Goal: Task Accomplishment & Management: Complete application form

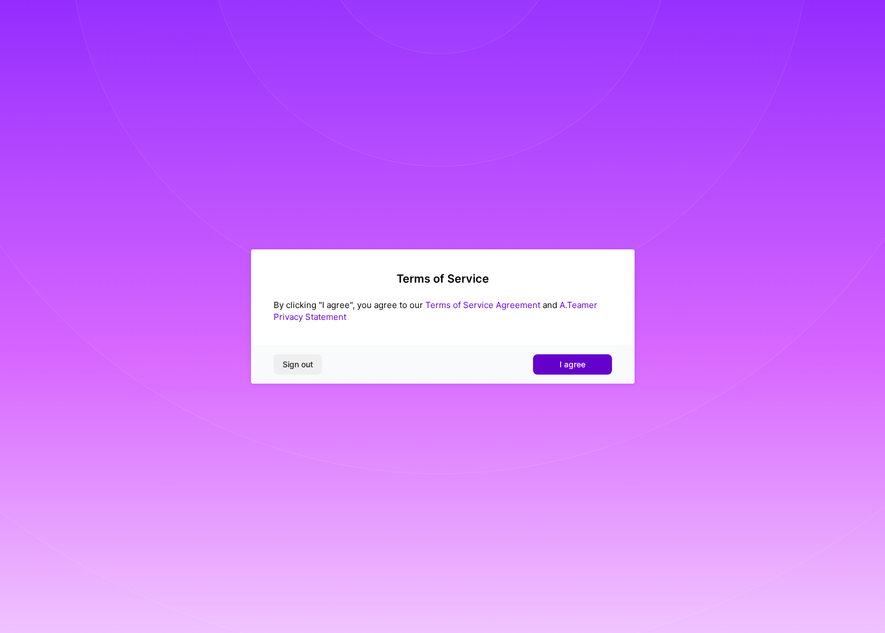
click at [571, 364] on span "I agree" at bounding box center [573, 364] width 26 height 11
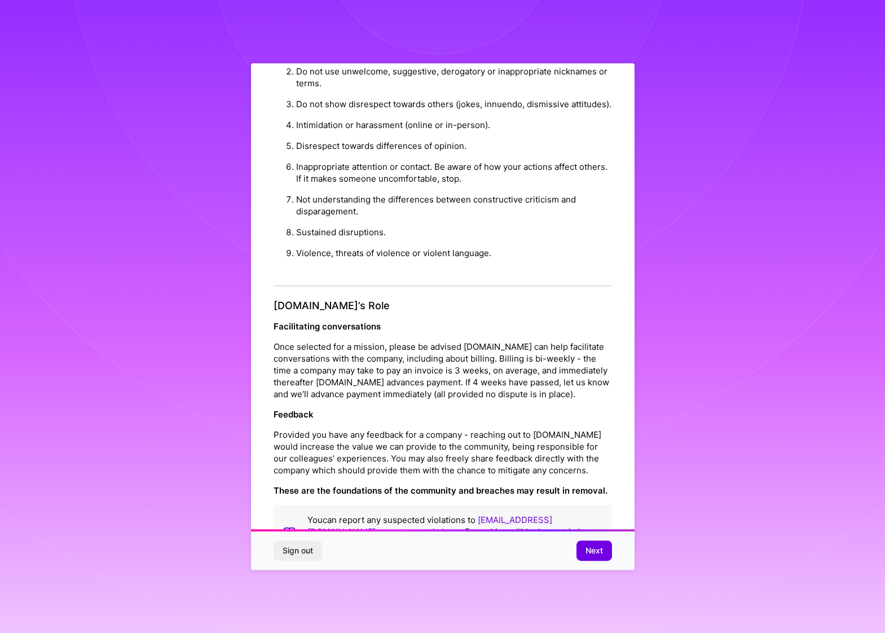
scroll to position [25, 0]
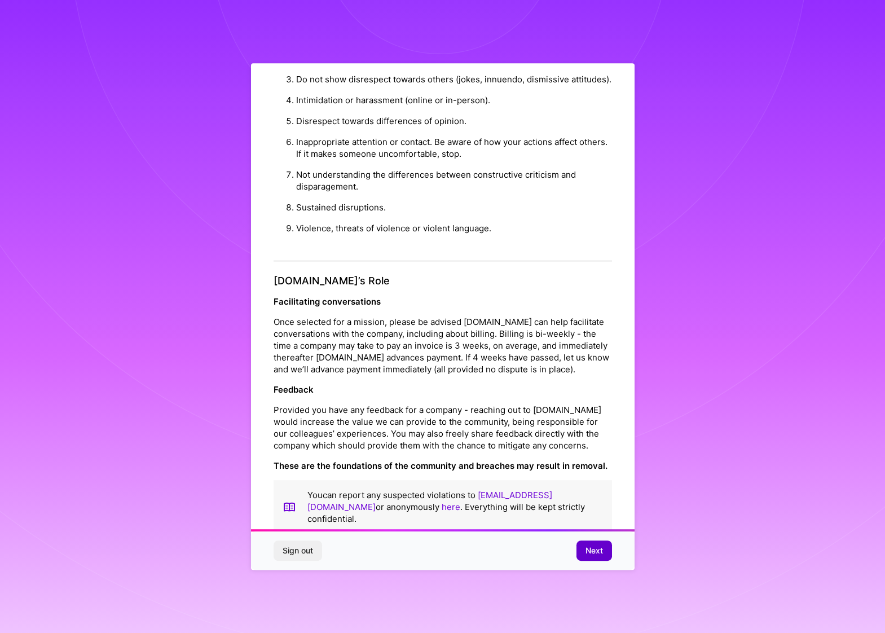
click at [600, 551] on span "Next" at bounding box center [593, 550] width 17 height 11
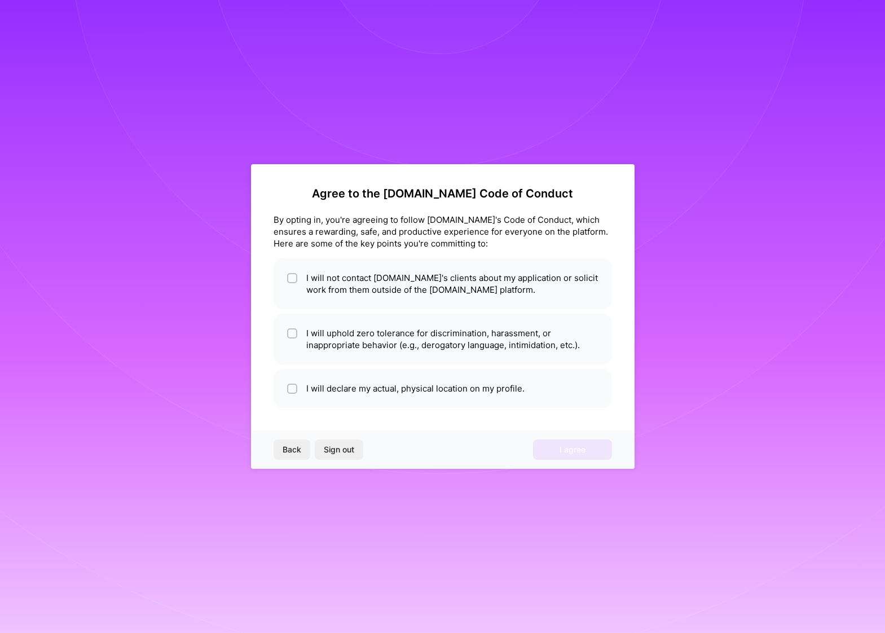
scroll to position [0, 0]
click at [369, 284] on li "I will not contact [DOMAIN_NAME]'s clients about my application or solicit work…" at bounding box center [443, 283] width 338 height 51
checkbox input "true"
click at [372, 339] on li "I will uphold zero tolerance for discrimination, harassment, or inappropriate b…" at bounding box center [443, 339] width 338 height 51
checkbox input "true"
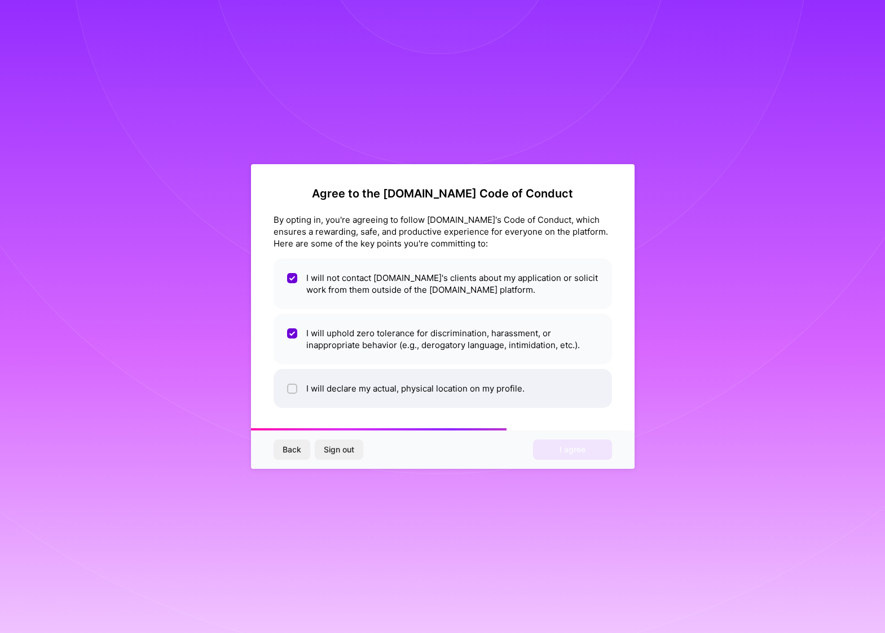
click at [375, 385] on li "I will declare my actual, physical location on my profile." at bounding box center [443, 388] width 338 height 39
checkbox input "true"
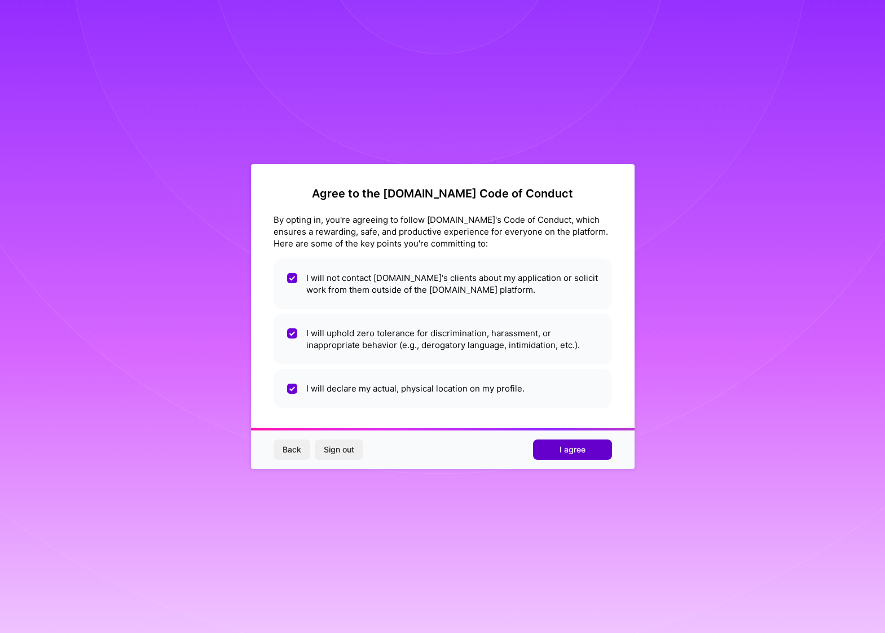
click at [589, 457] on button "I agree" at bounding box center [572, 449] width 79 height 20
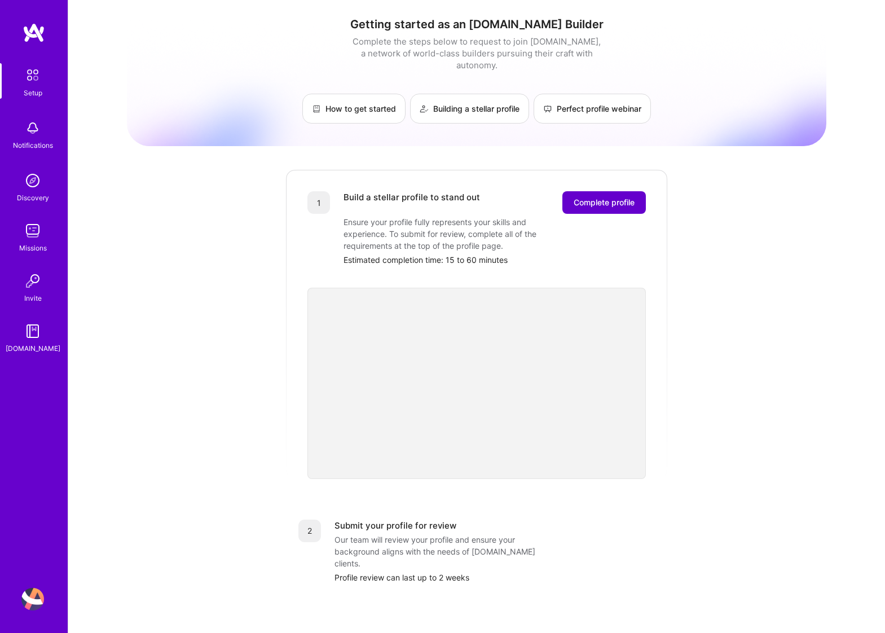
click at [603, 197] on span "Complete profile" at bounding box center [604, 202] width 61 height 11
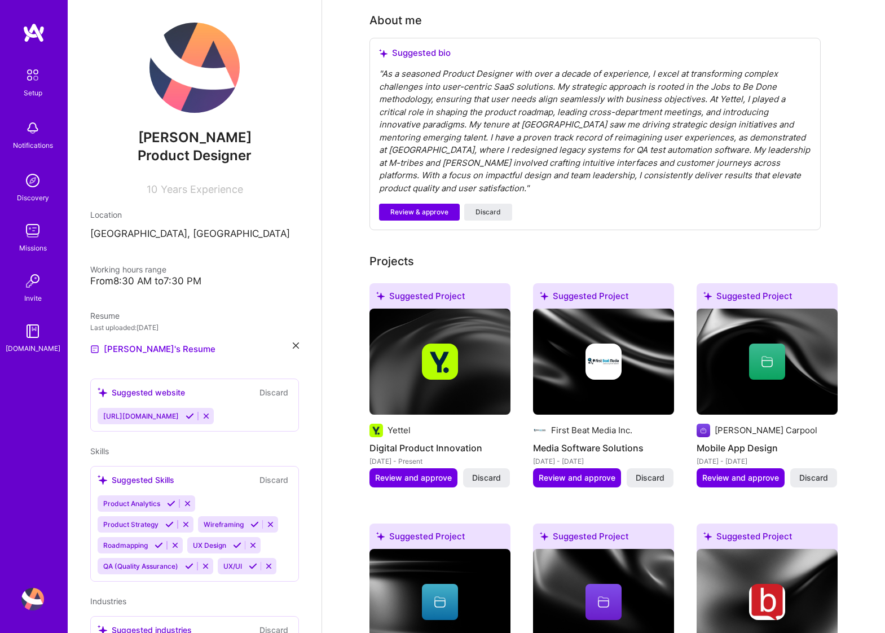
scroll to position [327, 0]
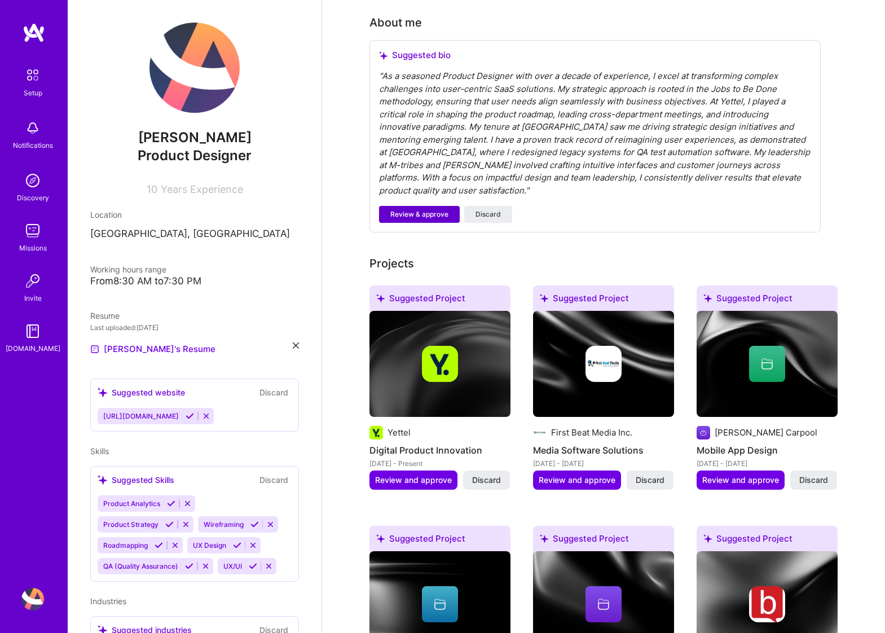
click at [428, 209] on span "Review & approve" at bounding box center [419, 214] width 58 height 10
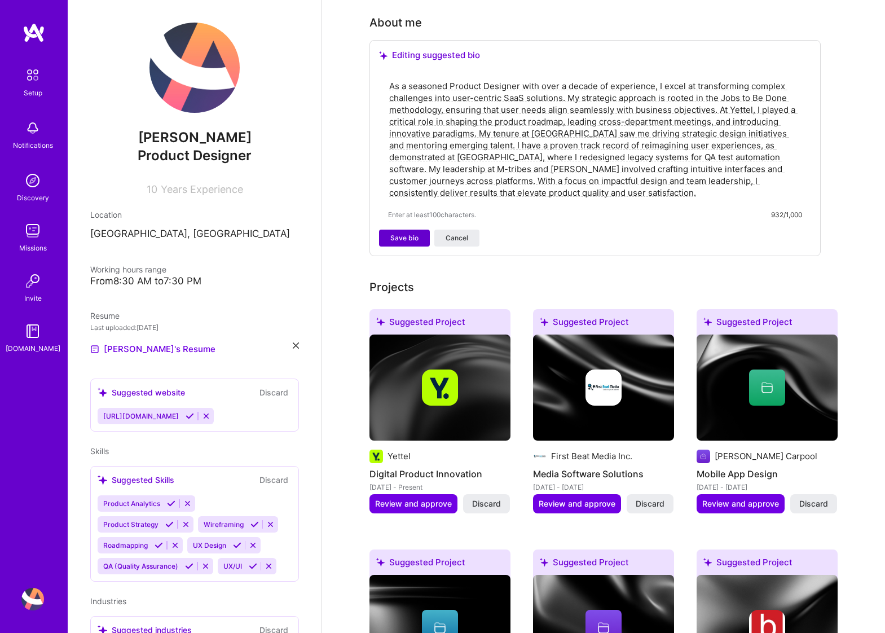
click at [398, 233] on span "Save bio" at bounding box center [404, 238] width 28 height 10
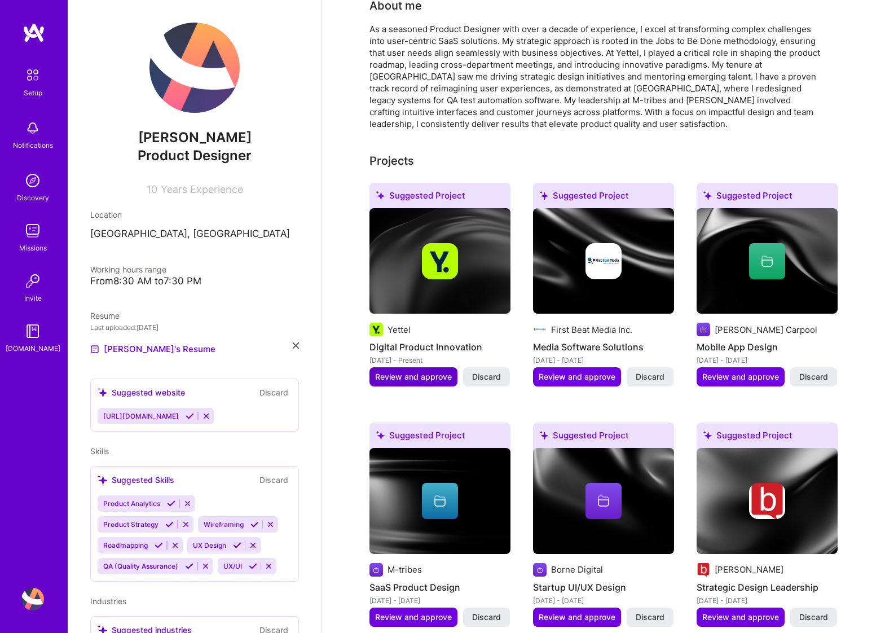
click at [409, 371] on span "Review and approve" at bounding box center [413, 376] width 77 height 11
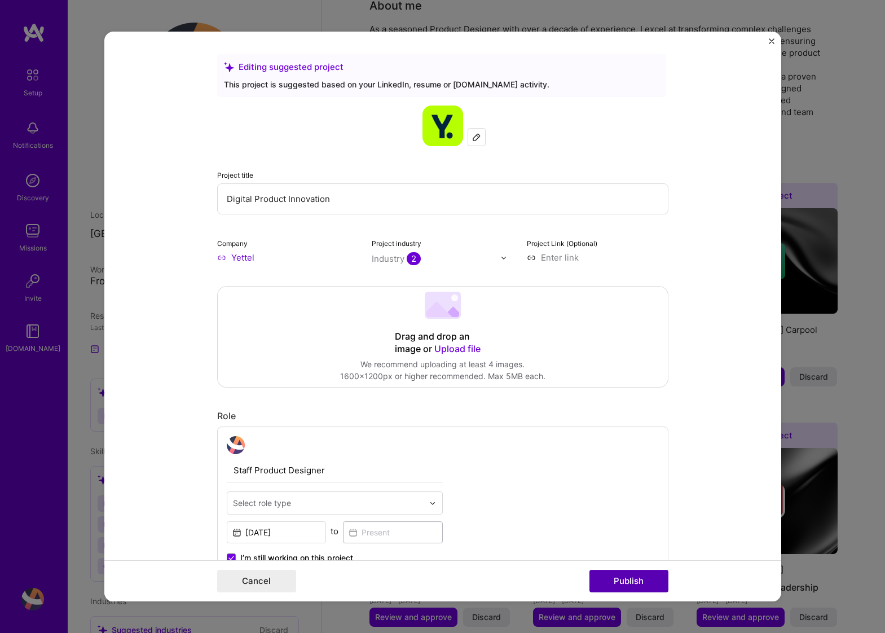
click at [636, 580] on button "Publish" at bounding box center [628, 581] width 79 height 23
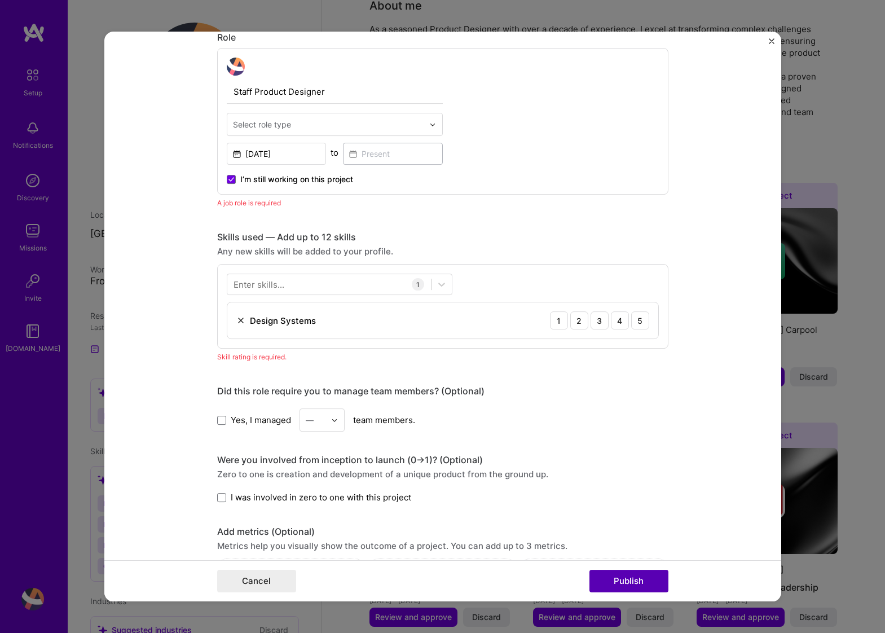
click at [636, 580] on button "Publish" at bounding box center [628, 581] width 79 height 23
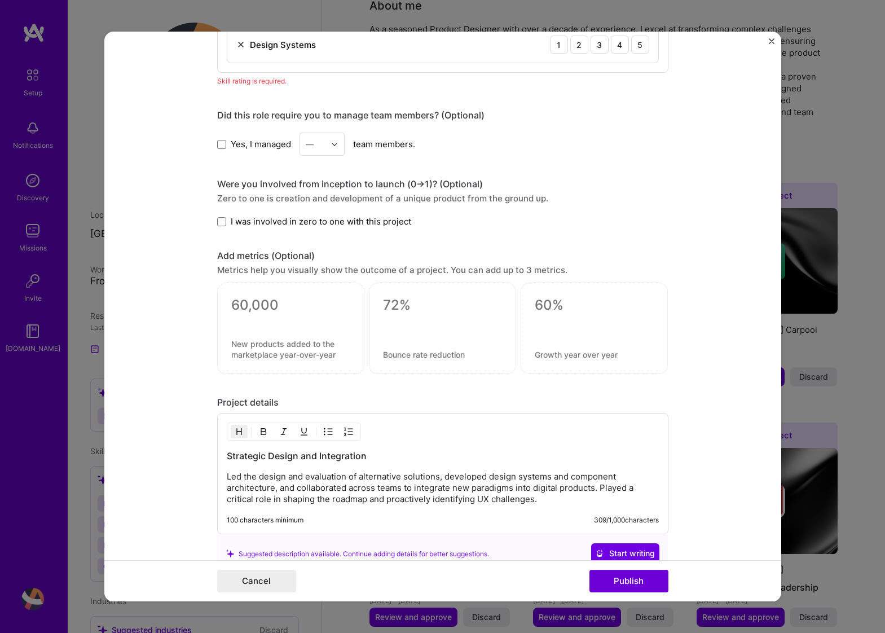
scroll to position [768, 0]
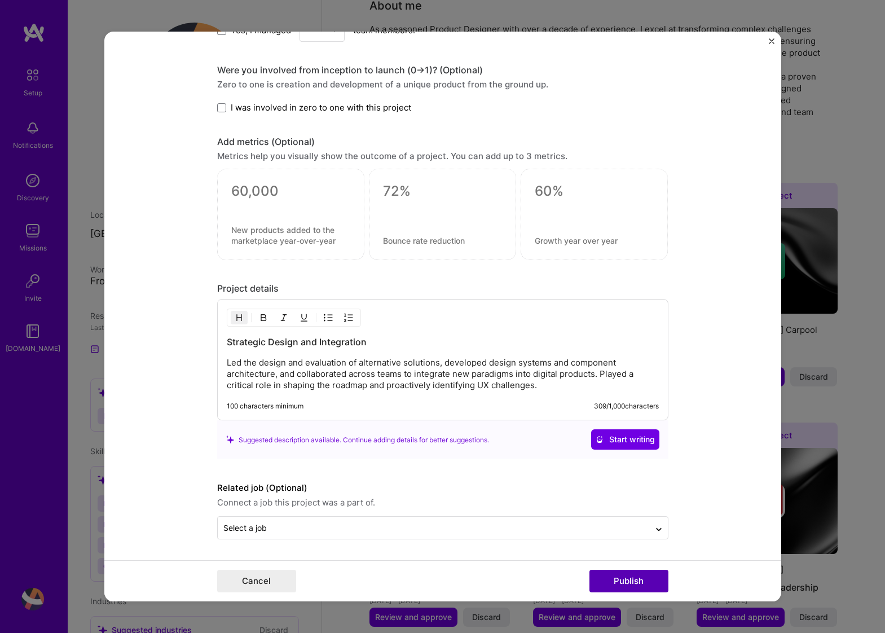
click at [625, 582] on button "Publish" at bounding box center [628, 581] width 79 height 23
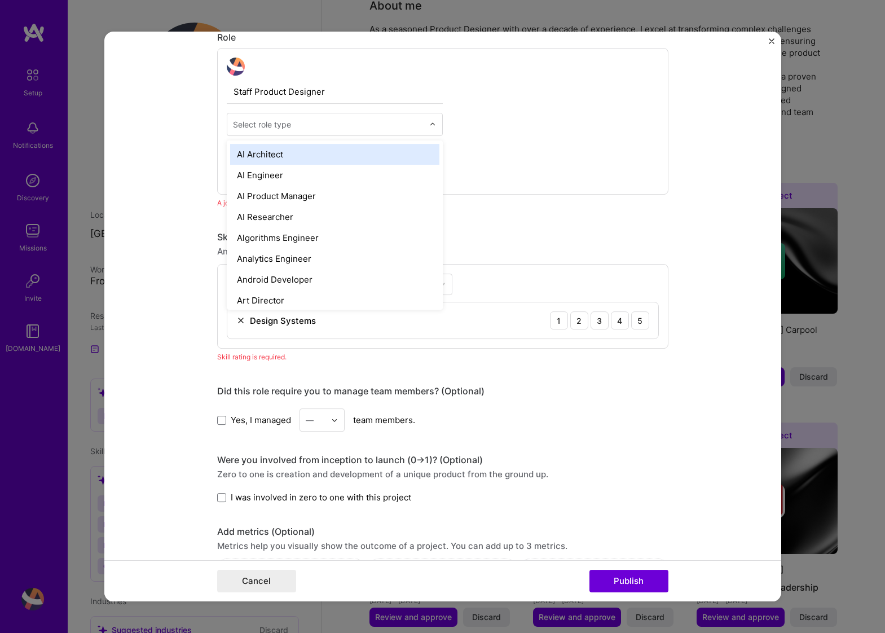
click at [297, 130] on input "text" at bounding box center [328, 124] width 191 height 12
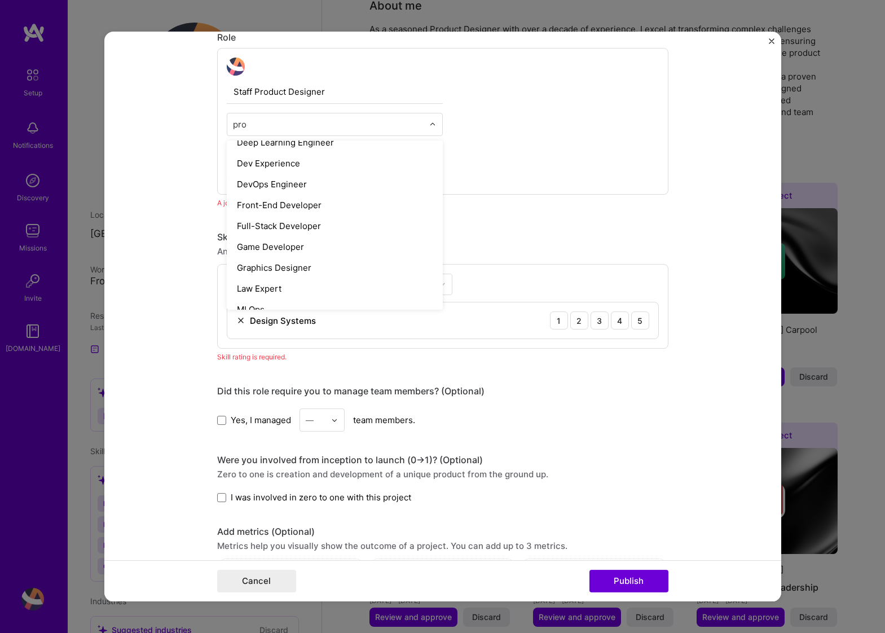
scroll to position [0, 0]
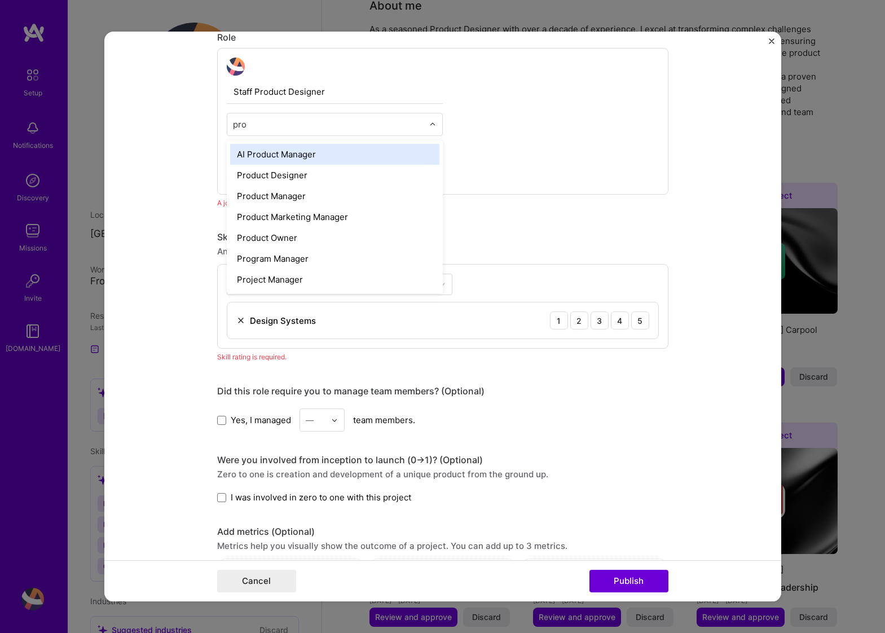
type input "prod"
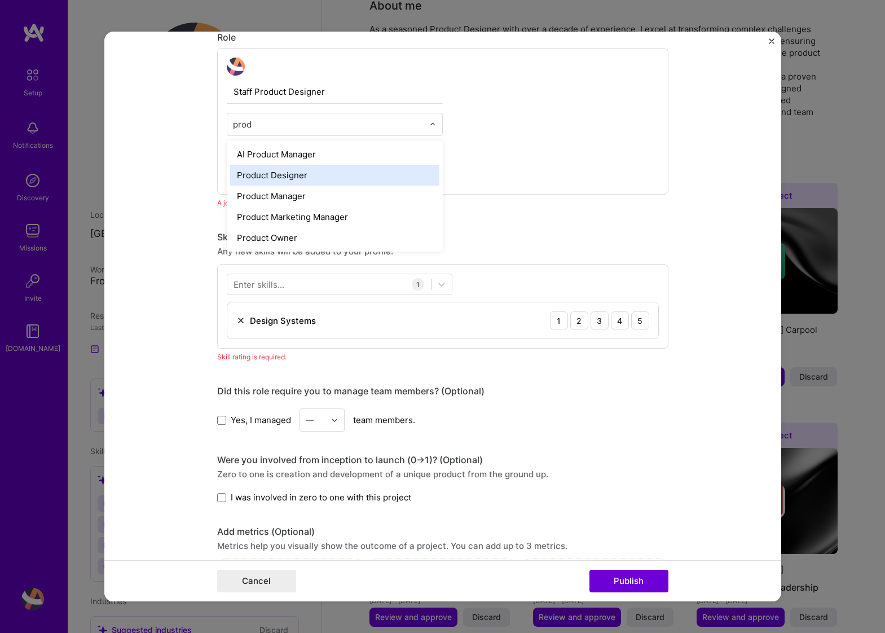
click at [357, 178] on div "Product Designer" at bounding box center [334, 175] width 209 height 21
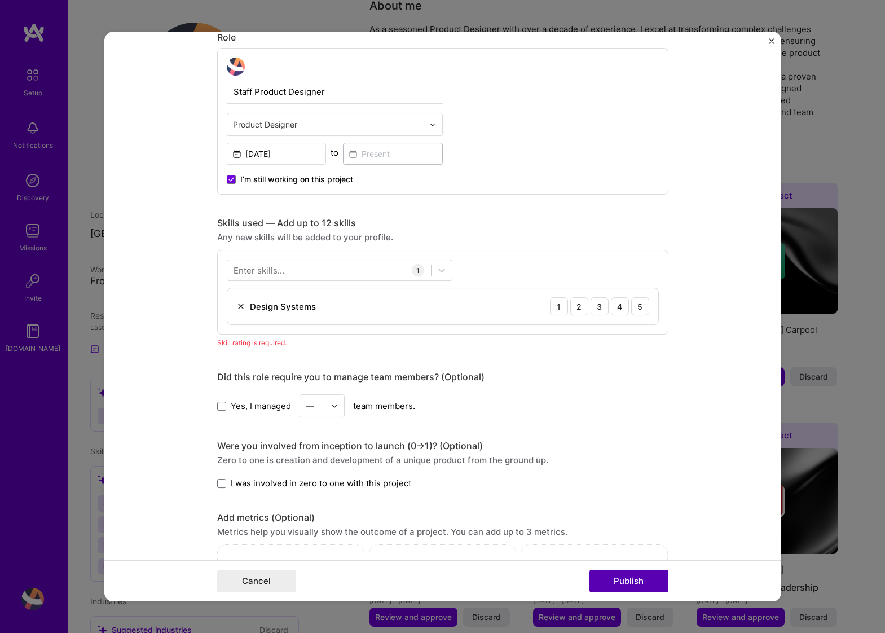
click at [624, 582] on button "Publish" at bounding box center [628, 581] width 79 height 23
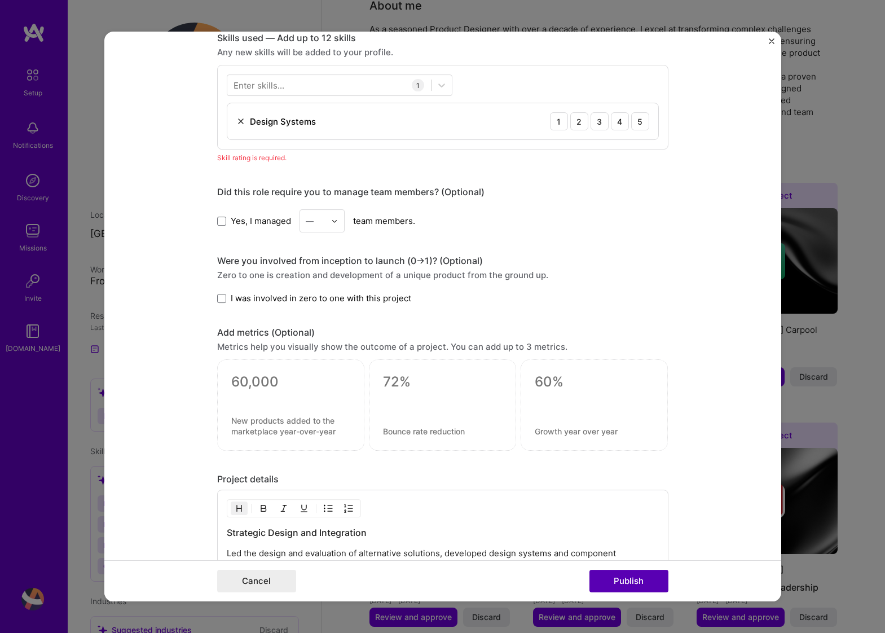
scroll to position [564, 0]
click at [357, 82] on div at bounding box center [329, 85] width 204 height 19
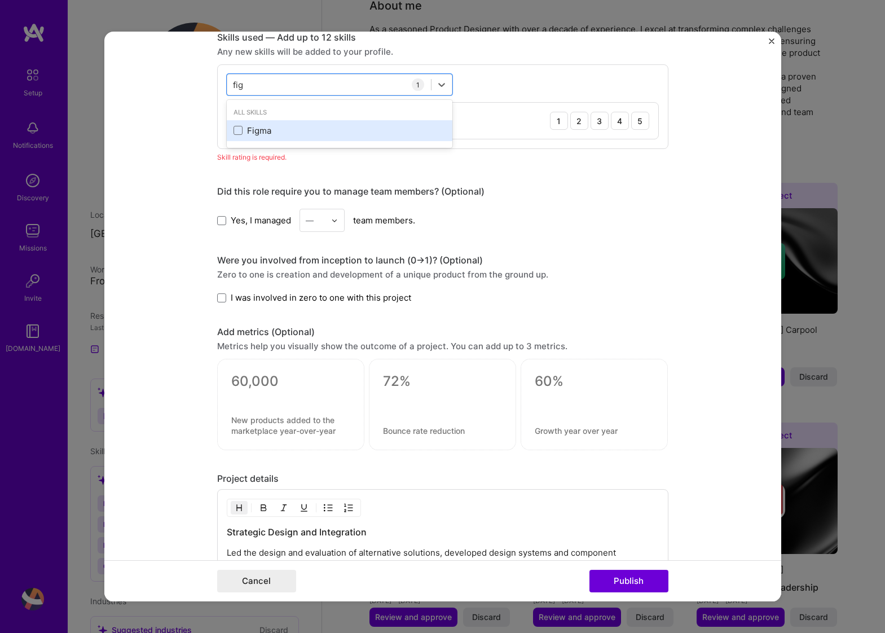
click at [332, 125] on div "Figma" at bounding box center [340, 131] width 212 height 12
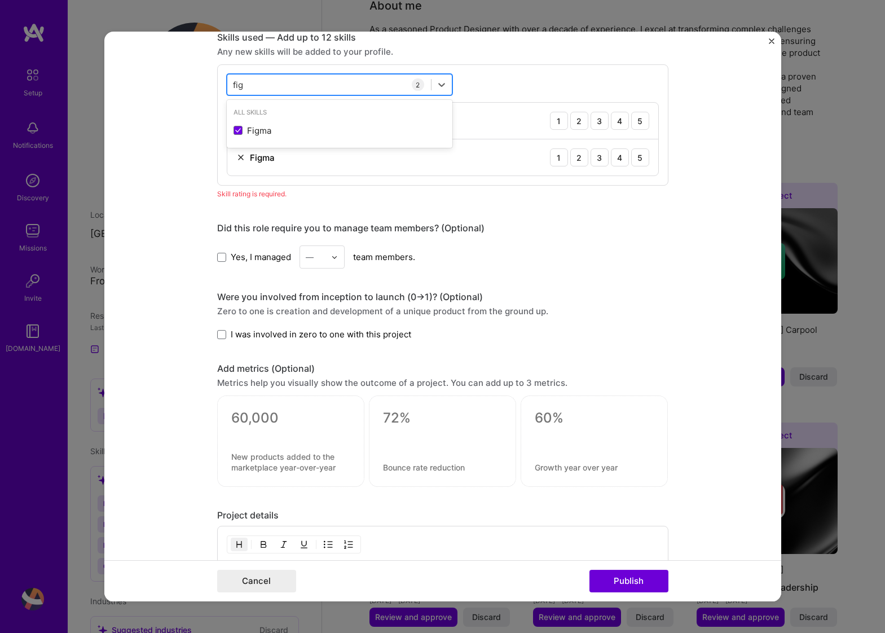
click at [326, 85] on div "fig fig" at bounding box center [329, 85] width 204 height 19
drag, startPoint x: 326, startPoint y: 85, endPoint x: 226, endPoint y: 83, distance: 99.9
click at [226, 83] on div "option Figma, selected. Select is focused ,type to refine list, press Down to o…" at bounding box center [442, 124] width 451 height 121
type input "f"
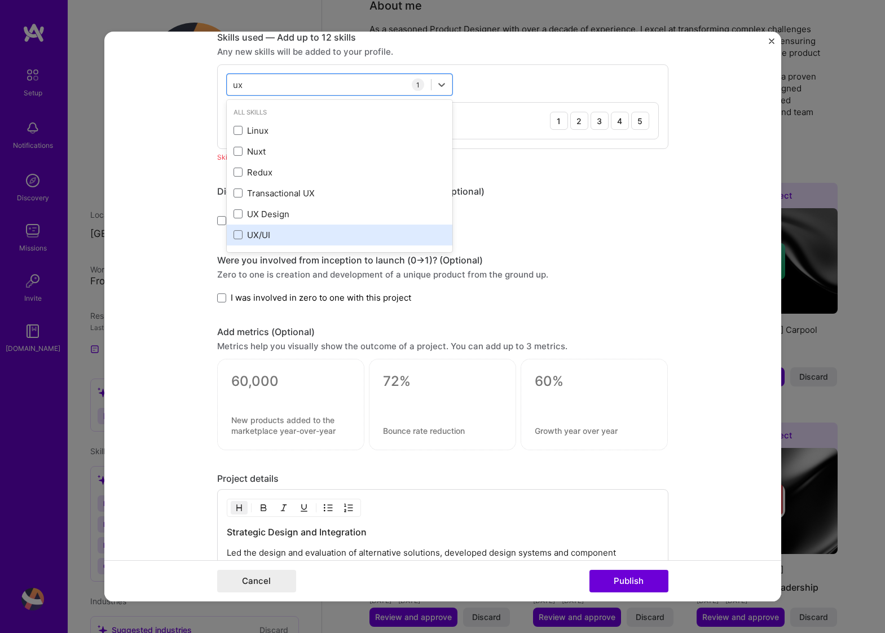
click at [271, 232] on div "UX/UI" at bounding box center [340, 235] width 212 height 12
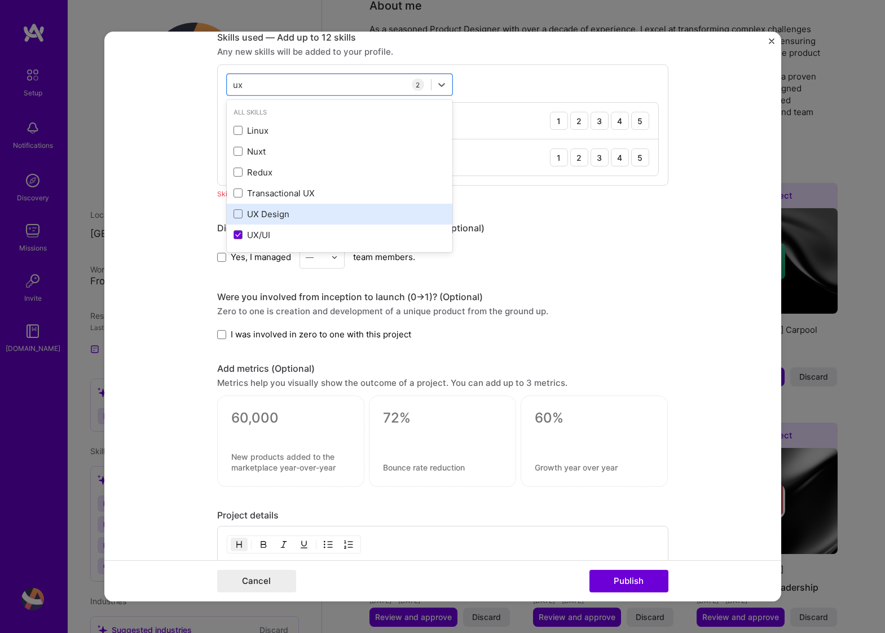
click at [280, 215] on div "UX Design" at bounding box center [340, 214] width 212 height 12
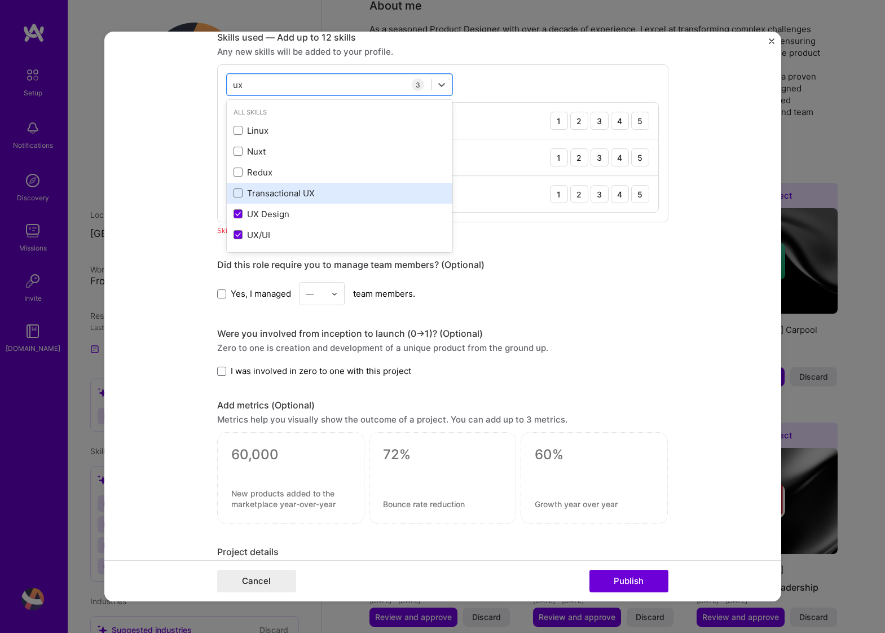
click at [290, 199] on div "Transactional UX" at bounding box center [340, 193] width 212 height 12
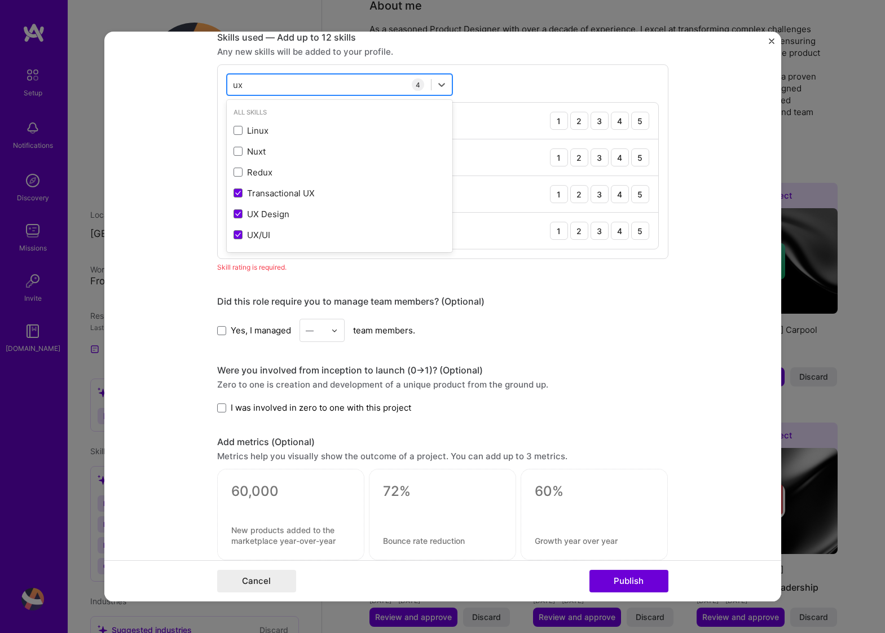
click at [258, 86] on div "ux ux" at bounding box center [329, 85] width 204 height 19
type input "u"
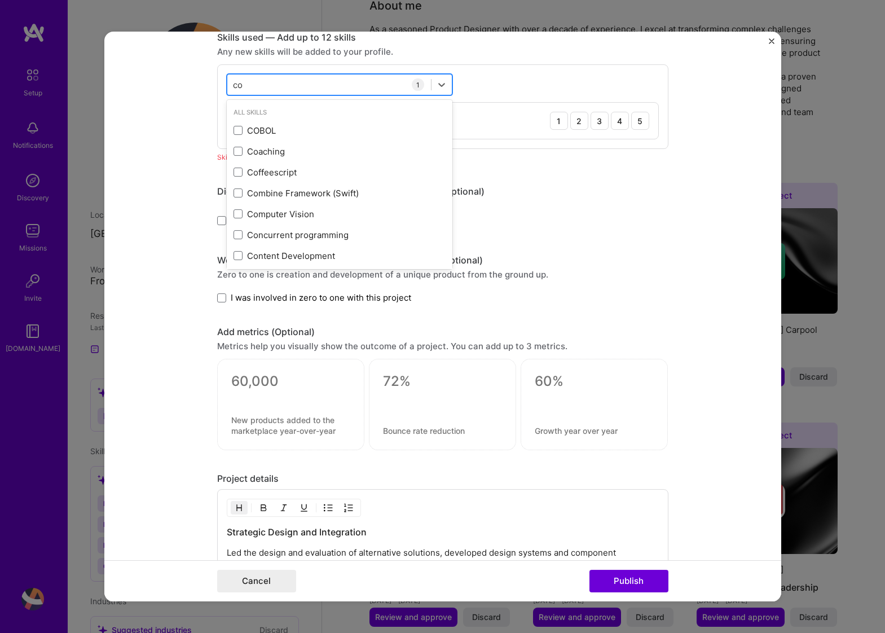
type input "c"
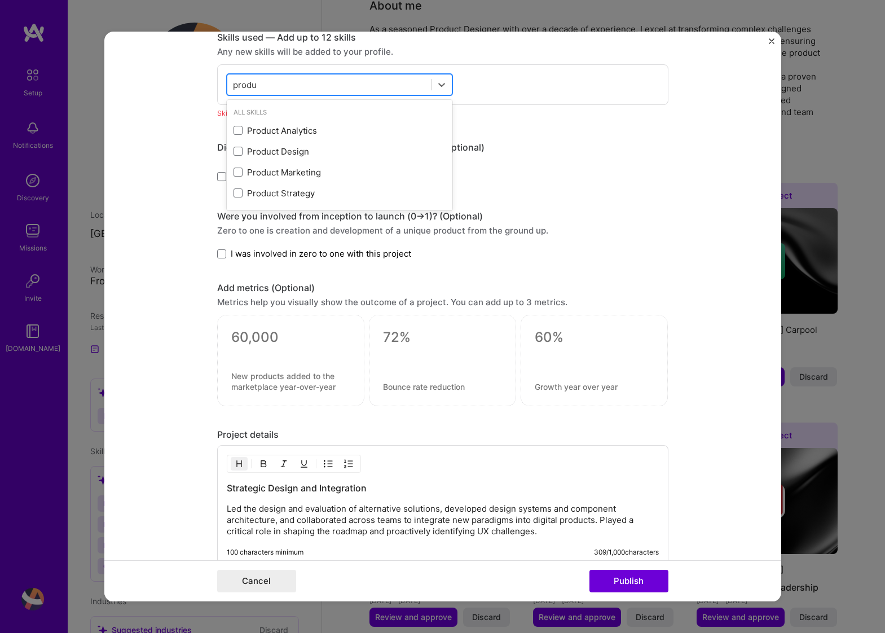
type input "product"
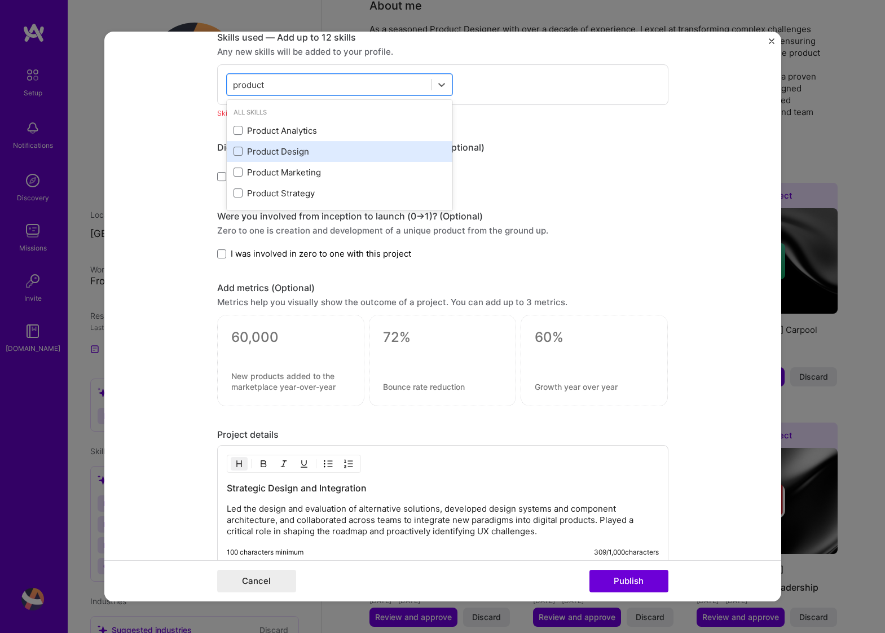
click at [267, 146] on div "Product Design" at bounding box center [340, 152] width 212 height 12
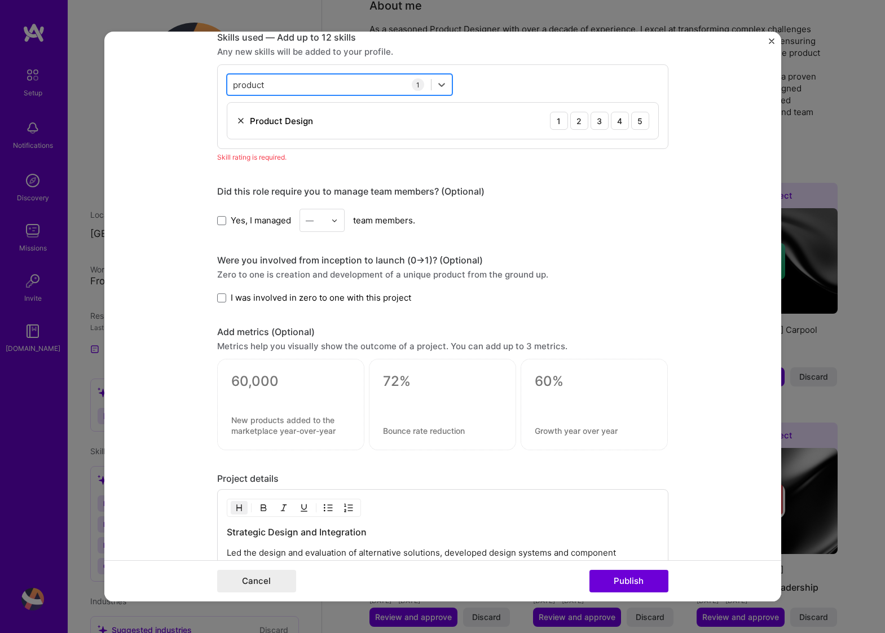
click at [301, 82] on div "product product" at bounding box center [329, 85] width 204 height 19
click at [251, 89] on input "product" at bounding box center [249, 85] width 32 height 12
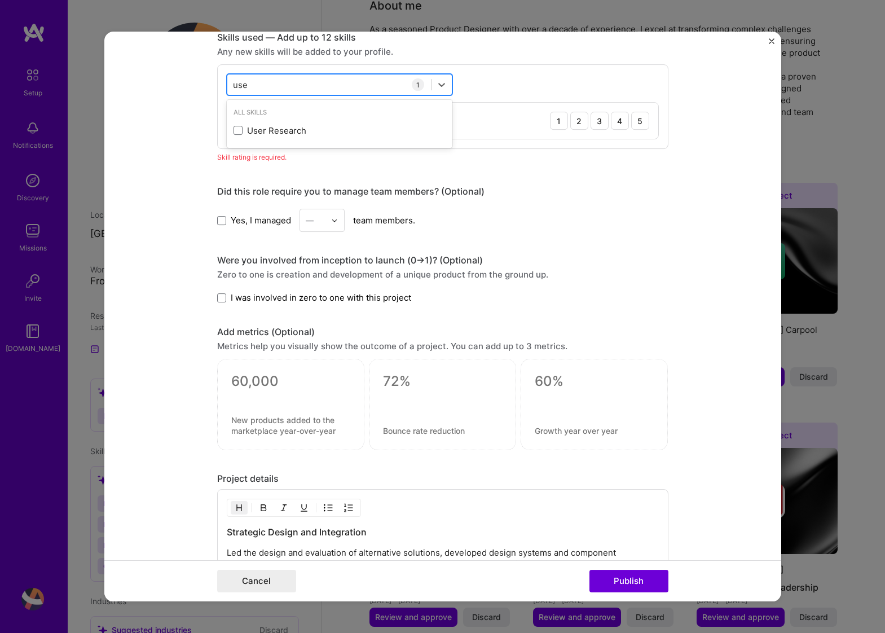
type input "user"
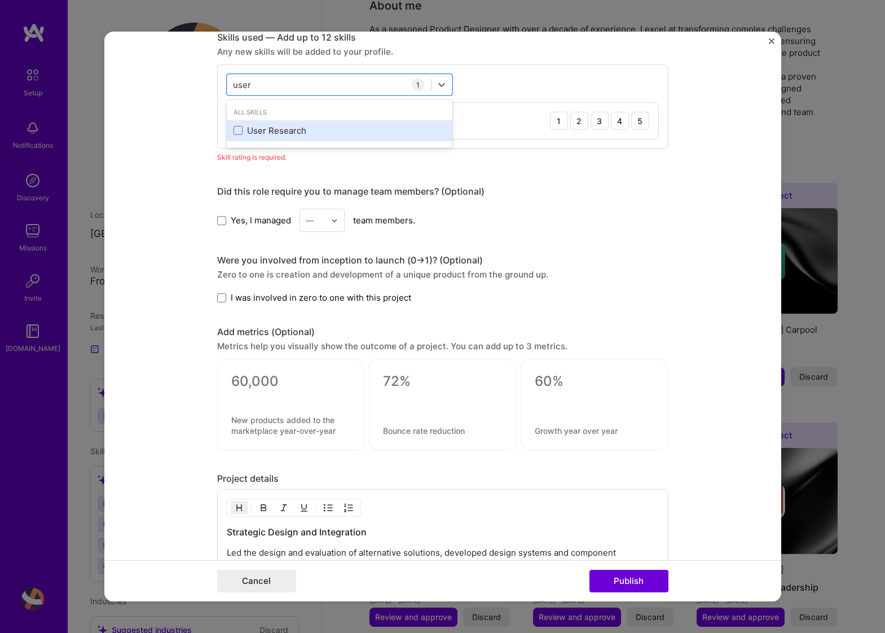
click at [253, 129] on div "User Research" at bounding box center [340, 131] width 212 height 12
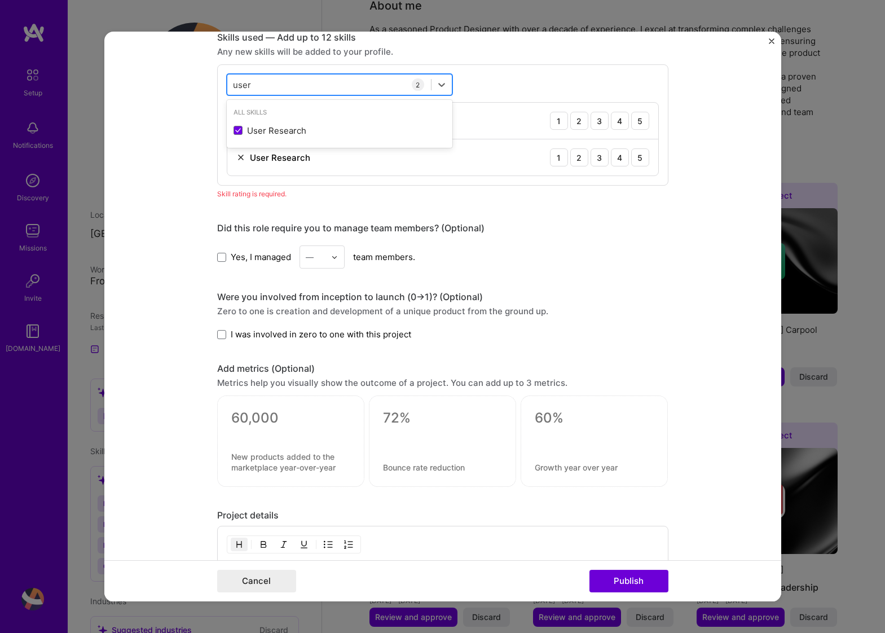
click at [268, 83] on div "user user" at bounding box center [329, 85] width 204 height 19
click at [243, 83] on input "user" at bounding box center [242, 85] width 19 height 12
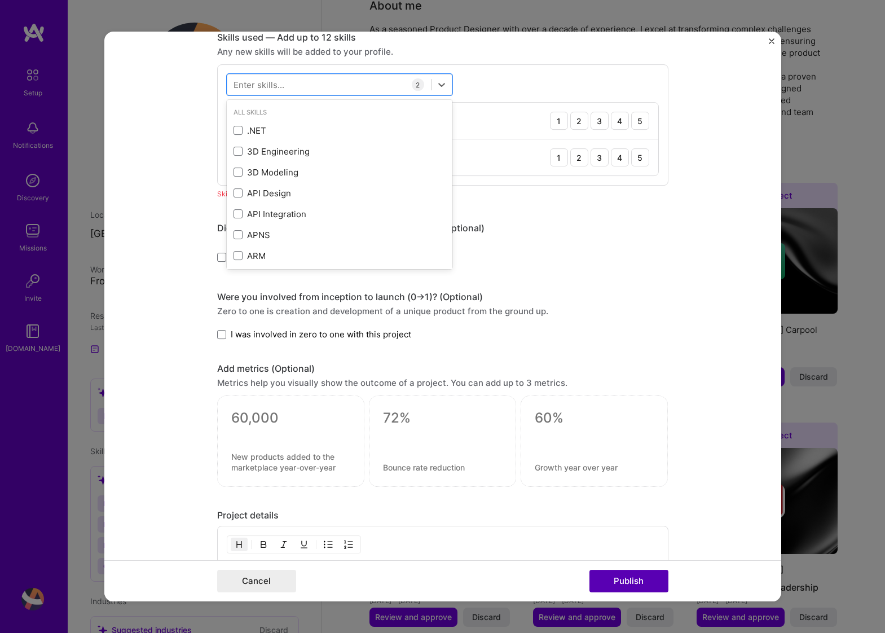
click at [619, 580] on button "Publish" at bounding box center [628, 581] width 79 height 23
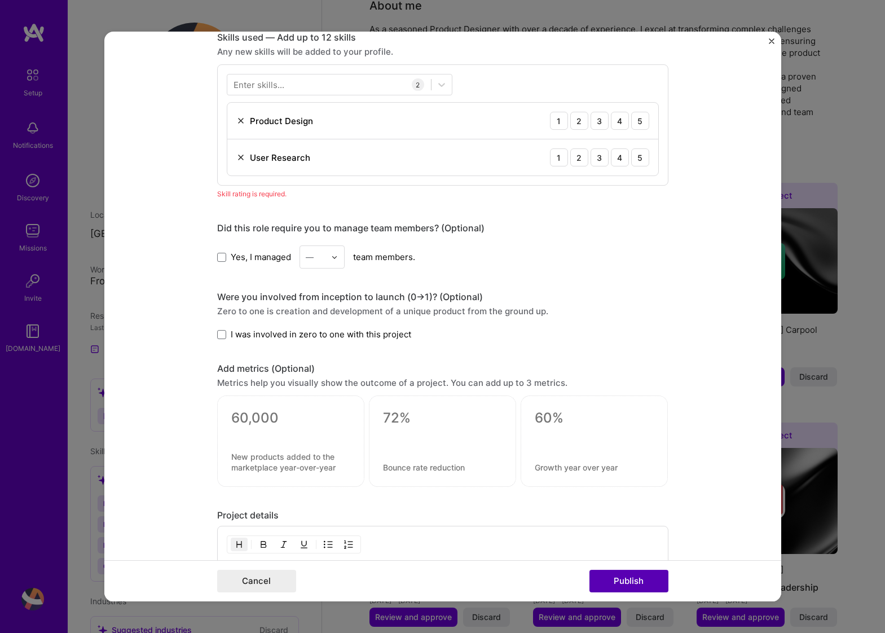
click at [619, 580] on button "Publish" at bounding box center [628, 581] width 79 height 23
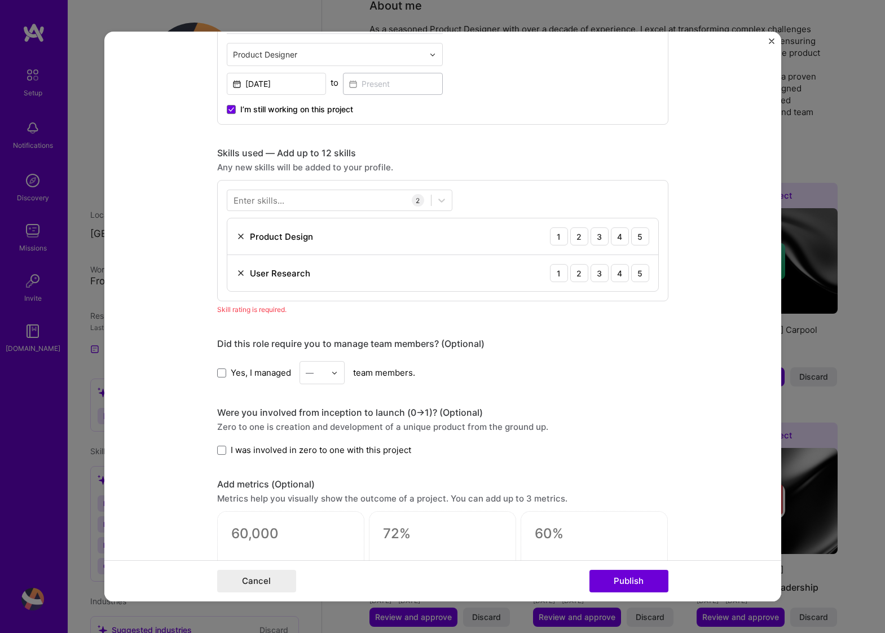
scroll to position [421, 0]
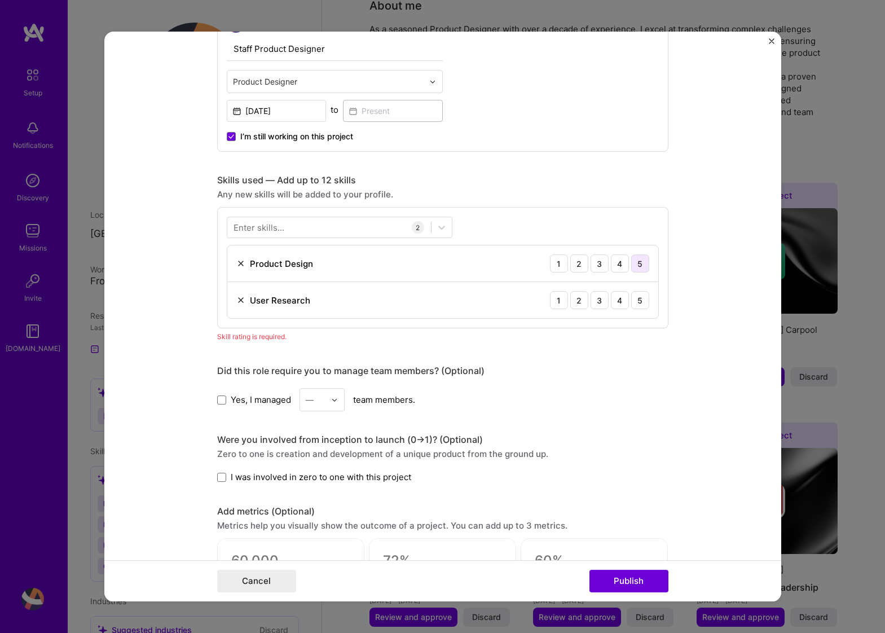
click at [644, 264] on div "5" at bounding box center [640, 263] width 18 height 18
click at [641, 303] on div "5" at bounding box center [640, 300] width 18 height 18
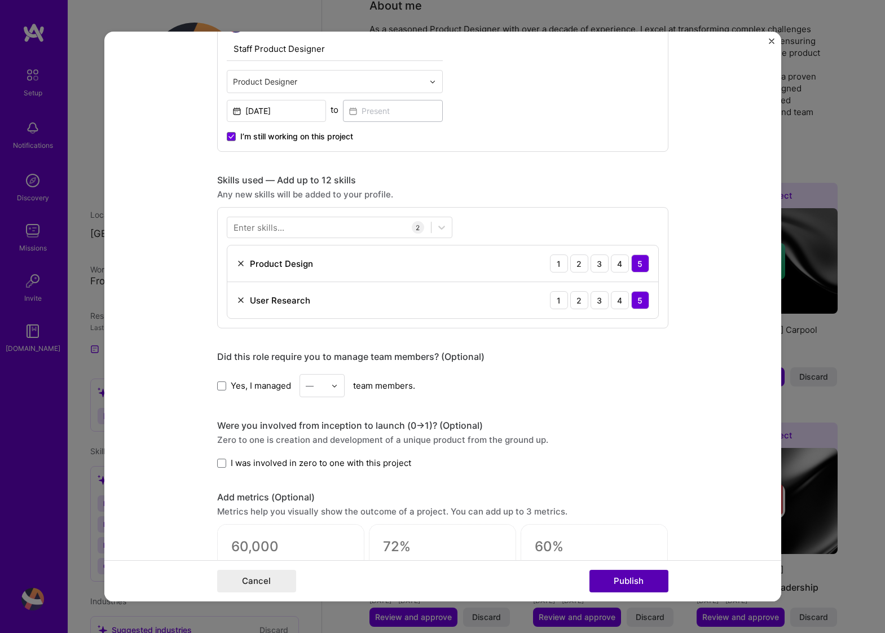
click at [637, 581] on button "Publish" at bounding box center [628, 581] width 79 height 23
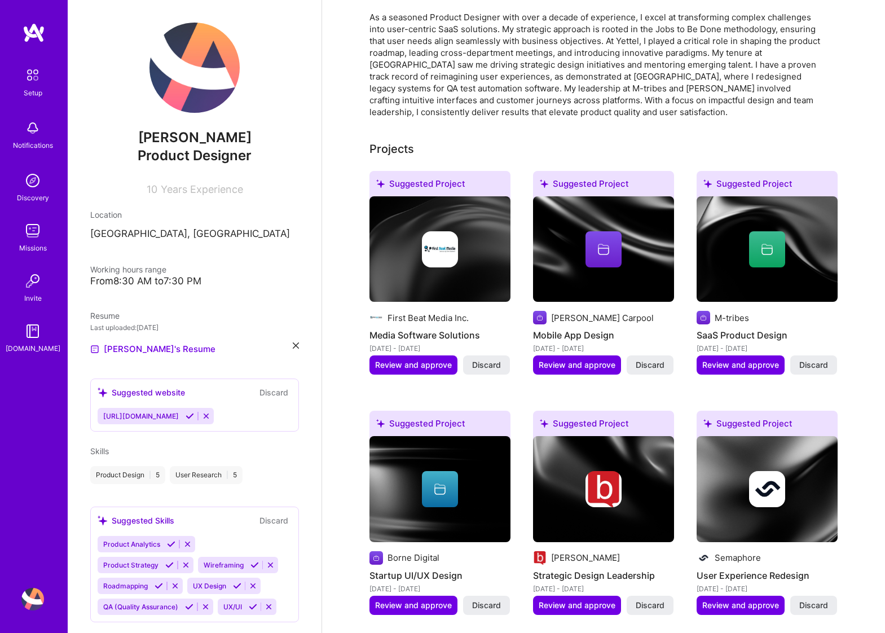
scroll to position [308, 0]
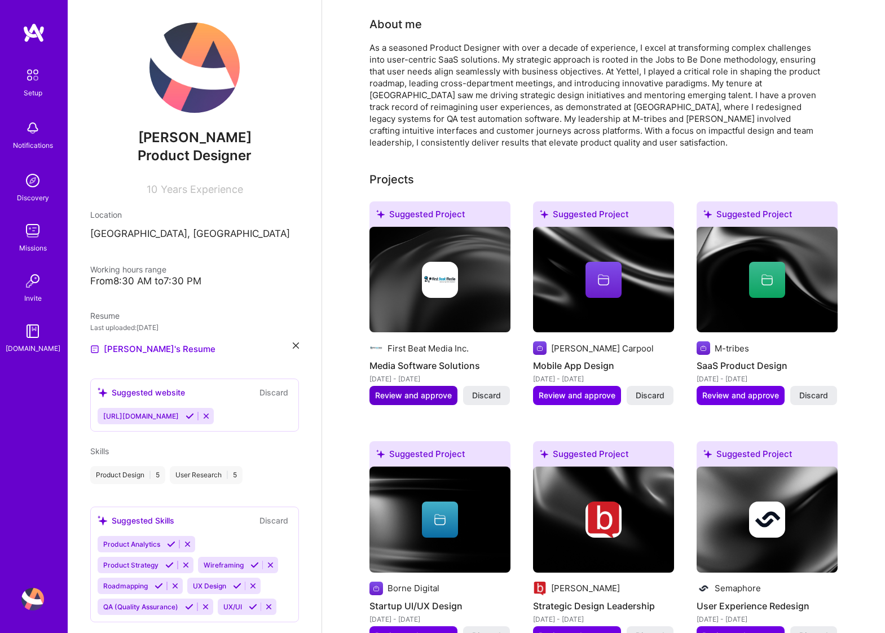
click at [393, 390] on span "Review and approve" at bounding box center [413, 395] width 77 height 11
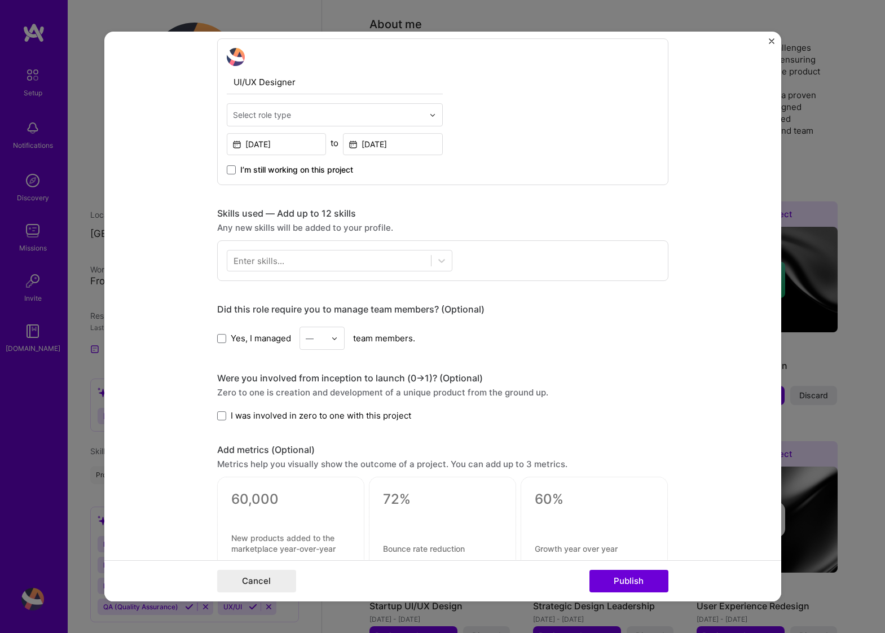
scroll to position [389, 0]
click at [445, 259] on icon at bounding box center [441, 259] width 11 height 11
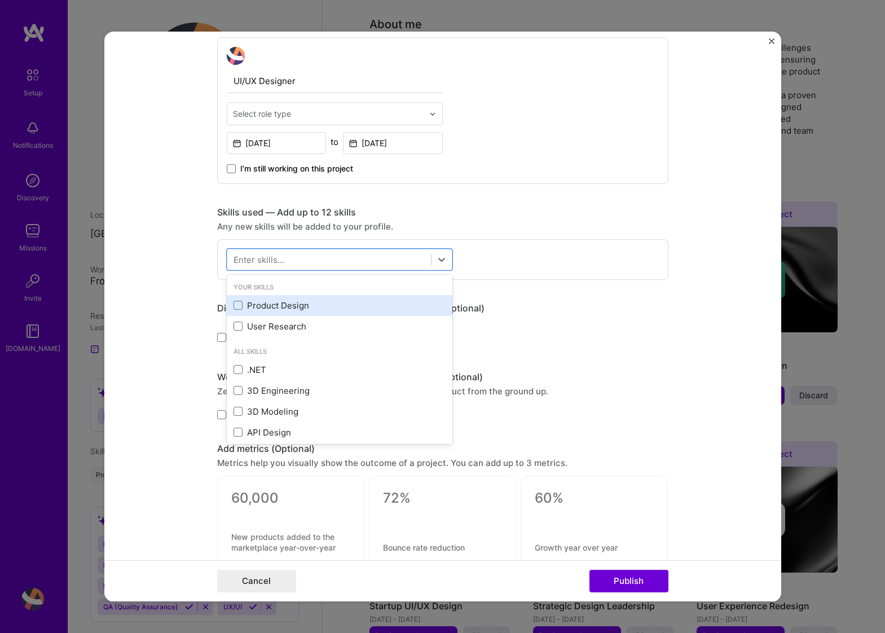
click at [339, 303] on div "Product Design" at bounding box center [340, 305] width 212 height 12
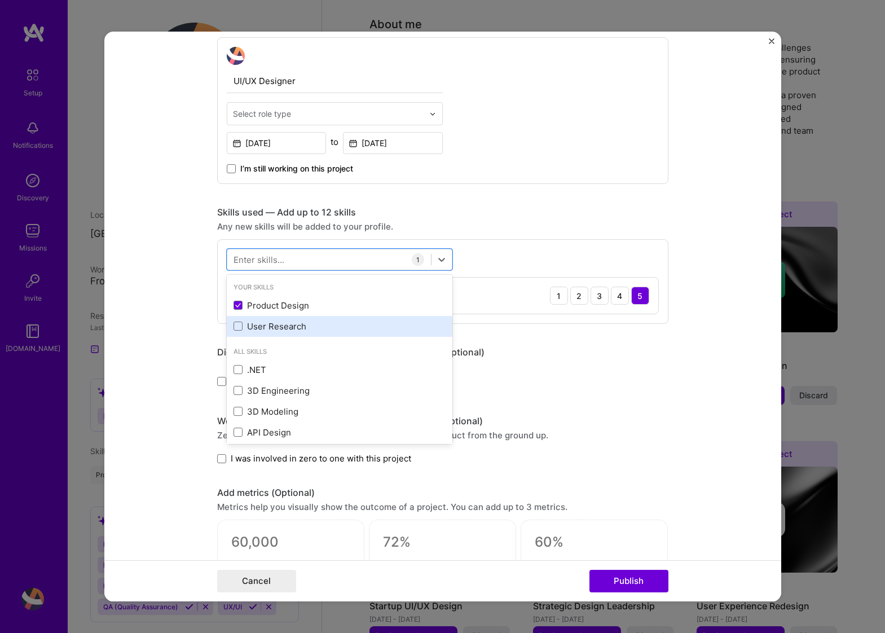
click at [318, 326] on div "User Research" at bounding box center [340, 326] width 212 height 12
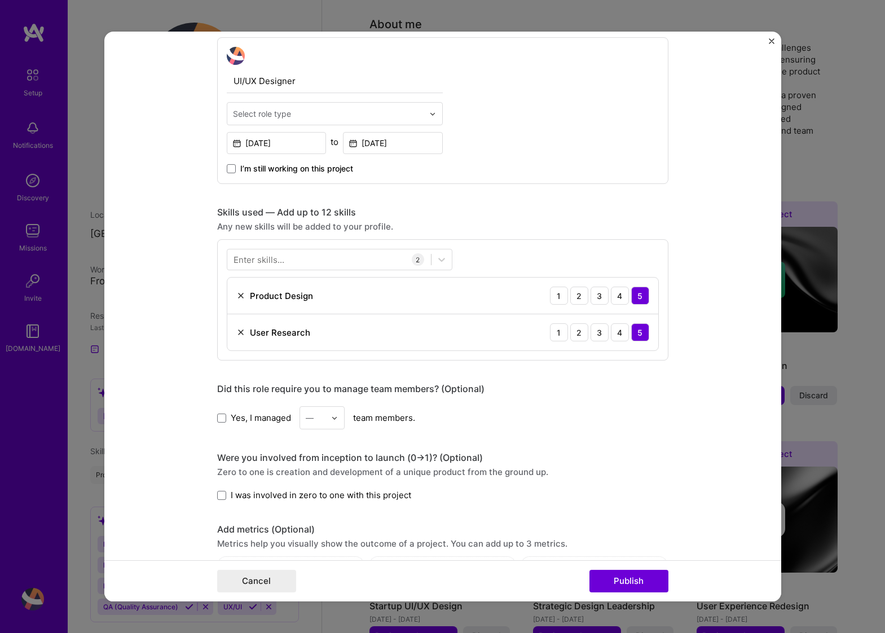
click at [675, 429] on form "Editing suggested project This project is suggested based on your LinkedIn, res…" at bounding box center [442, 317] width 677 height 570
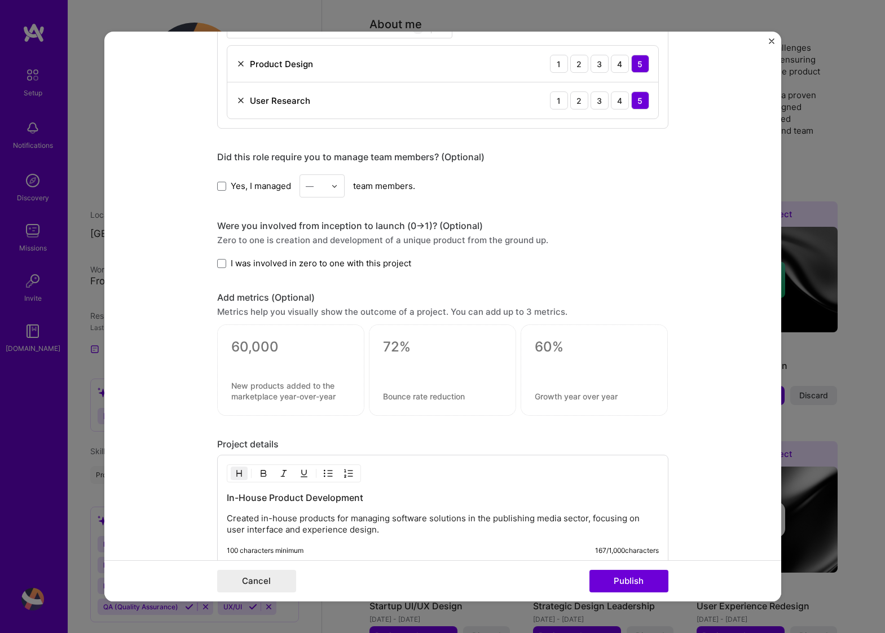
scroll to position [622, 0]
click at [632, 579] on button "Publish" at bounding box center [628, 581] width 79 height 23
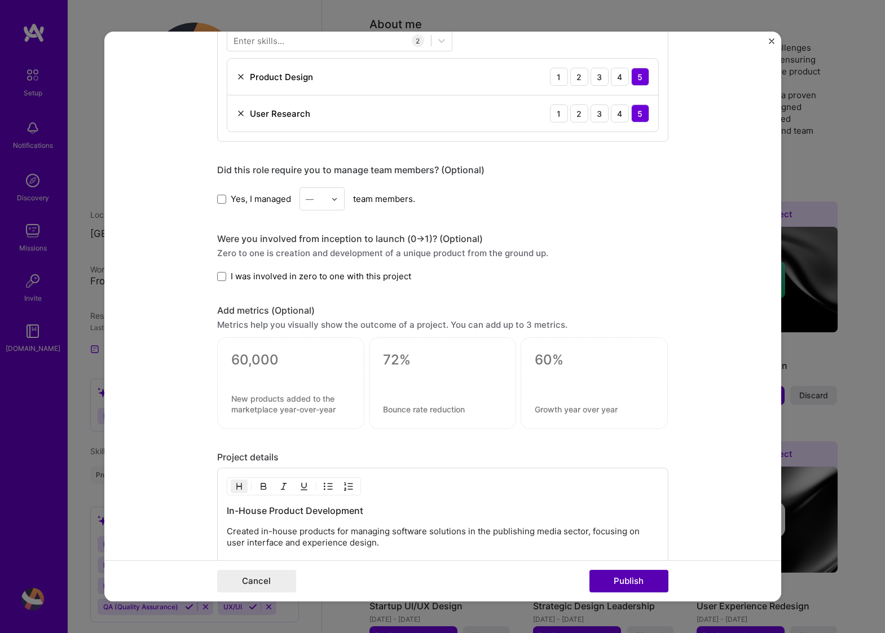
scroll to position [378, 0]
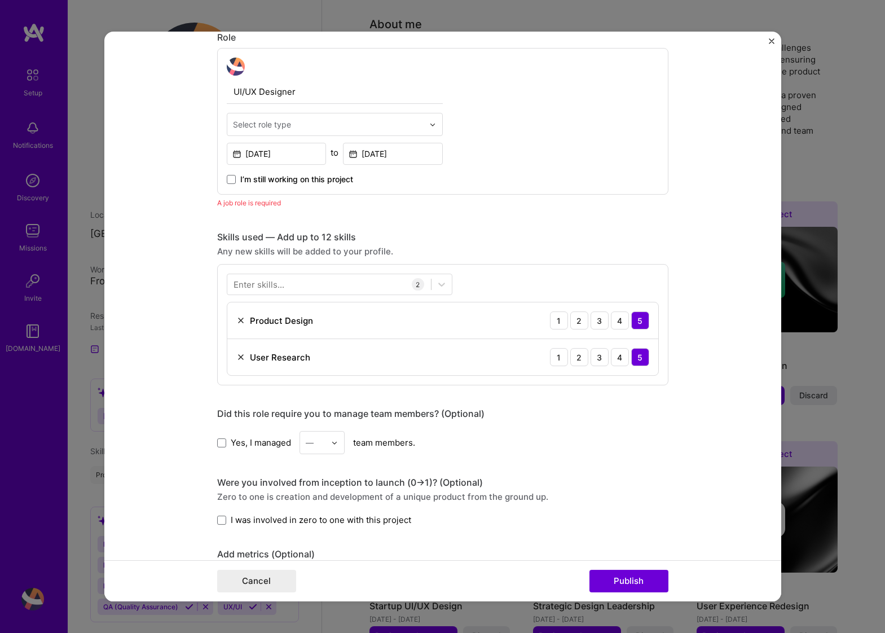
click at [240, 179] on span "I’m still working on this project" at bounding box center [296, 179] width 113 height 11
click at [0, 0] on input "I’m still working on this project" at bounding box center [0, 0] width 0 height 0
click at [634, 584] on button "Publish" at bounding box center [628, 581] width 79 height 23
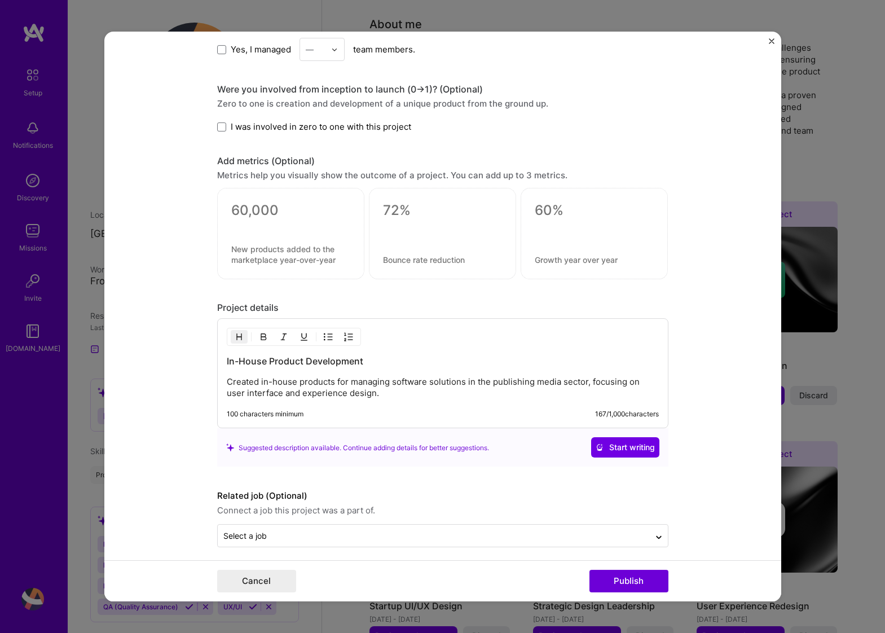
scroll to position [779, 0]
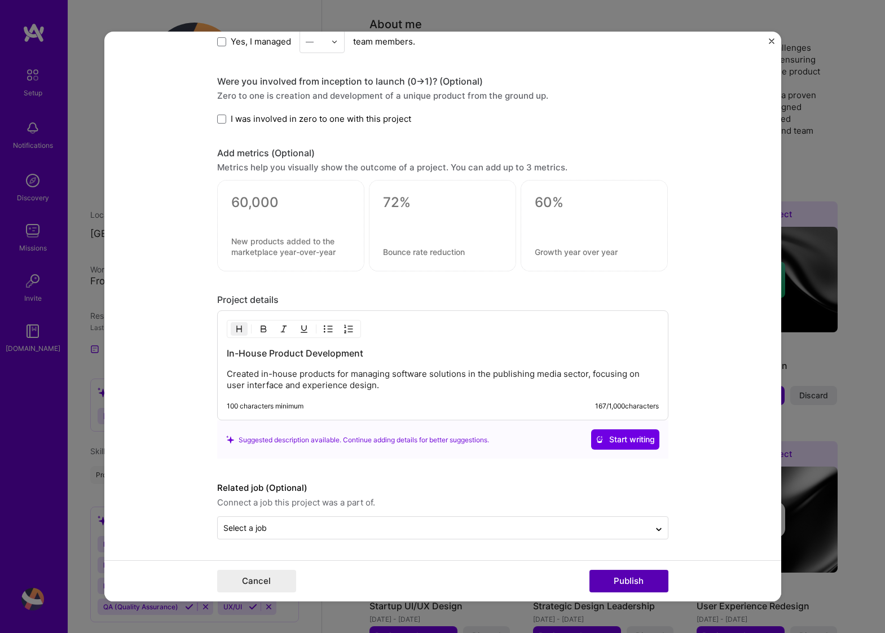
click at [641, 579] on button "Publish" at bounding box center [628, 581] width 79 height 23
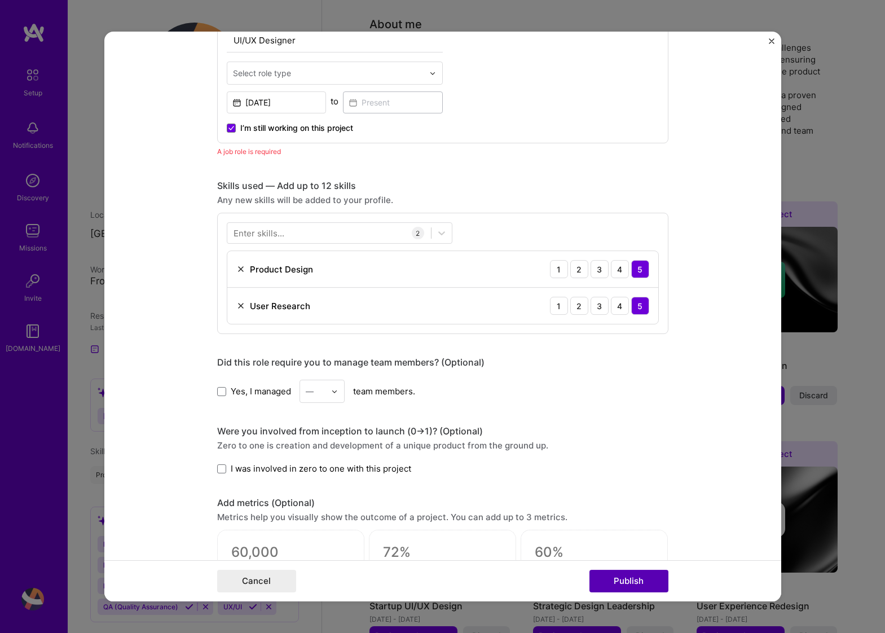
scroll to position [378, 0]
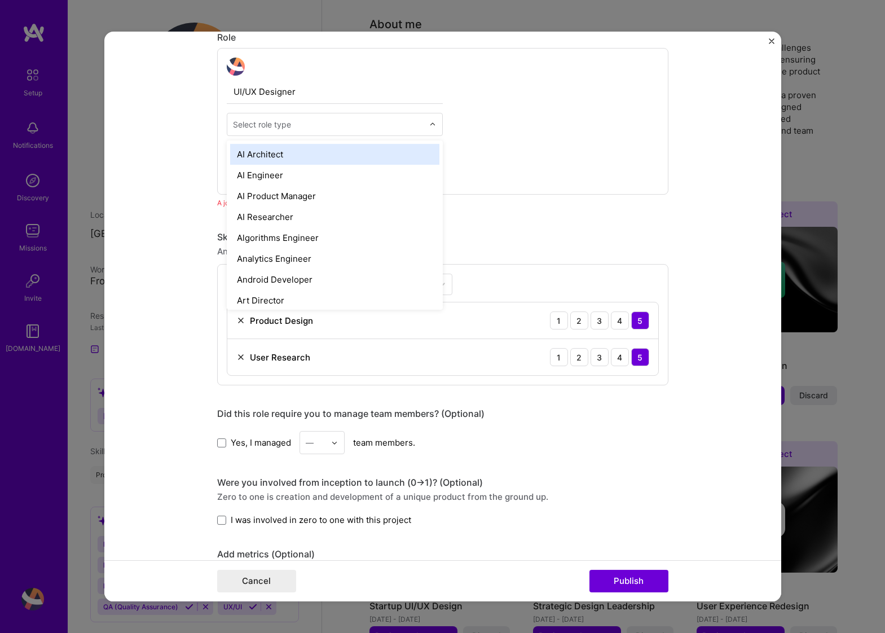
click at [364, 121] on input "text" at bounding box center [328, 124] width 191 height 12
type input "produ"
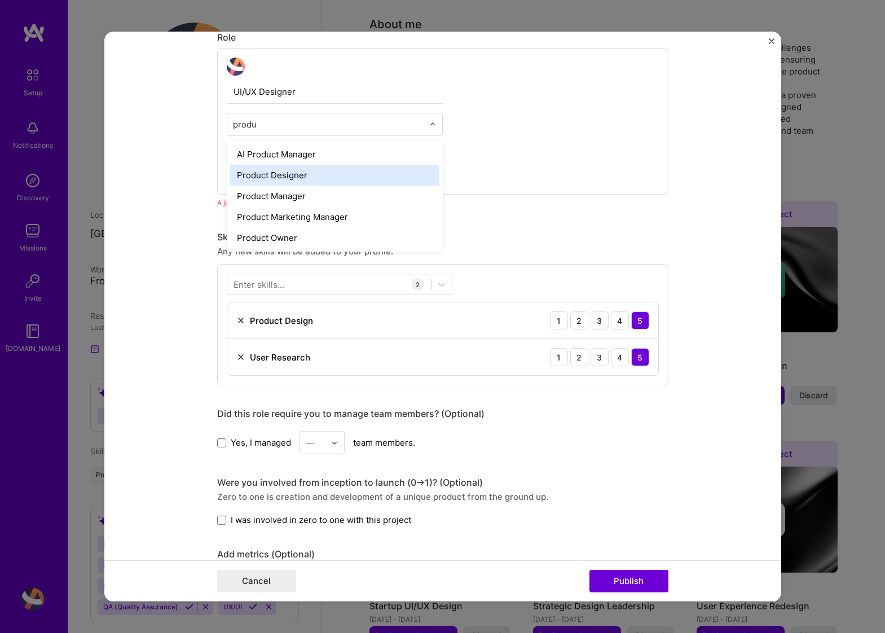
click at [358, 177] on div "Product Designer" at bounding box center [334, 175] width 209 height 21
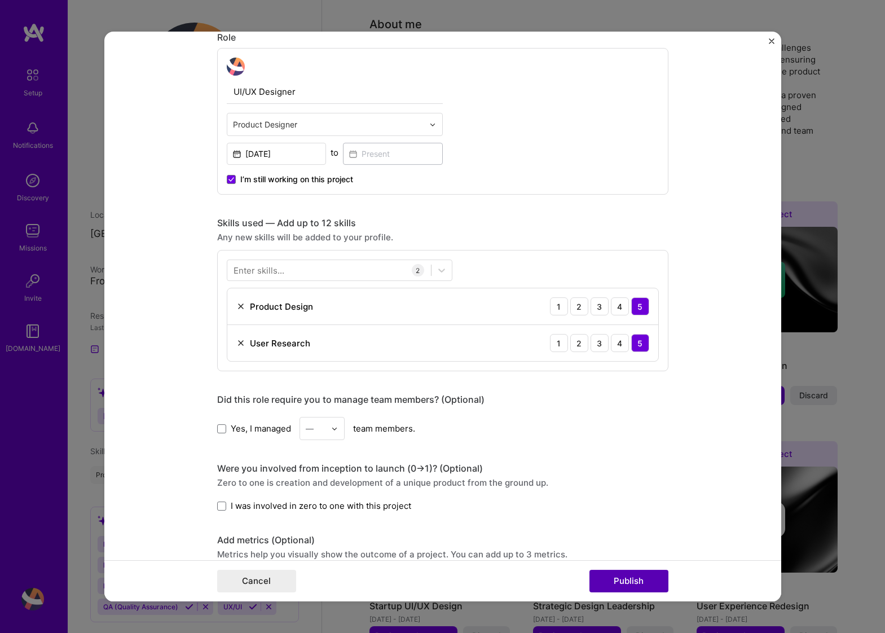
click at [627, 576] on button "Publish" at bounding box center [628, 581] width 79 height 23
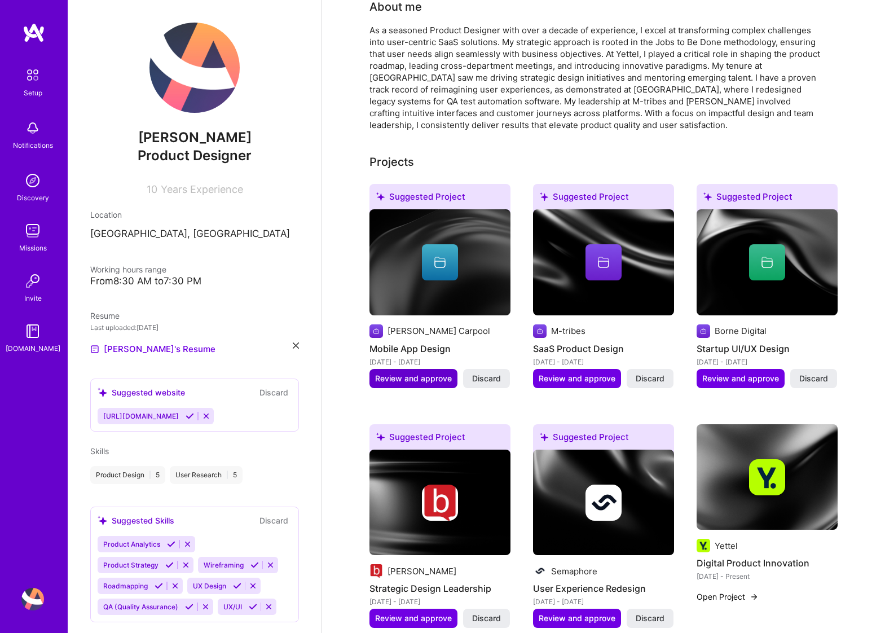
click at [403, 373] on span "Review and approve" at bounding box center [413, 378] width 77 height 11
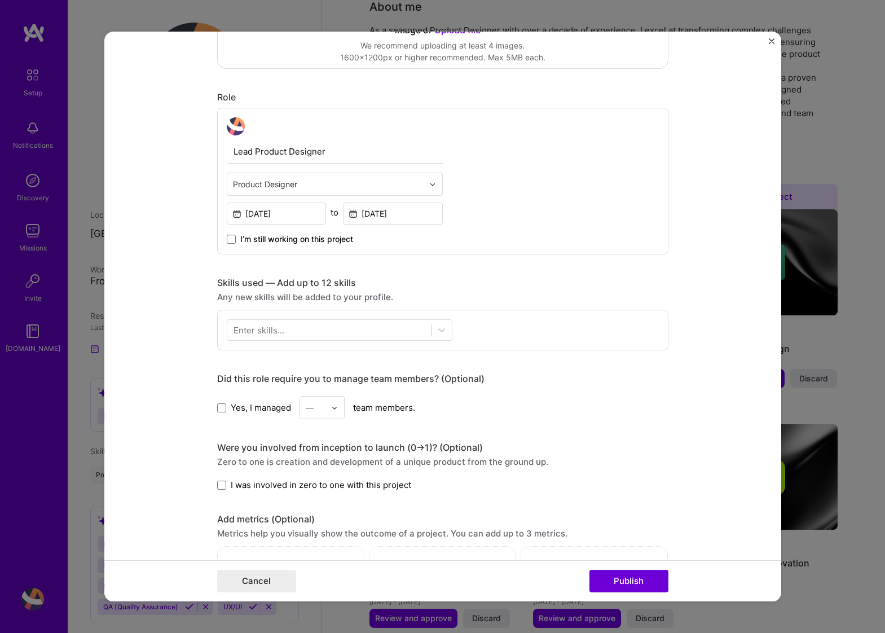
scroll to position [357, 0]
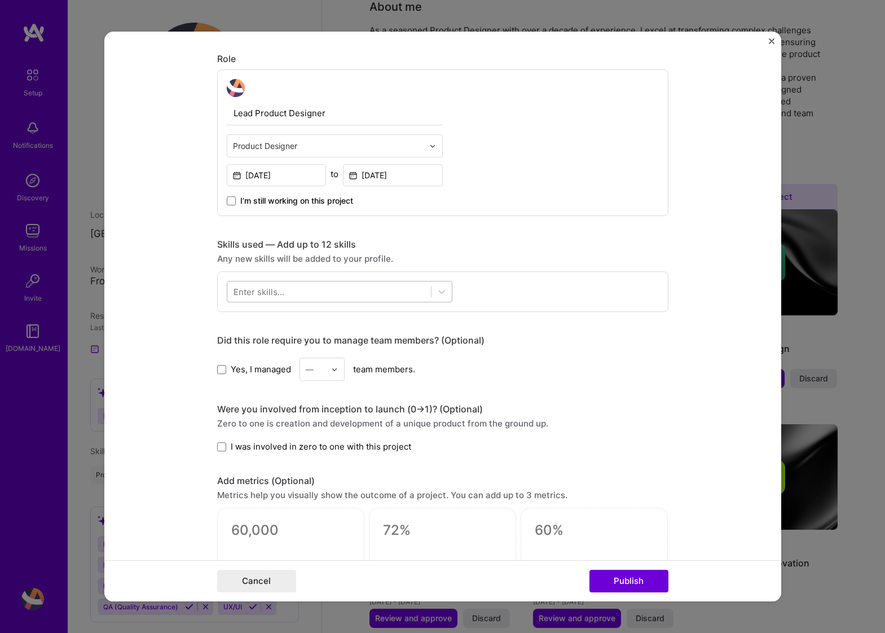
click at [317, 289] on div at bounding box center [329, 292] width 204 height 19
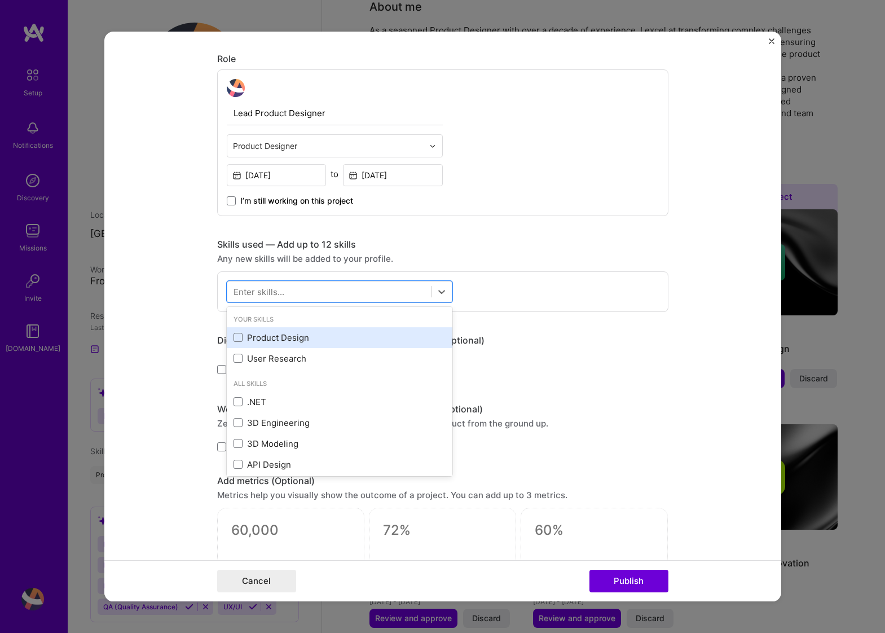
click at [283, 338] on div "Product Design" at bounding box center [340, 338] width 212 height 12
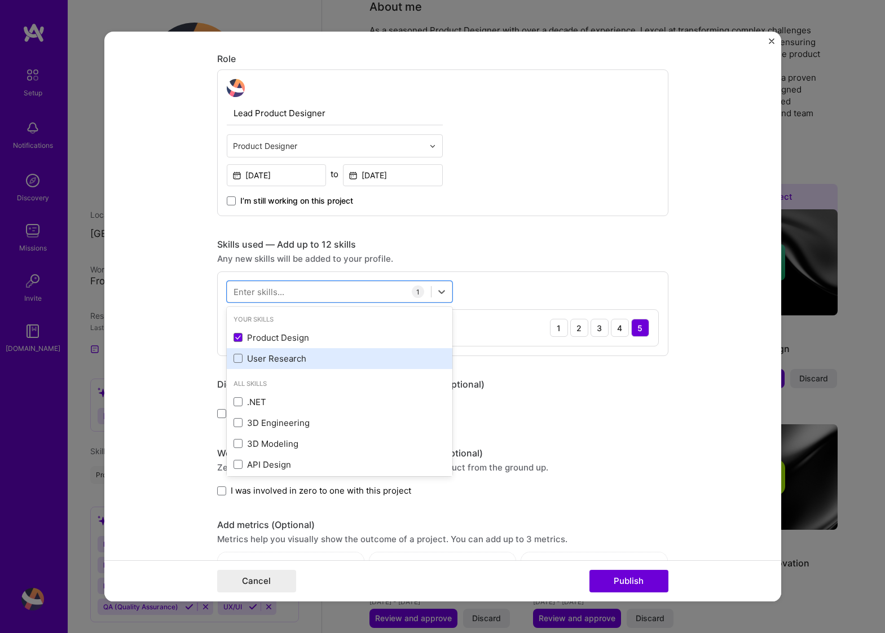
click at [282, 360] on div "User Research" at bounding box center [340, 359] width 212 height 12
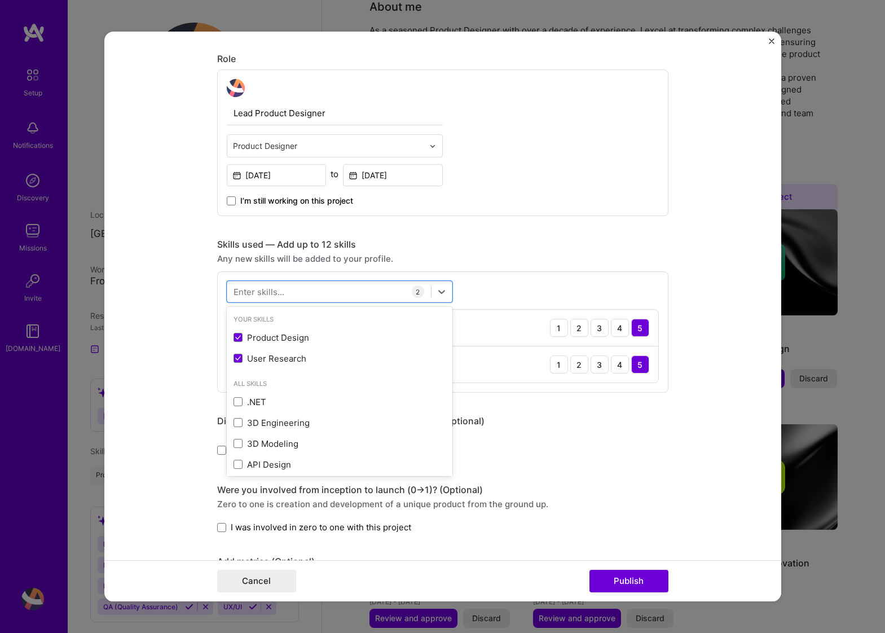
click at [697, 370] on form "Editing suggested project This project is suggested based on your LinkedIn, res…" at bounding box center [442, 317] width 677 height 570
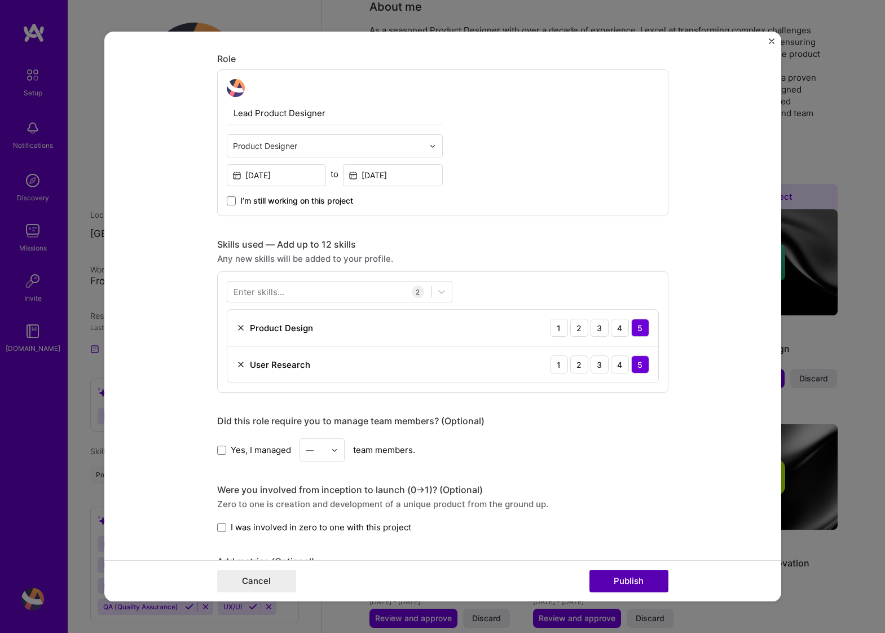
click at [625, 580] on button "Publish" at bounding box center [628, 581] width 79 height 23
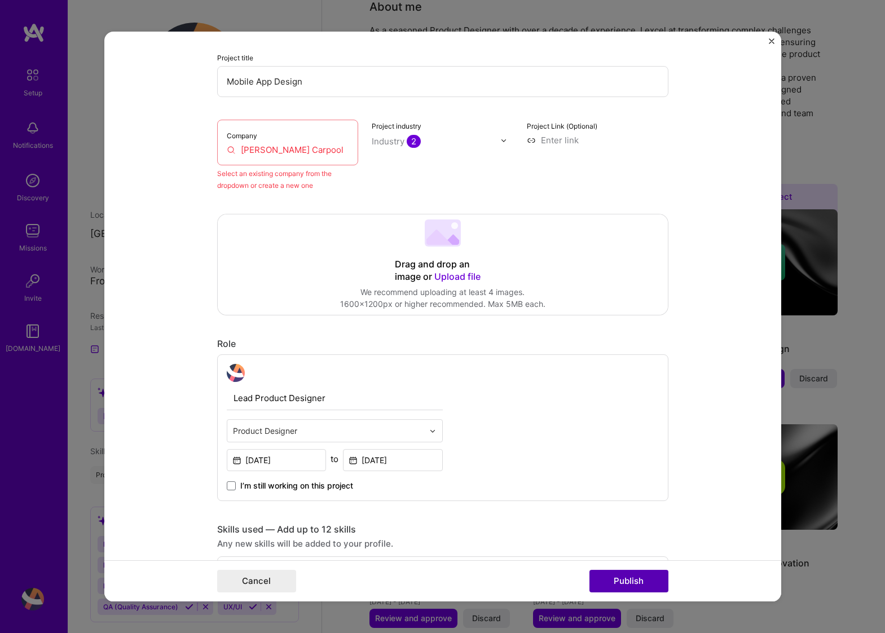
scroll to position [74, 0]
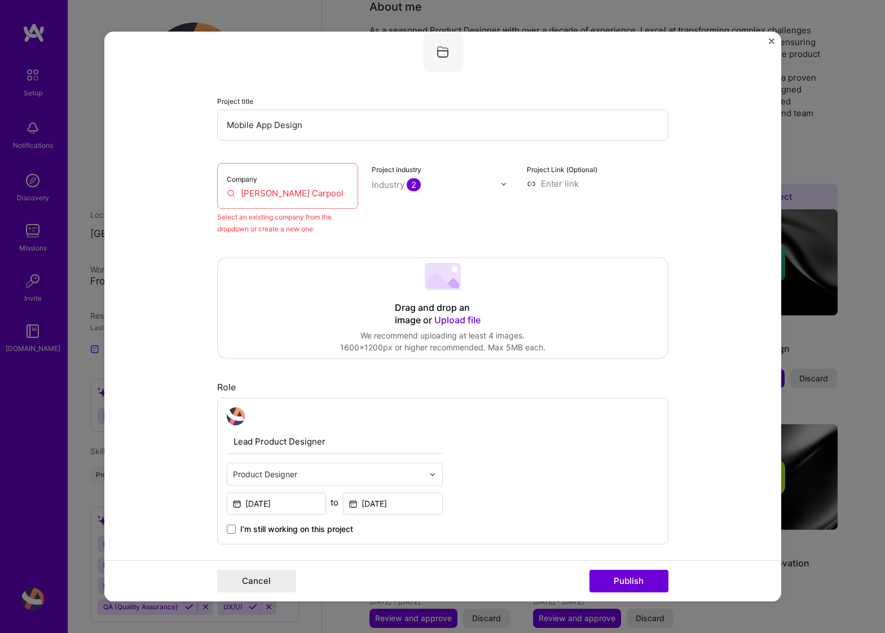
click at [274, 187] on div "Company [PERSON_NAME] Carpool" at bounding box center [288, 186] width 142 height 46
click at [293, 191] on input "[PERSON_NAME] Carpool" at bounding box center [288, 193] width 122 height 12
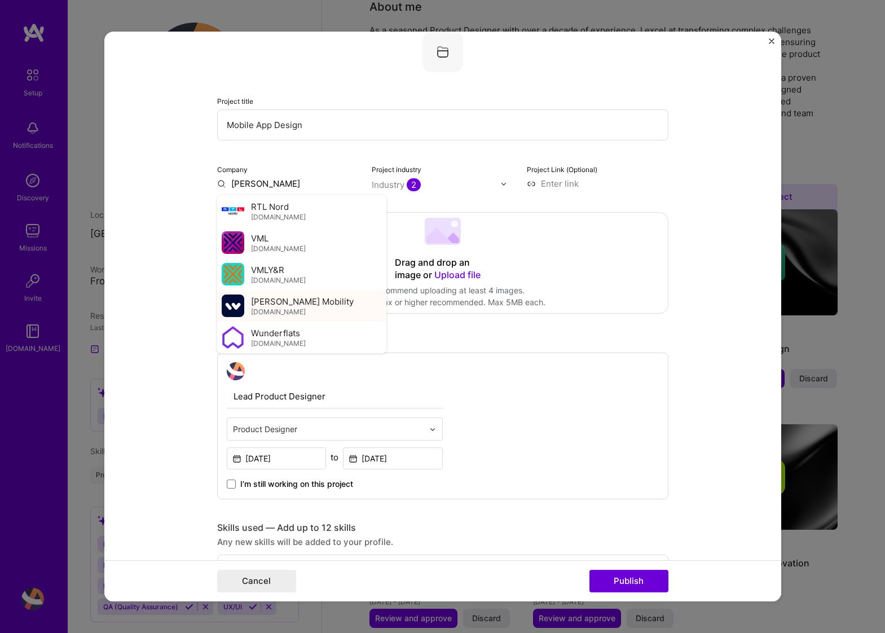
click at [340, 302] on div "[PERSON_NAME] Mobility [DOMAIN_NAME]" at bounding box center [301, 306] width 169 height 32
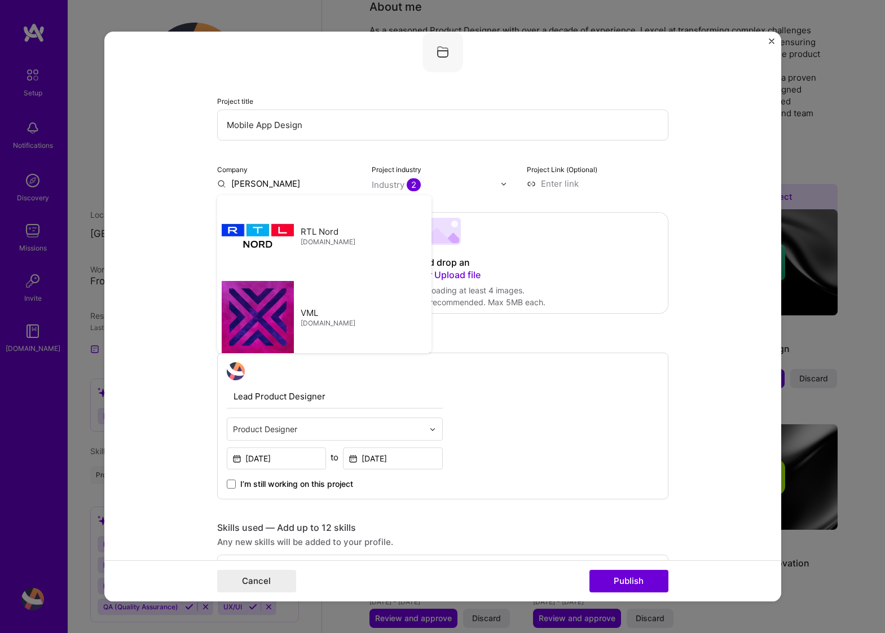
type input "[PERSON_NAME] Mobility"
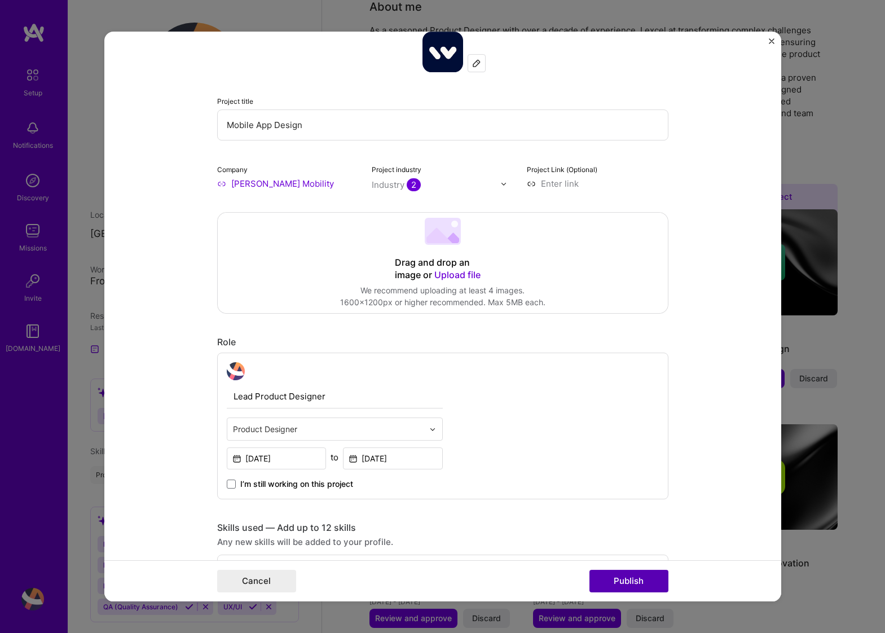
click at [626, 584] on button "Publish" at bounding box center [628, 581] width 79 height 23
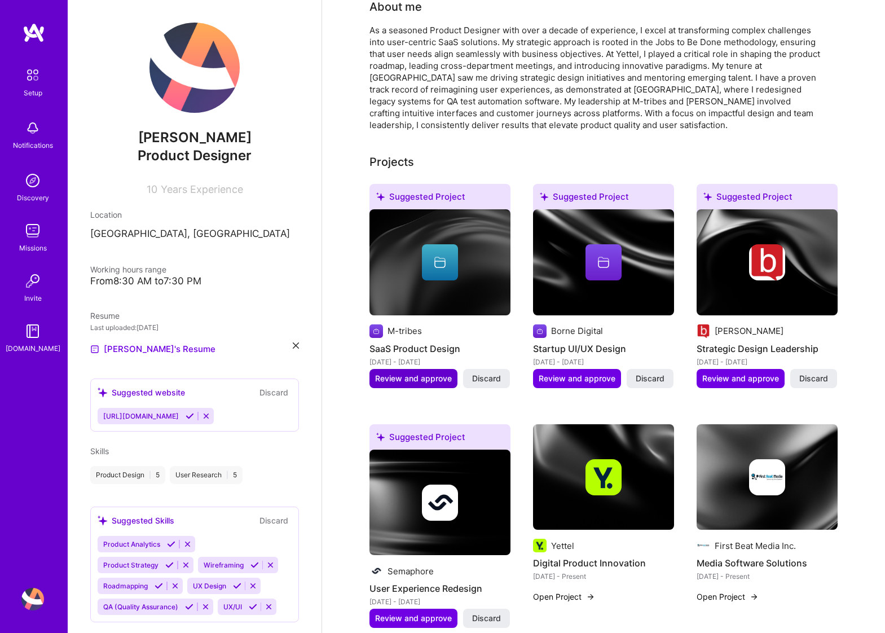
click at [391, 373] on span "Review and approve" at bounding box center [413, 378] width 77 height 11
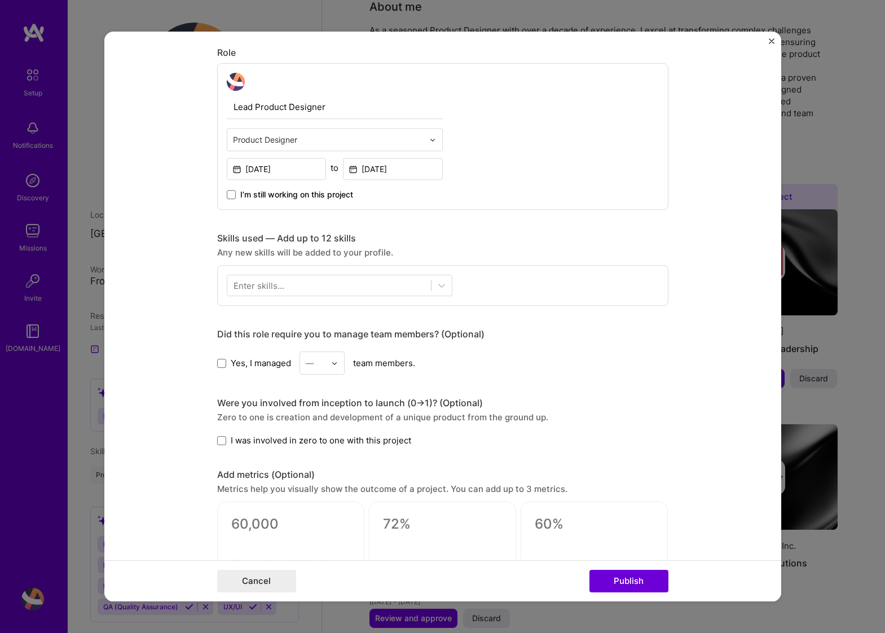
scroll to position [371, 0]
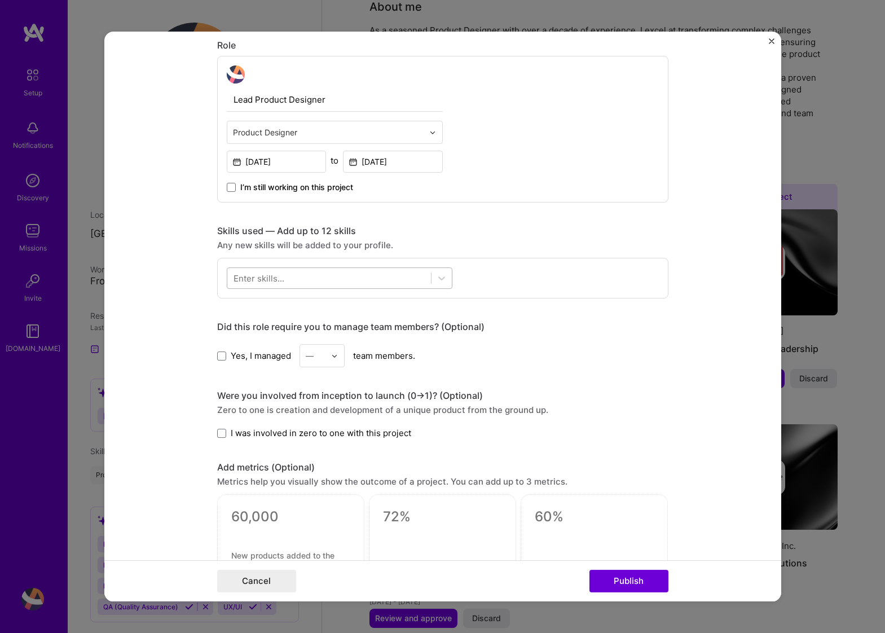
click at [367, 277] on div at bounding box center [329, 278] width 204 height 19
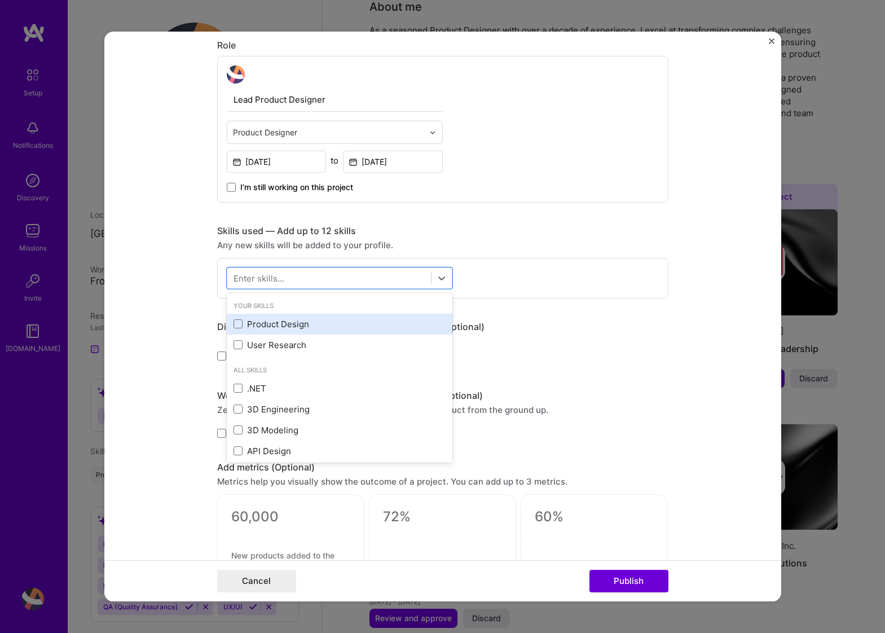
click at [348, 326] on div "Product Design" at bounding box center [340, 324] width 212 height 12
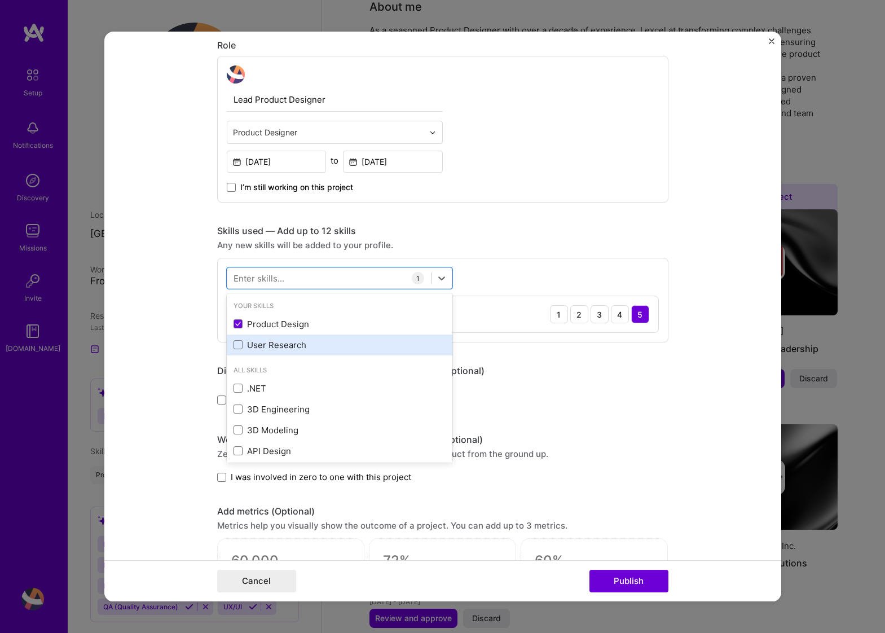
click at [346, 340] on div "User Research" at bounding box center [340, 345] width 212 height 12
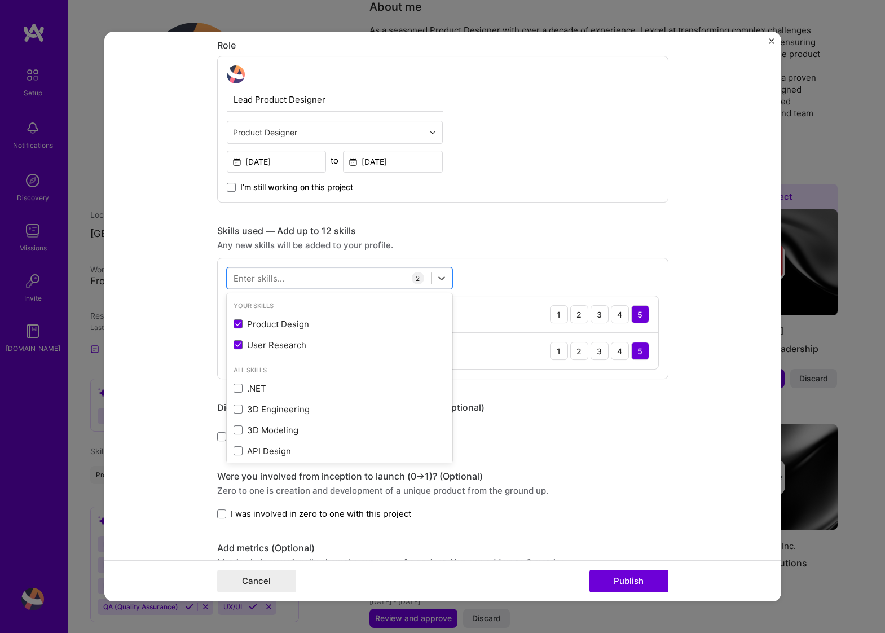
click at [152, 355] on form "Editing suggested project This project is suggested based on your LinkedIn, res…" at bounding box center [442, 317] width 677 height 570
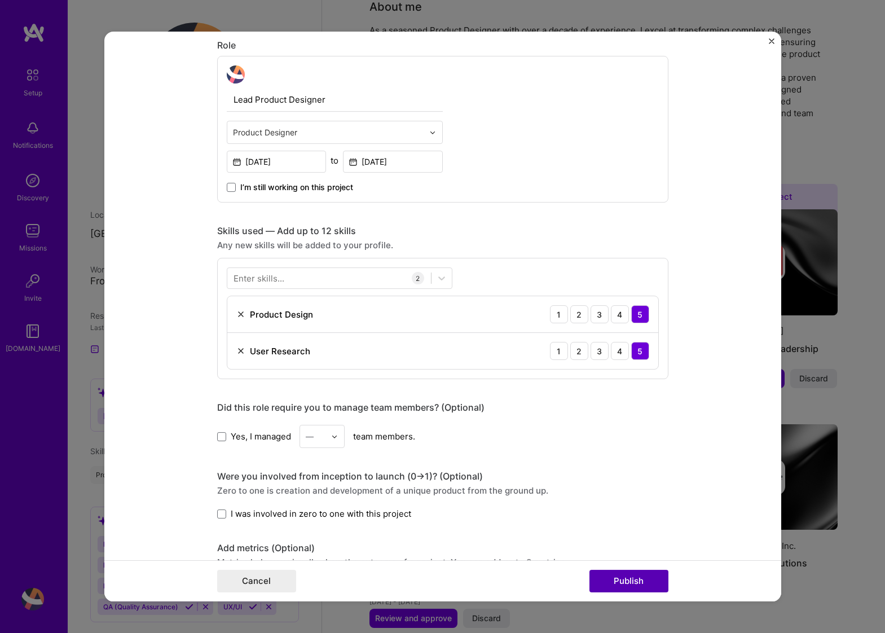
click at [618, 579] on button "Publish" at bounding box center [628, 581] width 79 height 23
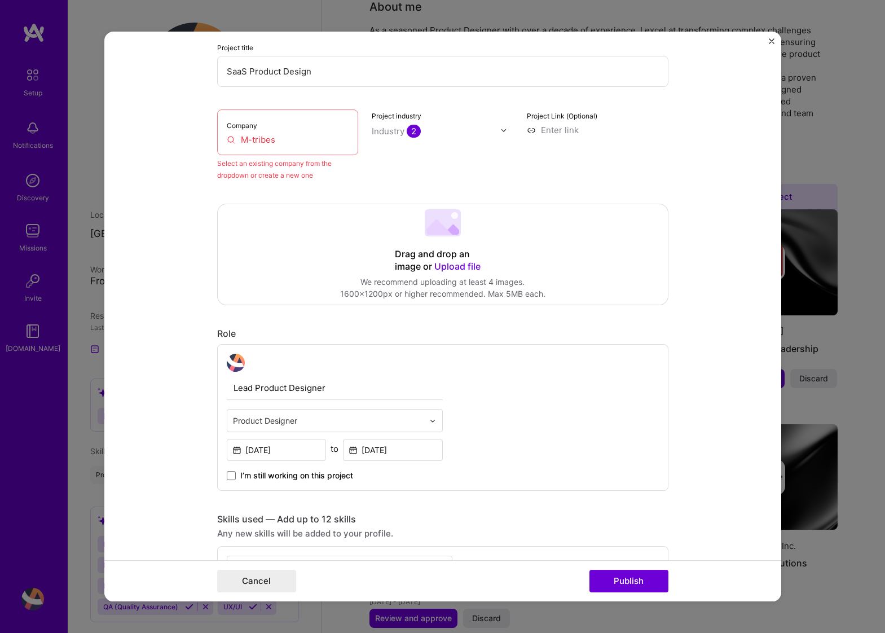
scroll to position [74, 0]
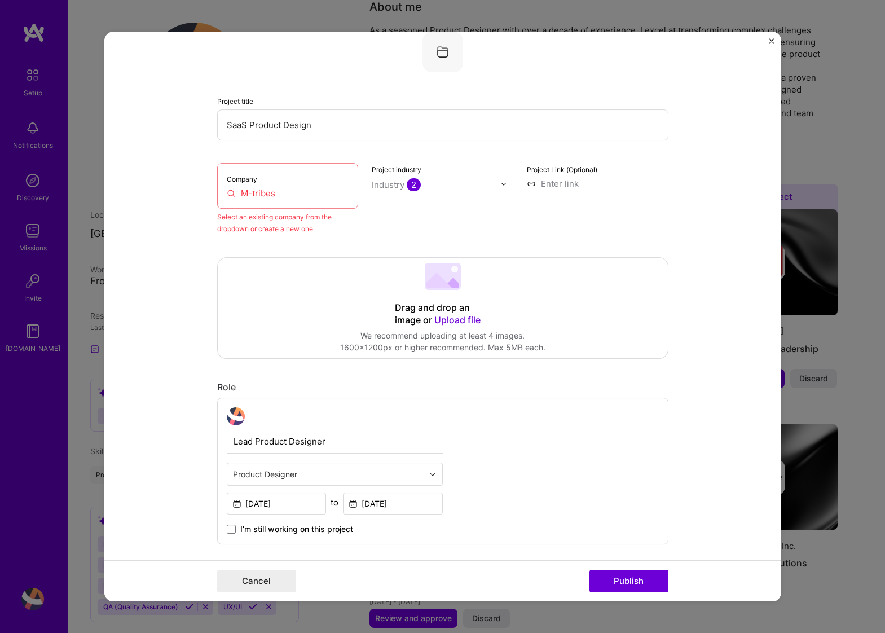
click at [273, 194] on input "M-tribes" at bounding box center [288, 193] width 122 height 12
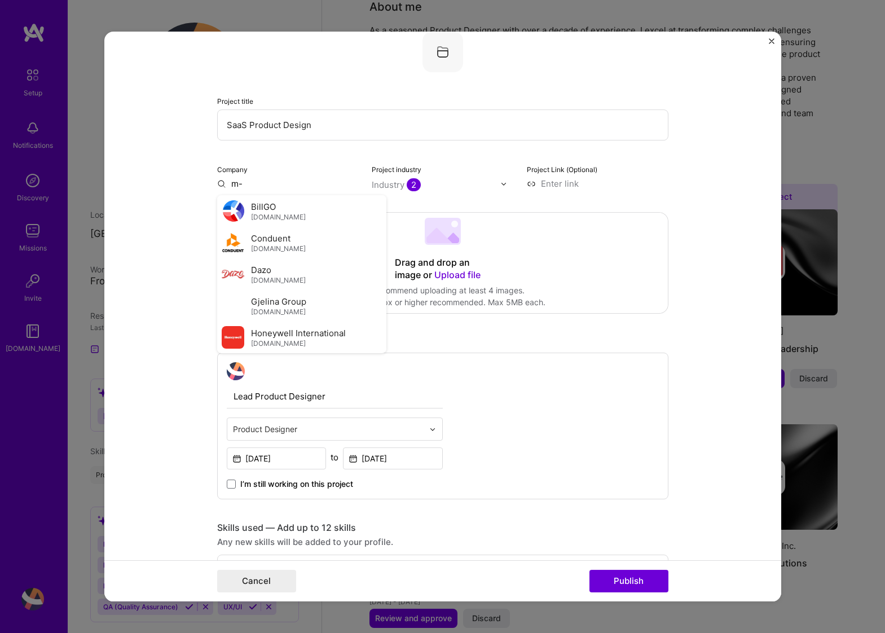
type input "m"
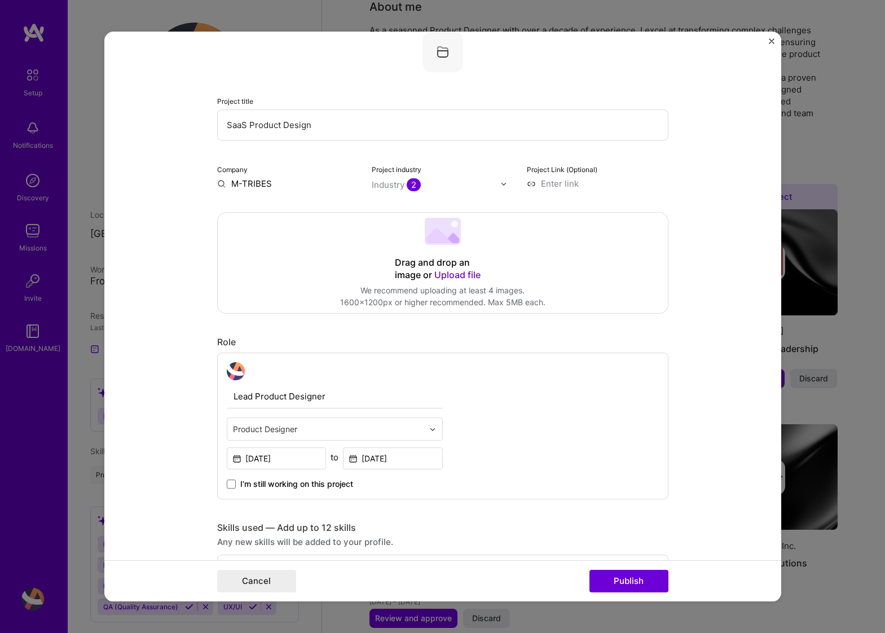
click at [174, 231] on form "Editing suggested project This project is suggested based on your LinkedIn, res…" at bounding box center [442, 317] width 677 height 570
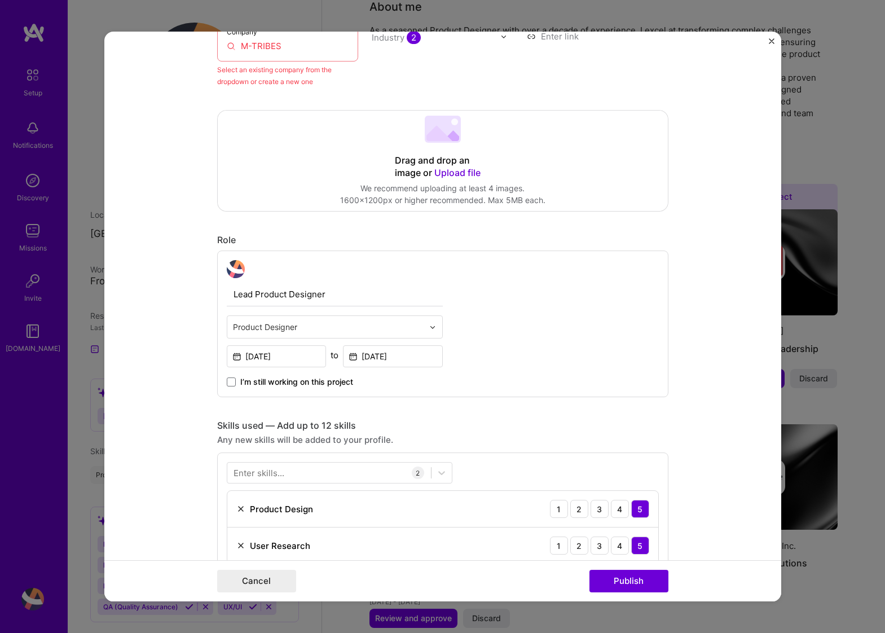
scroll to position [283, 0]
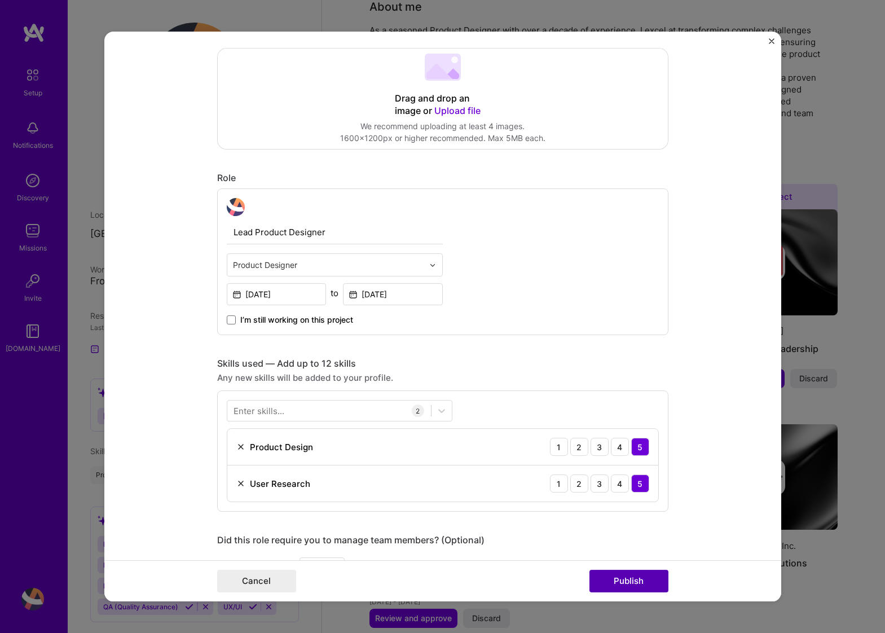
click at [629, 579] on button "Publish" at bounding box center [628, 581] width 79 height 23
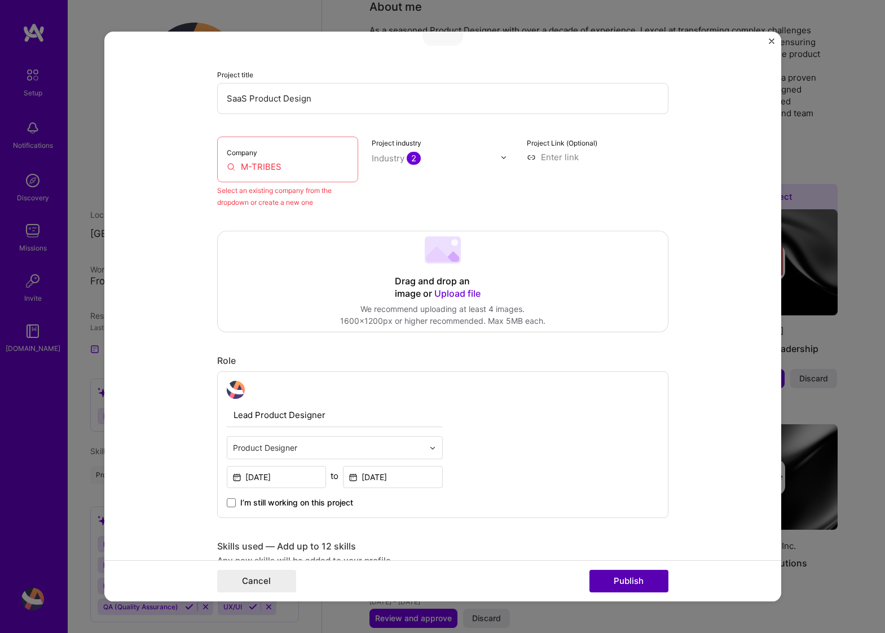
scroll to position [74, 0]
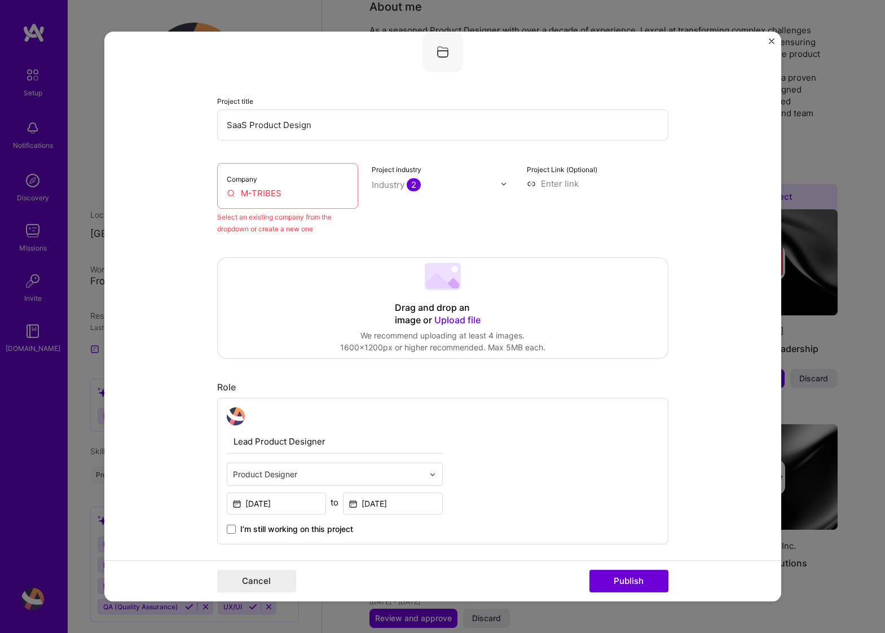
click at [305, 193] on input "M-TRIBES" at bounding box center [288, 193] width 122 height 12
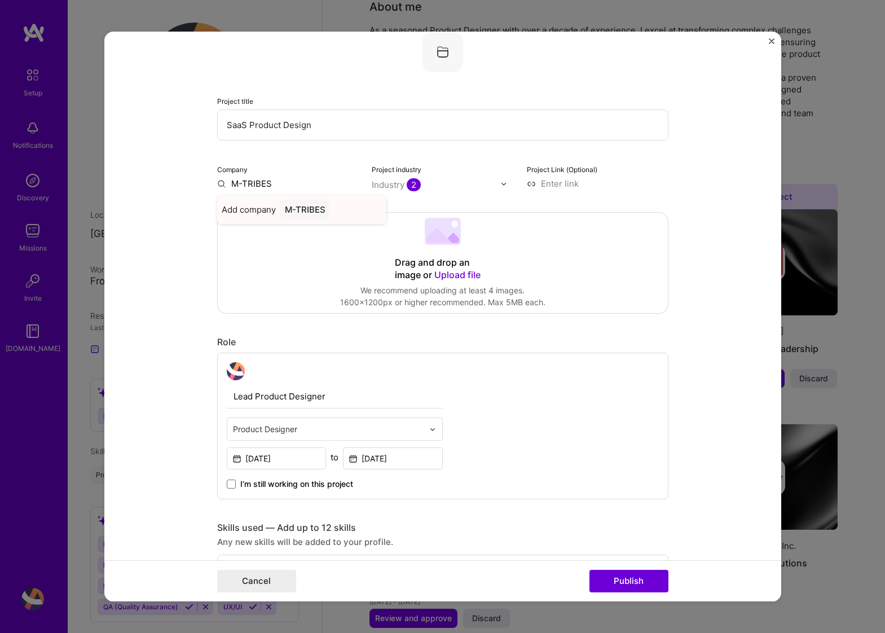
type input "M-TRIBES"
click at [305, 212] on div "M-TRIBES" at bounding box center [305, 210] width 50 height 20
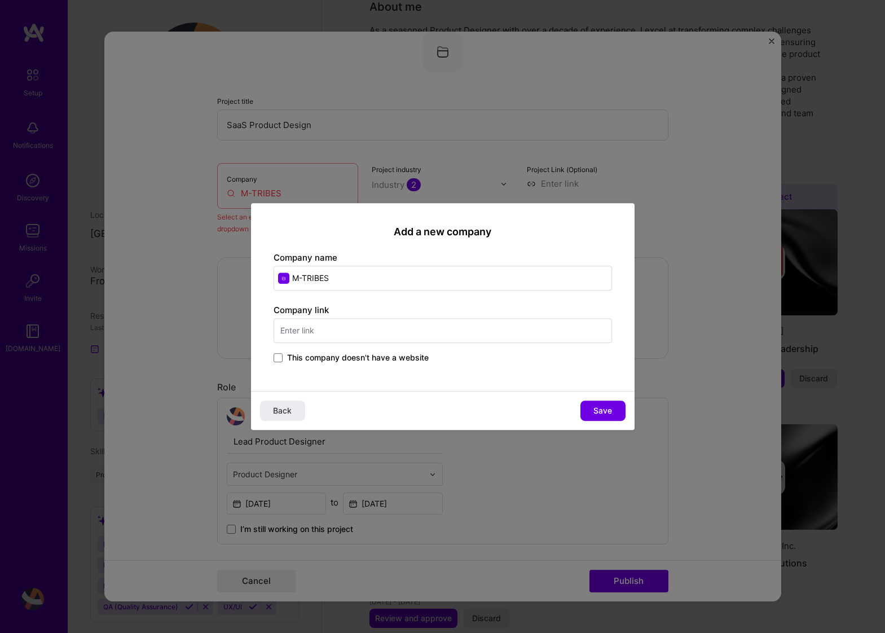
click at [442, 335] on input "text" at bounding box center [443, 330] width 338 height 25
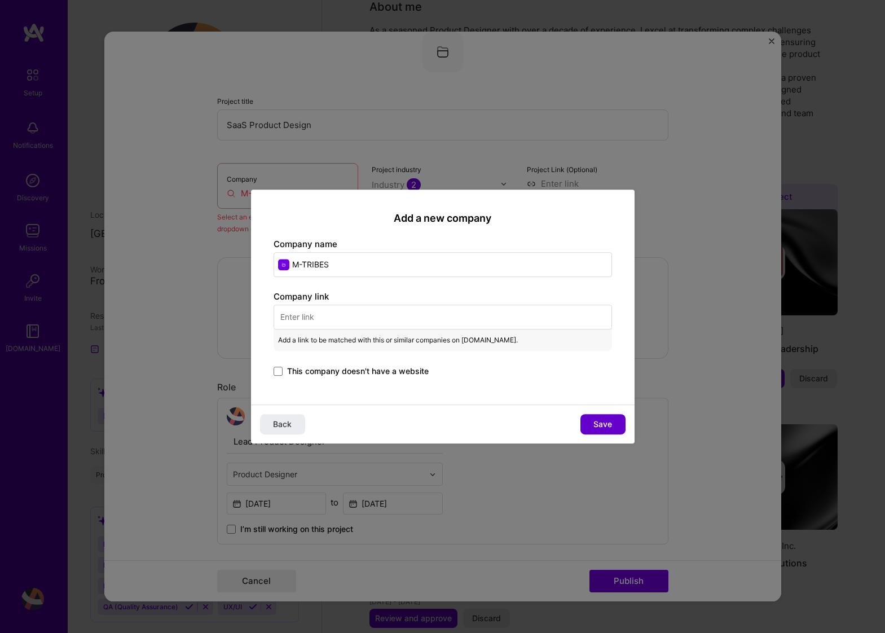
click at [617, 426] on button "Save" at bounding box center [602, 424] width 45 height 20
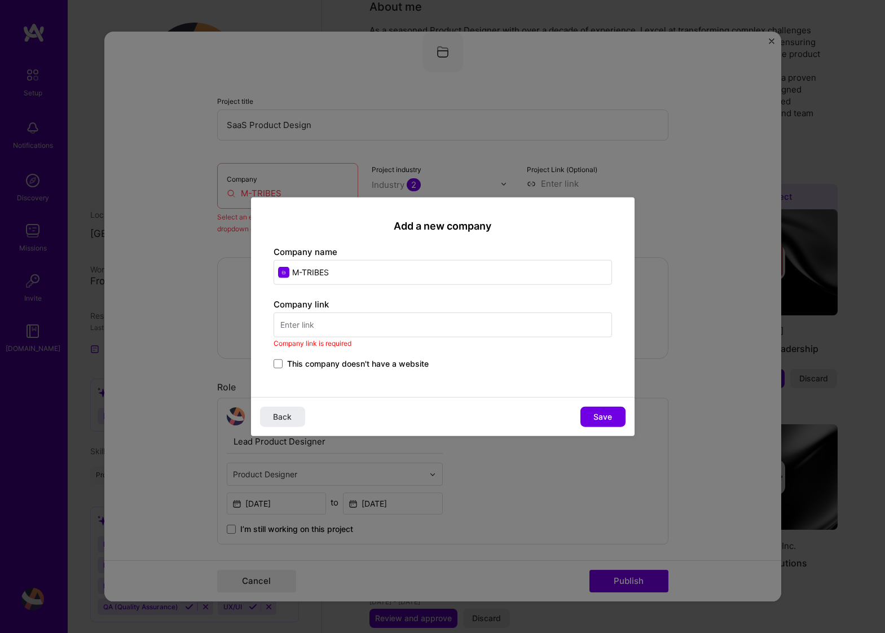
click at [333, 329] on input "text" at bounding box center [443, 324] width 338 height 25
paste input "[URL][DOMAIN_NAME]"
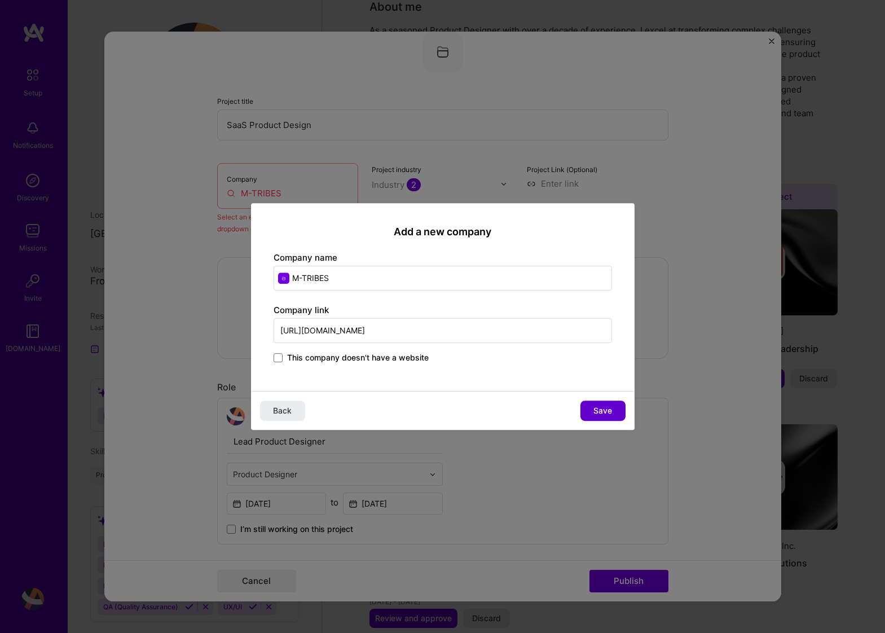
type input "[URL][DOMAIN_NAME]"
click at [602, 411] on span "Save" at bounding box center [602, 410] width 19 height 11
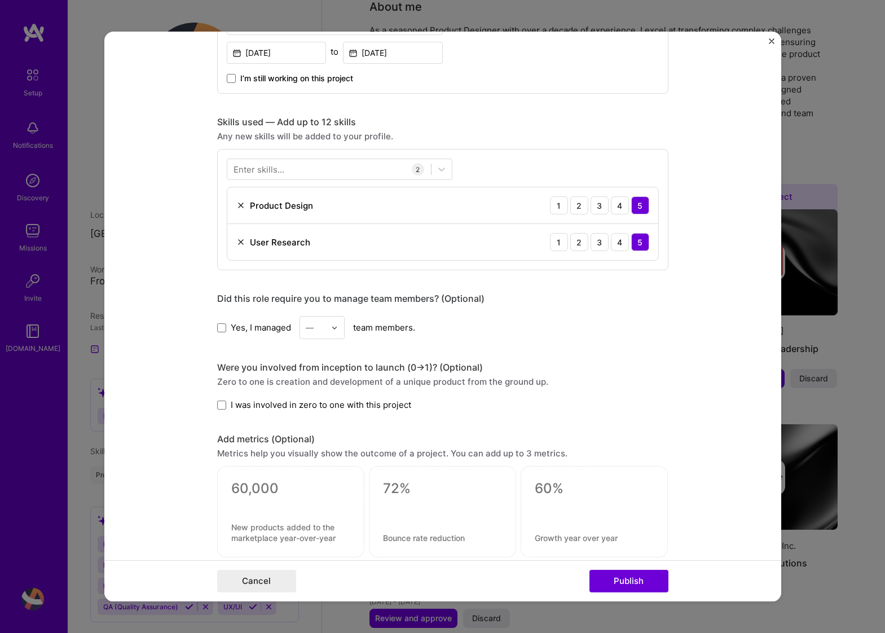
scroll to position [765, 0]
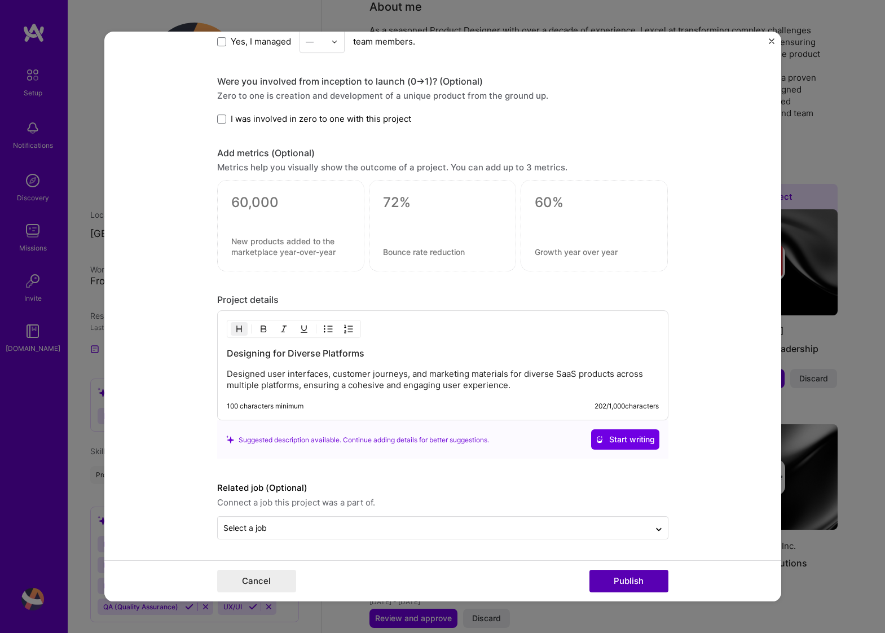
click at [629, 584] on button "Publish" at bounding box center [628, 581] width 79 height 23
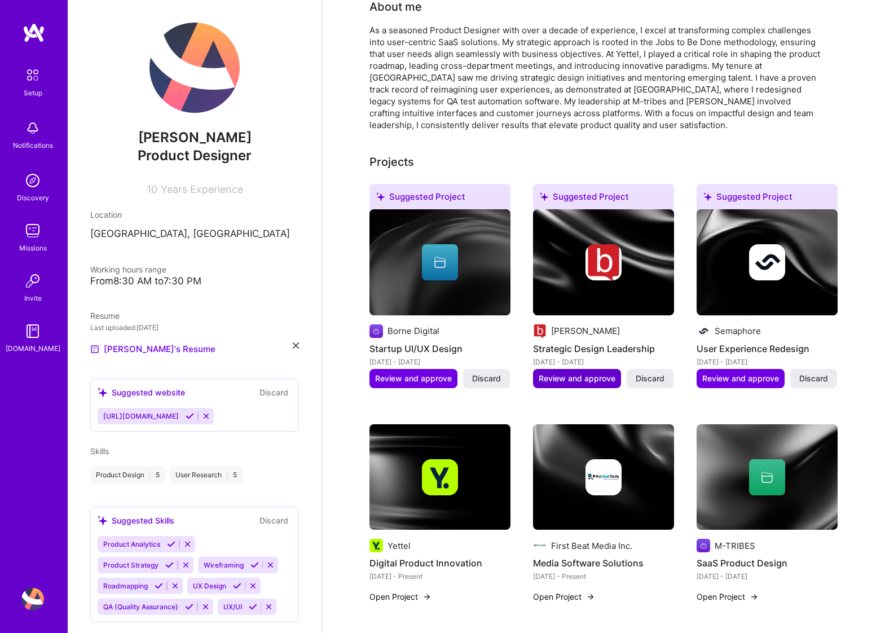
click at [565, 373] on span "Review and approve" at bounding box center [577, 378] width 77 height 11
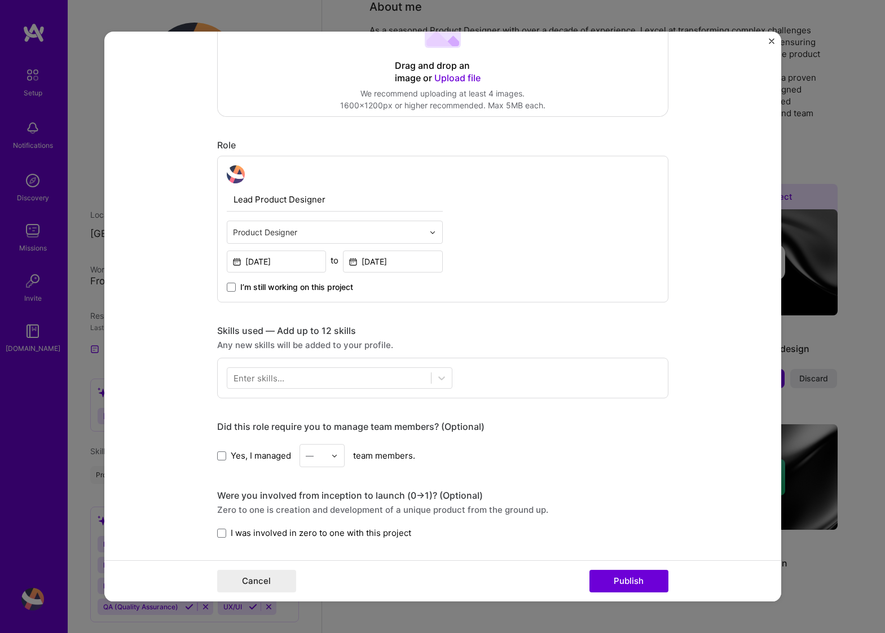
scroll to position [272, 0]
click at [223, 454] on span at bounding box center [221, 454] width 9 height 9
click at [0, 0] on input "Yes, I managed" at bounding box center [0, 0] width 0 height 0
click at [346, 455] on div "Yes, I managed — team members." at bounding box center [442, 454] width 451 height 23
click at [337, 452] on img at bounding box center [334, 454] width 7 height 7
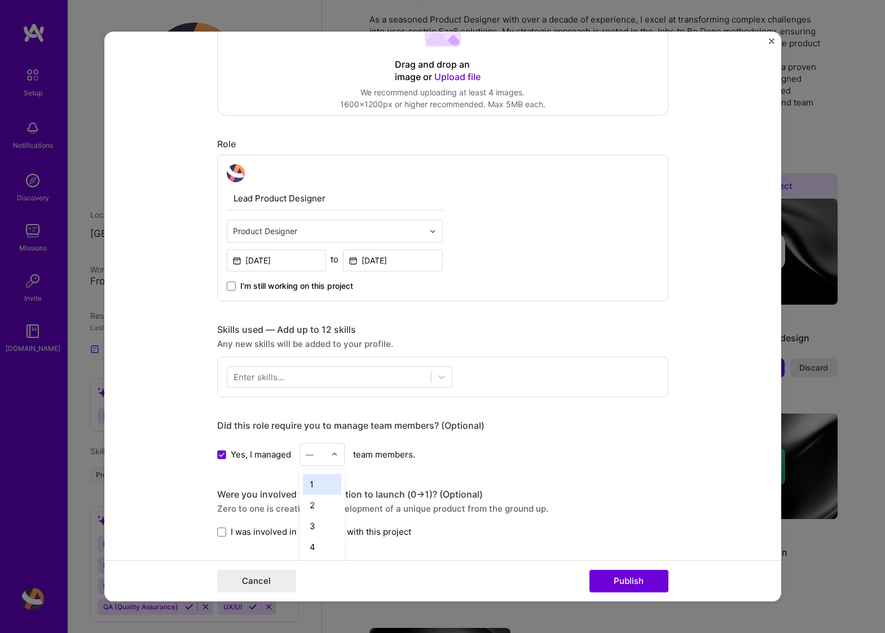
scroll to position [319, 0]
click at [322, 546] on div "4" at bounding box center [322, 546] width 38 height 21
click at [566, 455] on div "Yes, I managed 4 team members." at bounding box center [442, 454] width 451 height 23
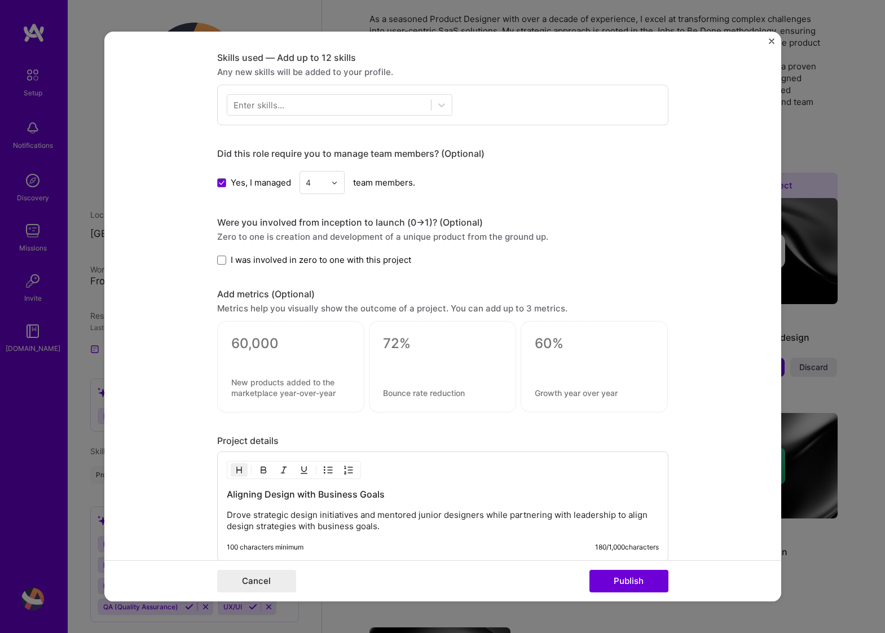
scroll to position [685, 0]
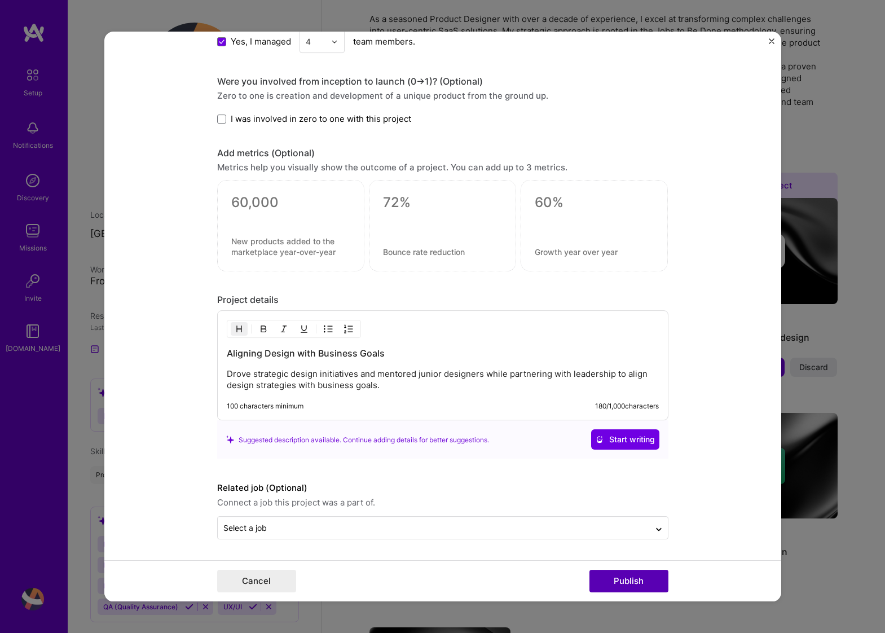
click at [643, 580] on button "Publish" at bounding box center [628, 581] width 79 height 23
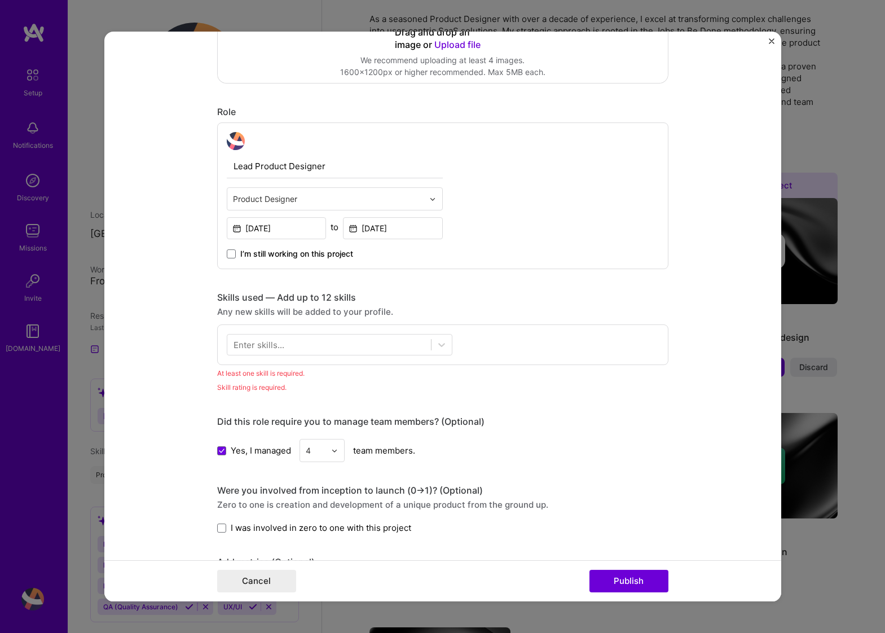
scroll to position [296, 0]
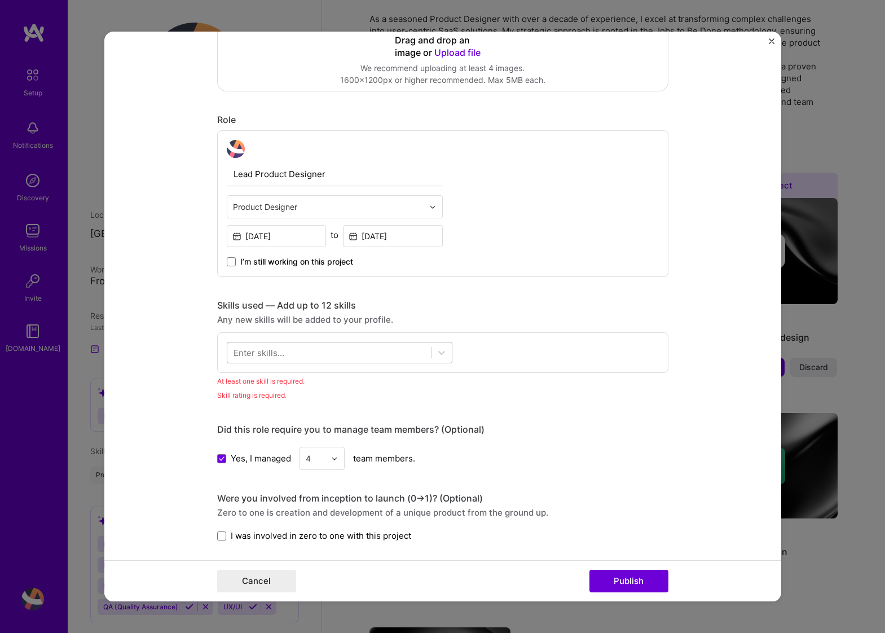
click at [406, 346] on div at bounding box center [329, 352] width 204 height 19
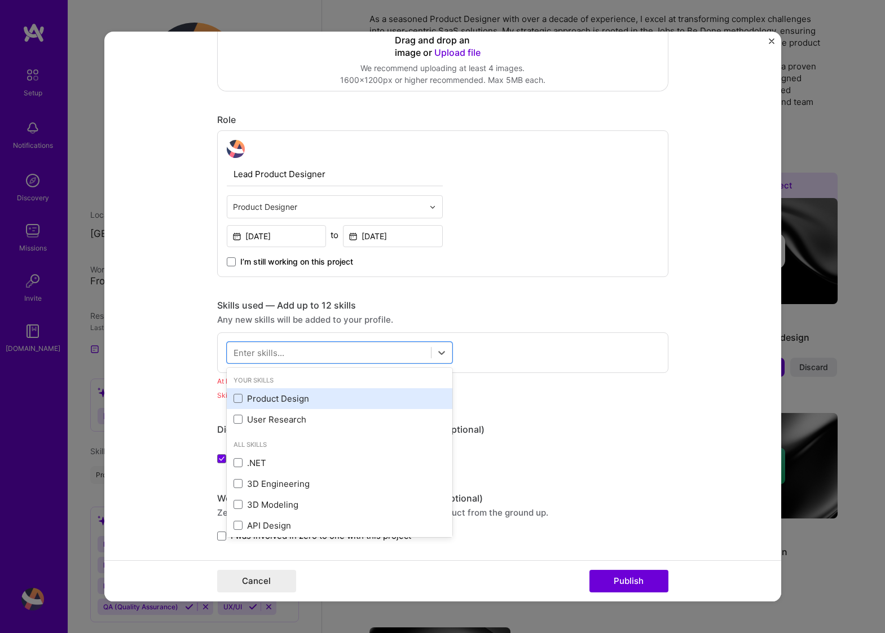
click at [312, 397] on div "Product Design" at bounding box center [340, 399] width 212 height 12
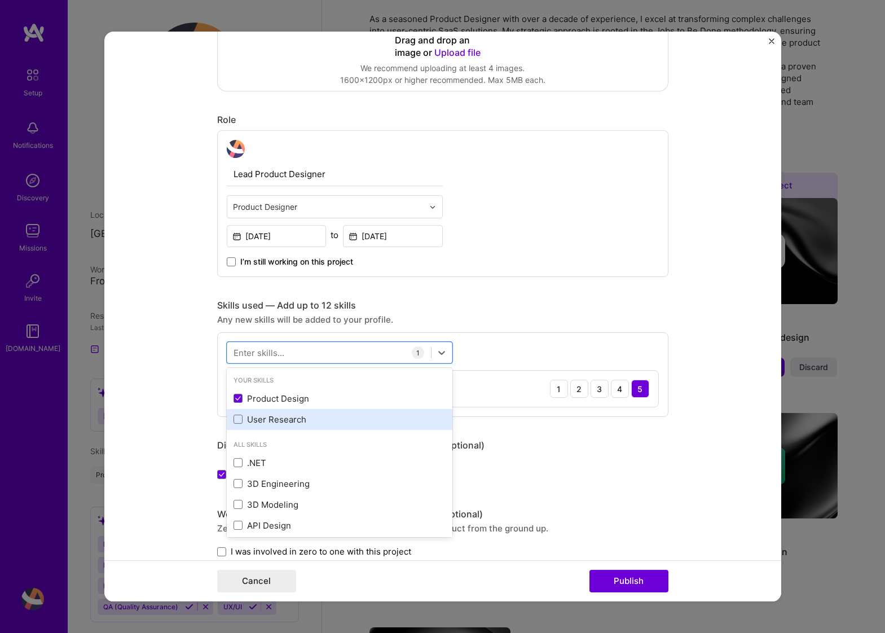
click at [308, 416] on div "User Research" at bounding box center [340, 419] width 212 height 12
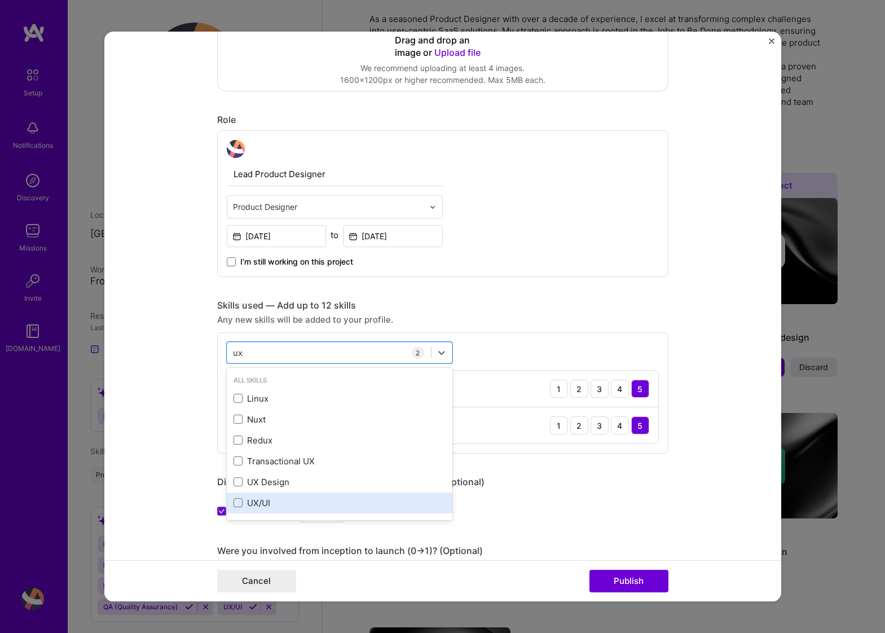
click at [262, 500] on div "UX/UI" at bounding box center [340, 503] width 212 height 12
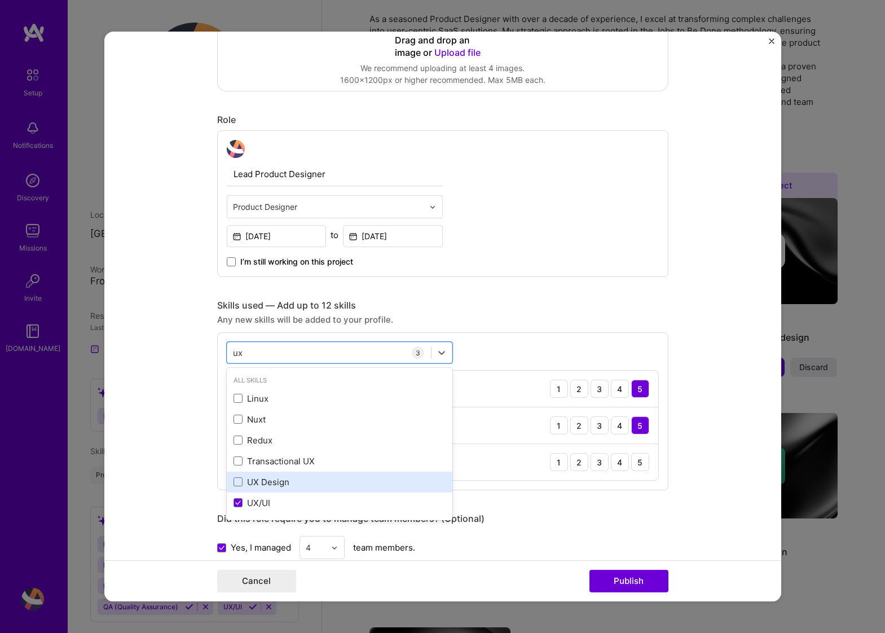
click at [263, 485] on div "UX Design" at bounding box center [340, 482] width 212 height 12
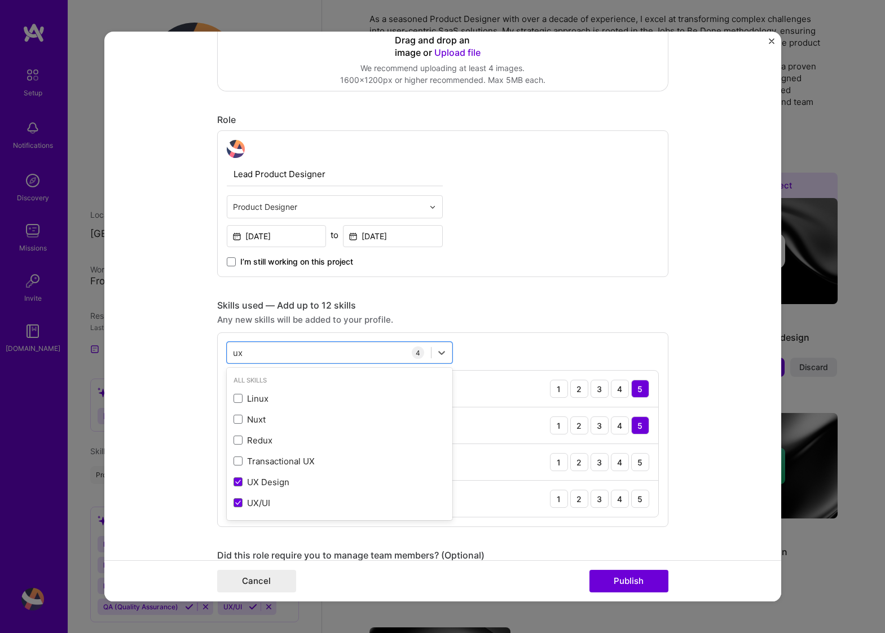
type input "ux"
click at [139, 450] on form "Editing suggested project This project is suggested based on your LinkedIn, res…" at bounding box center [442, 317] width 677 height 570
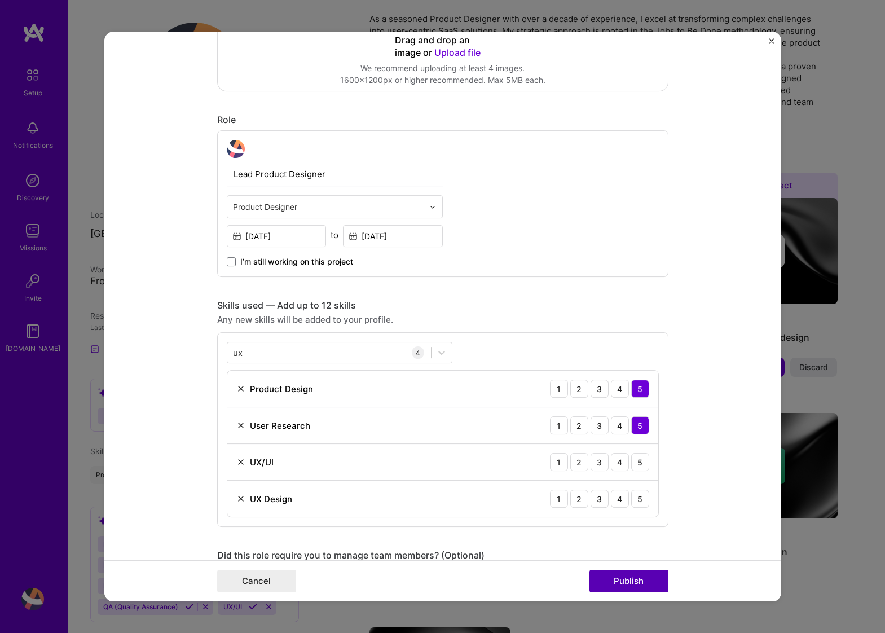
click at [620, 575] on button "Publish" at bounding box center [628, 581] width 79 height 23
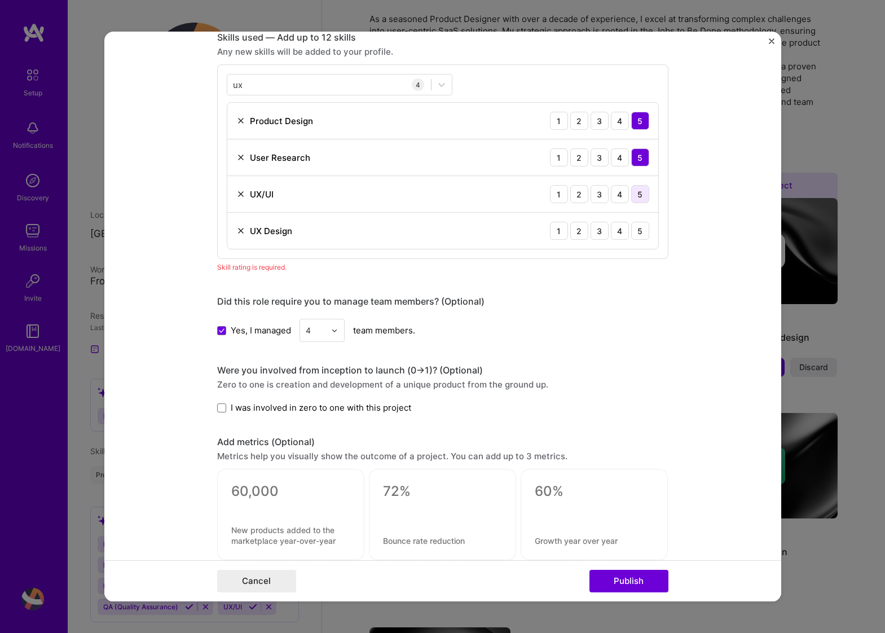
click at [639, 187] on div "5" at bounding box center [640, 194] width 18 height 18
click at [636, 236] on div "5" at bounding box center [640, 231] width 18 height 18
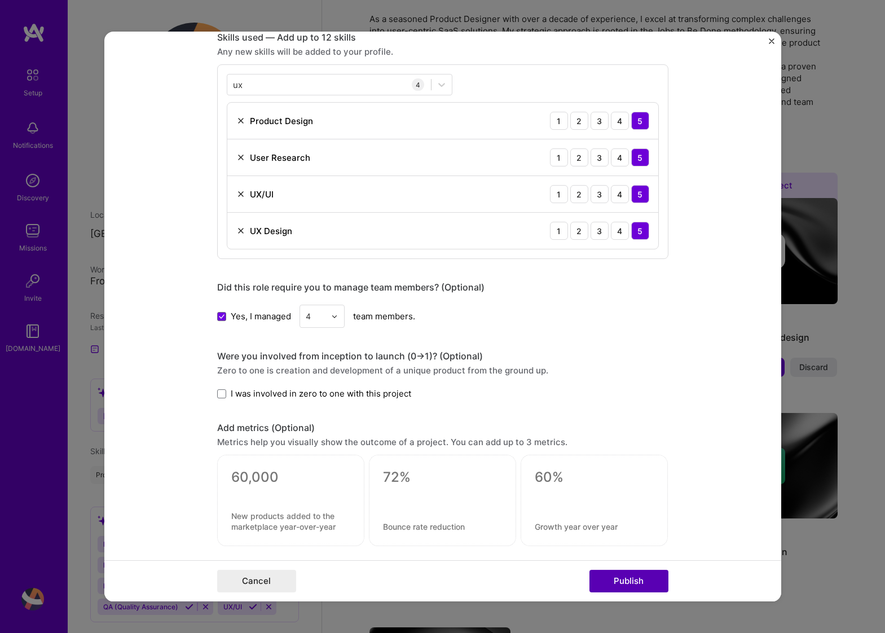
click at [628, 579] on button "Publish" at bounding box center [628, 581] width 79 height 23
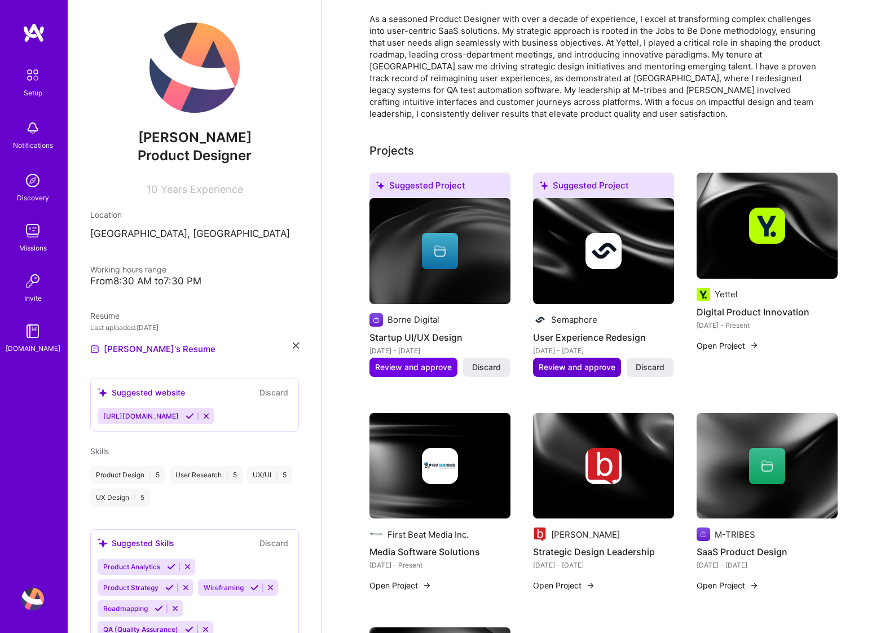
click at [576, 362] on span "Review and approve" at bounding box center [577, 367] width 77 height 11
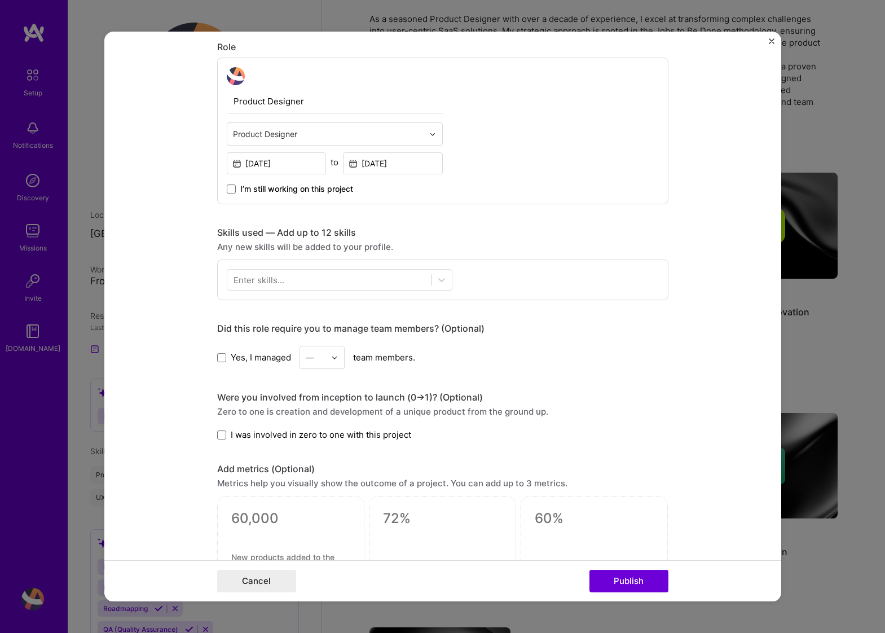
scroll to position [370, 0]
click at [432, 271] on div at bounding box center [441, 278] width 20 height 20
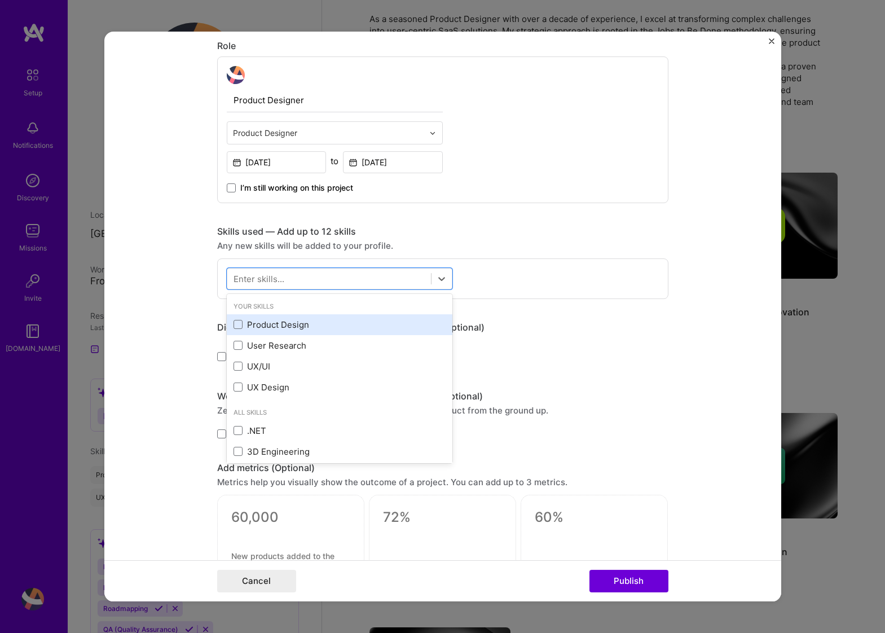
click at [367, 320] on div "Product Design" at bounding box center [340, 325] width 212 height 12
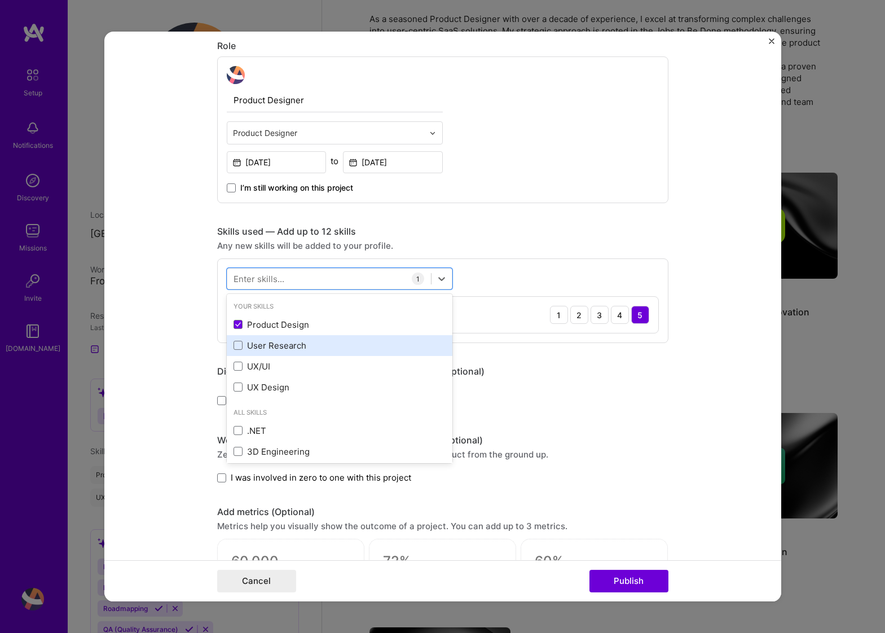
click at [362, 347] on div "User Research" at bounding box center [340, 346] width 212 height 12
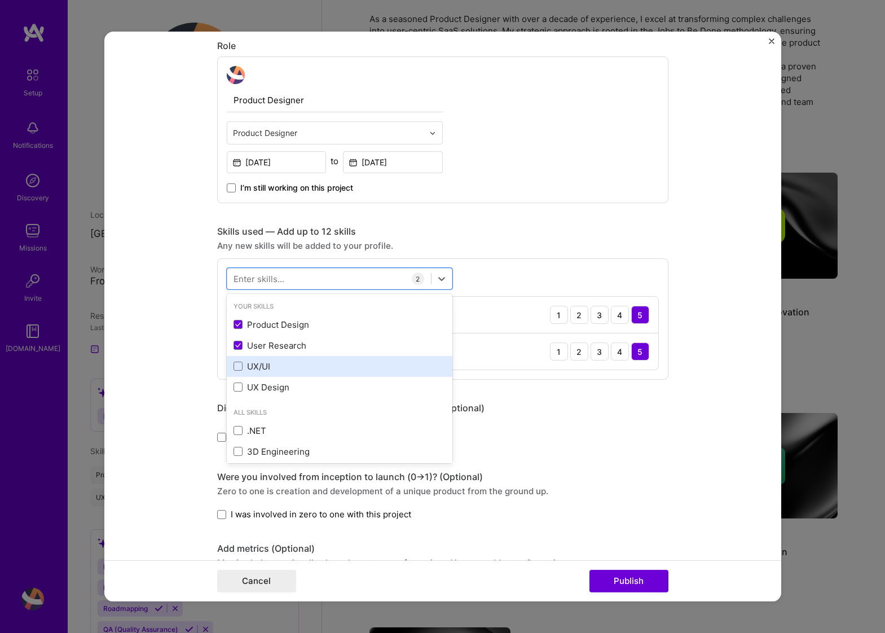
click at [361, 369] on div "UX/UI" at bounding box center [340, 366] width 212 height 12
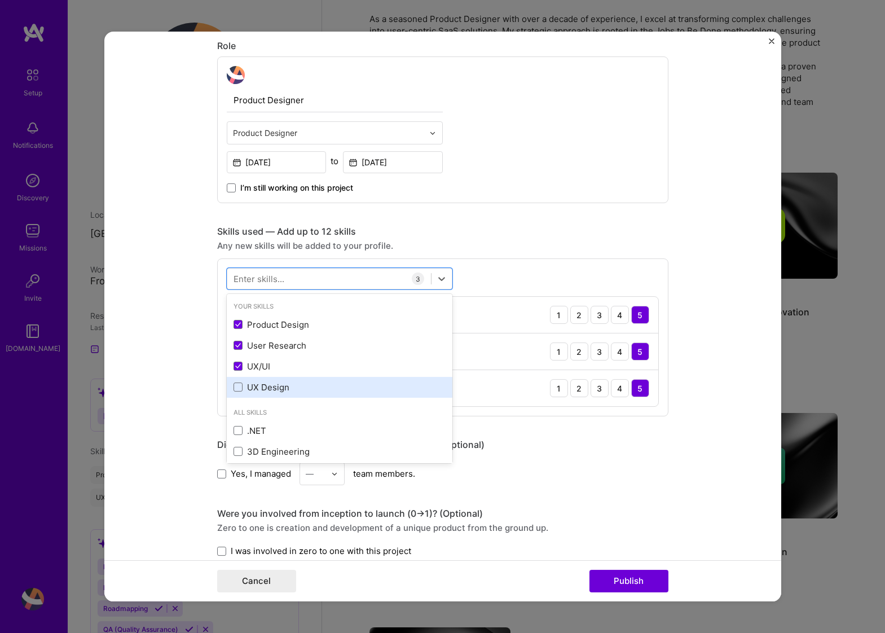
click at [362, 393] on div "UX Design" at bounding box center [340, 387] width 212 height 12
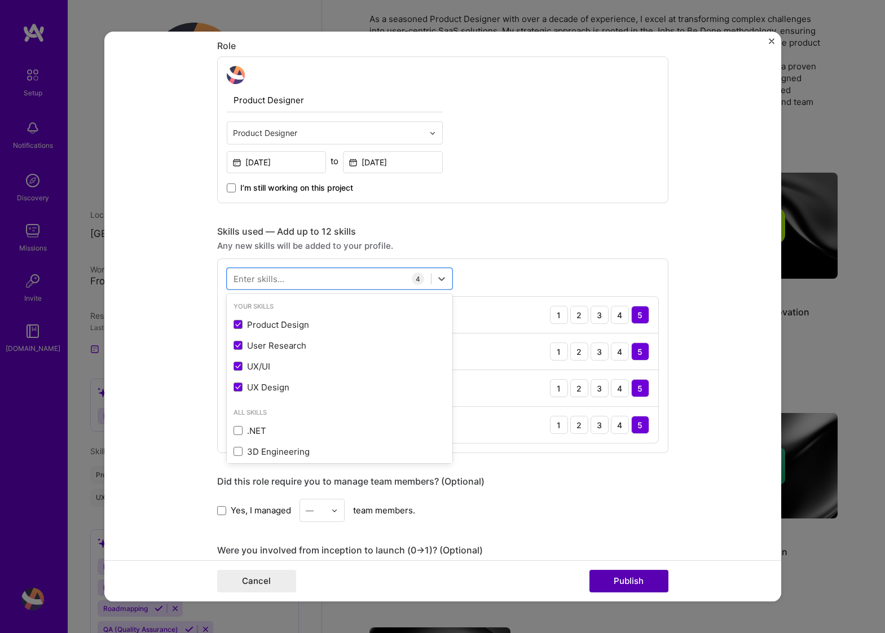
click at [635, 582] on button "Publish" at bounding box center [628, 581] width 79 height 23
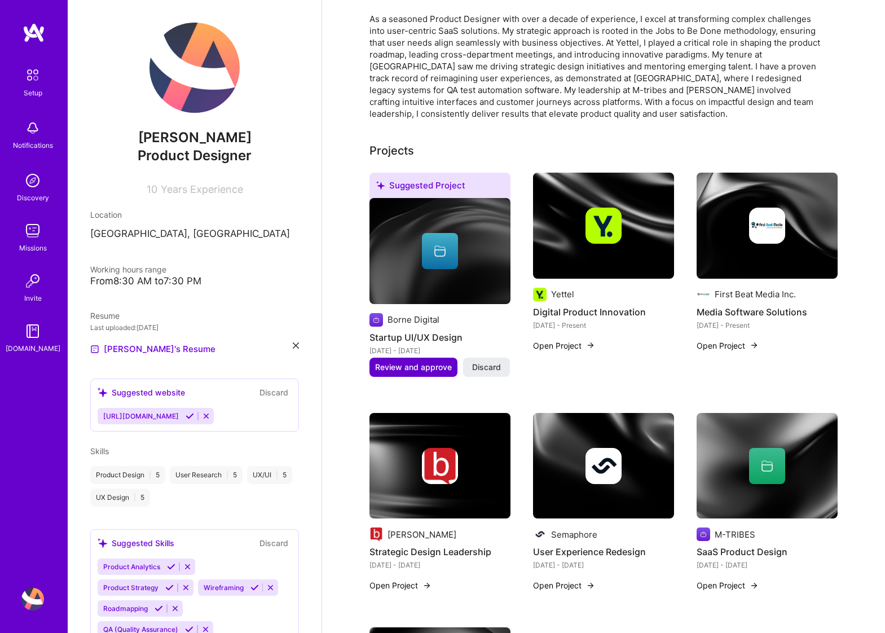
click at [388, 362] on span "Review and approve" at bounding box center [413, 367] width 77 height 11
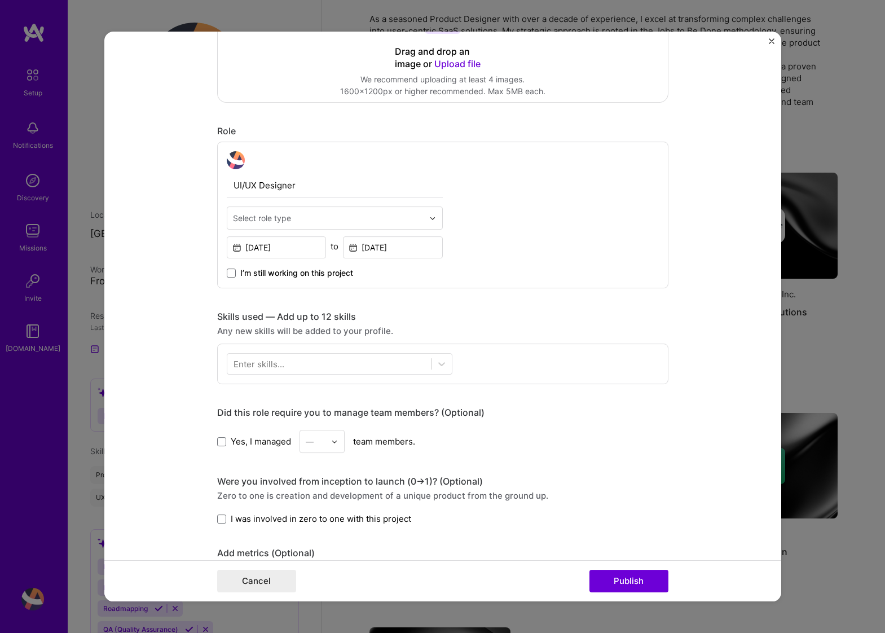
scroll to position [350, 0]
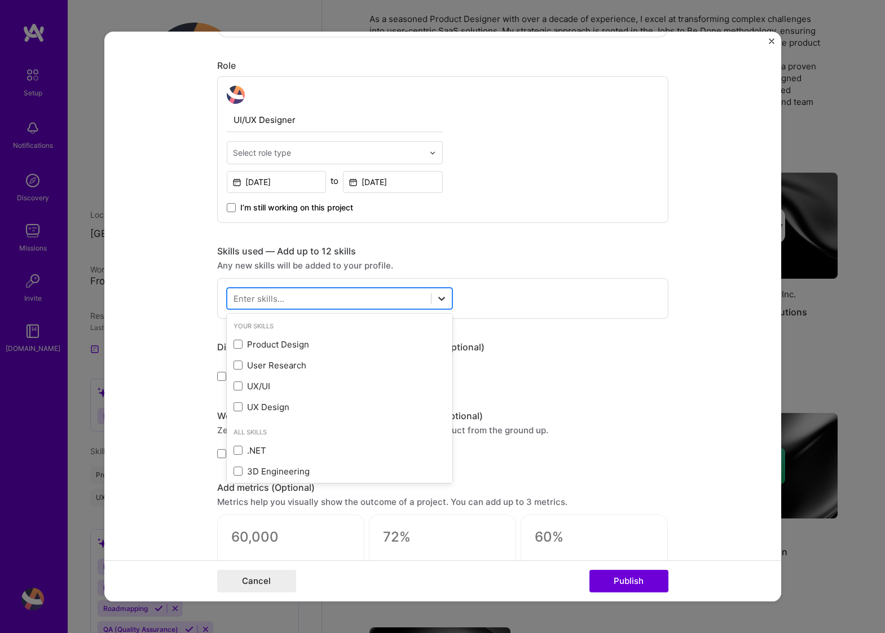
click at [435, 297] on div at bounding box center [441, 298] width 20 height 20
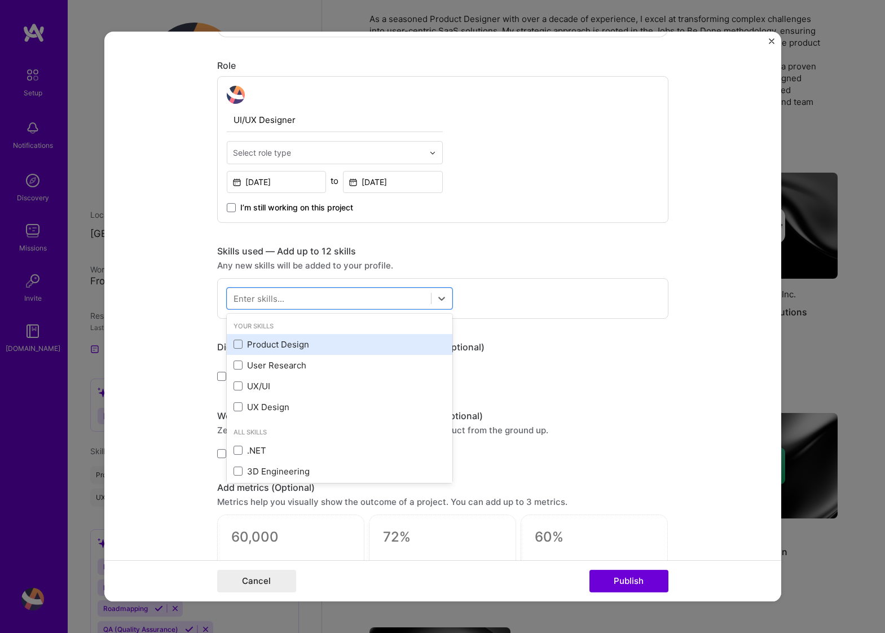
click at [383, 341] on div "Product Design" at bounding box center [340, 344] width 212 height 12
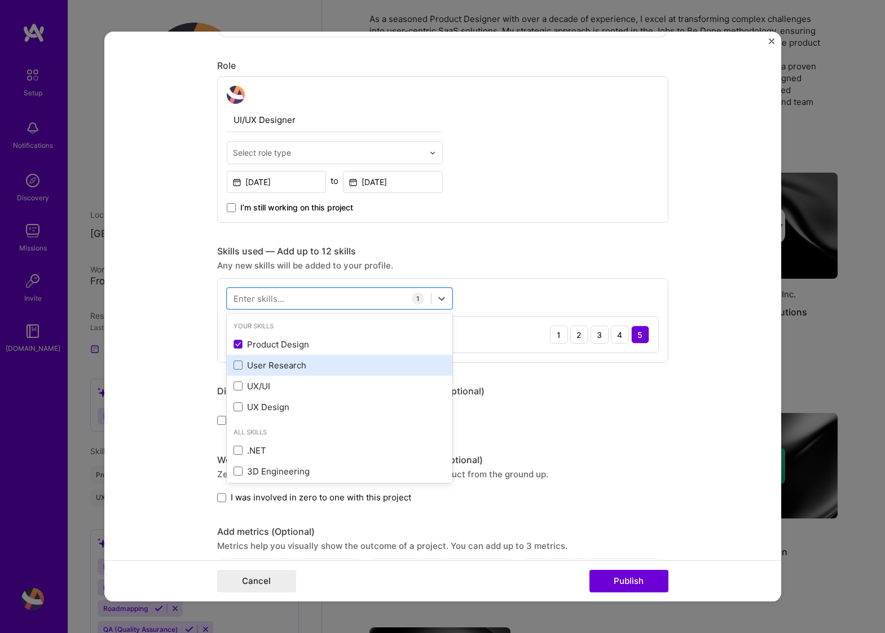
click at [382, 371] on div "User Research" at bounding box center [340, 365] width 226 height 21
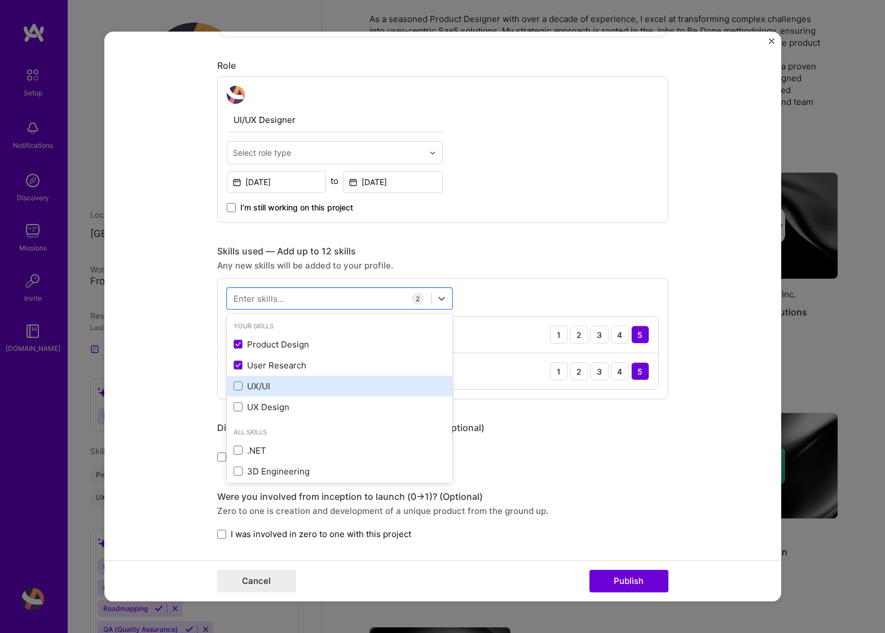
click at [382, 387] on div "UX/UI" at bounding box center [340, 386] width 212 height 12
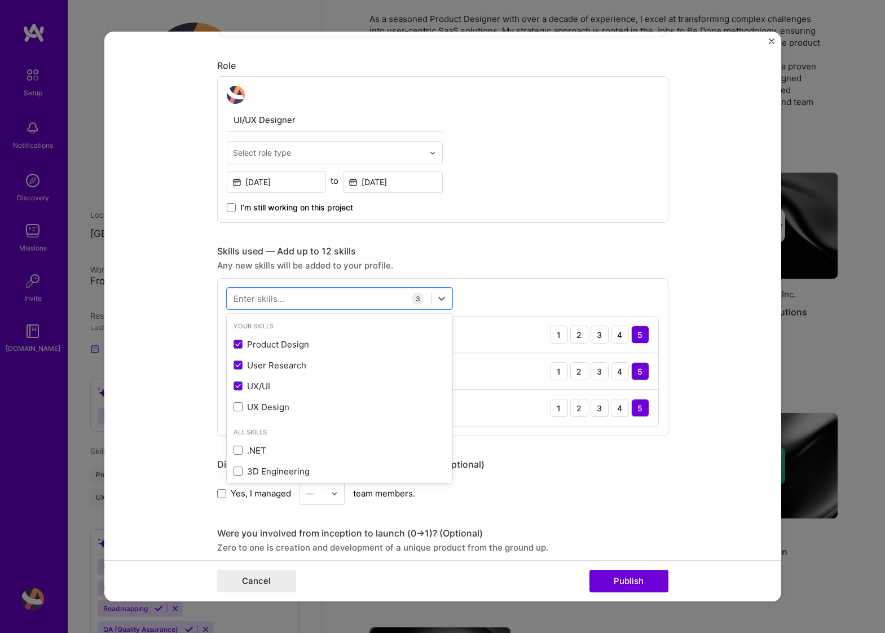
click at [381, 418] on div "Your Skills Product Design User Research UX/UI UX Design" at bounding box center [340, 369] width 226 height 106
click at [386, 408] on div "UX Design" at bounding box center [340, 407] width 212 height 12
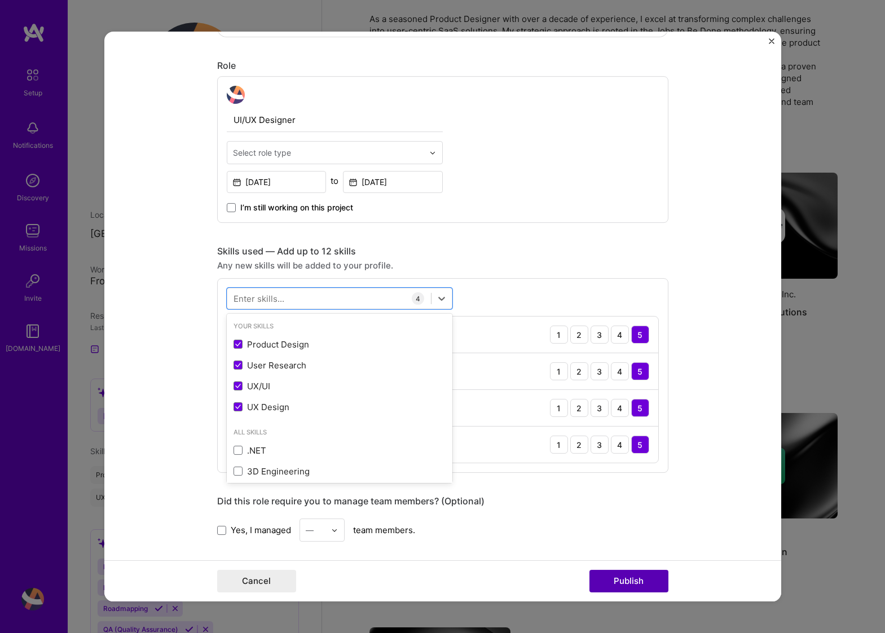
click at [629, 576] on button "Publish" at bounding box center [628, 581] width 79 height 23
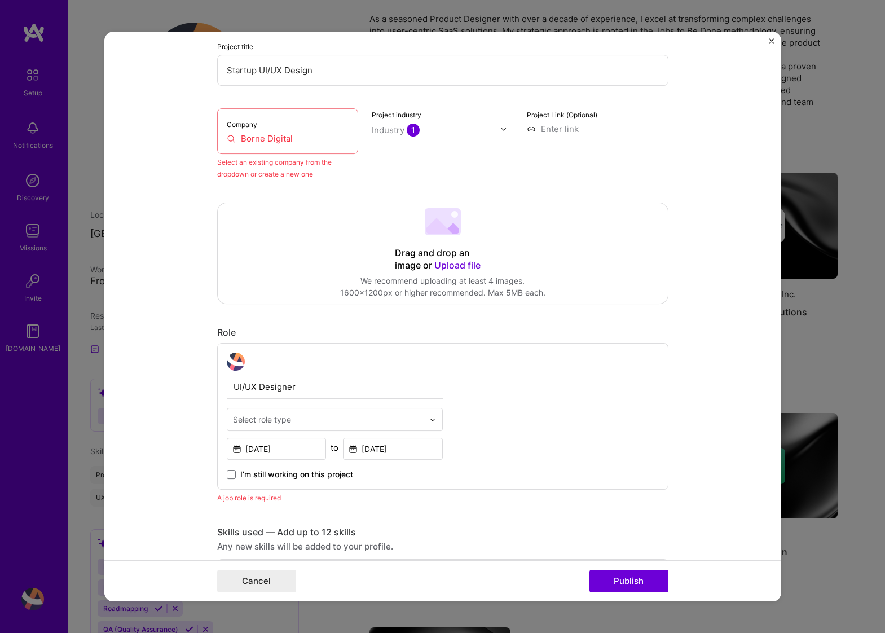
scroll to position [74, 0]
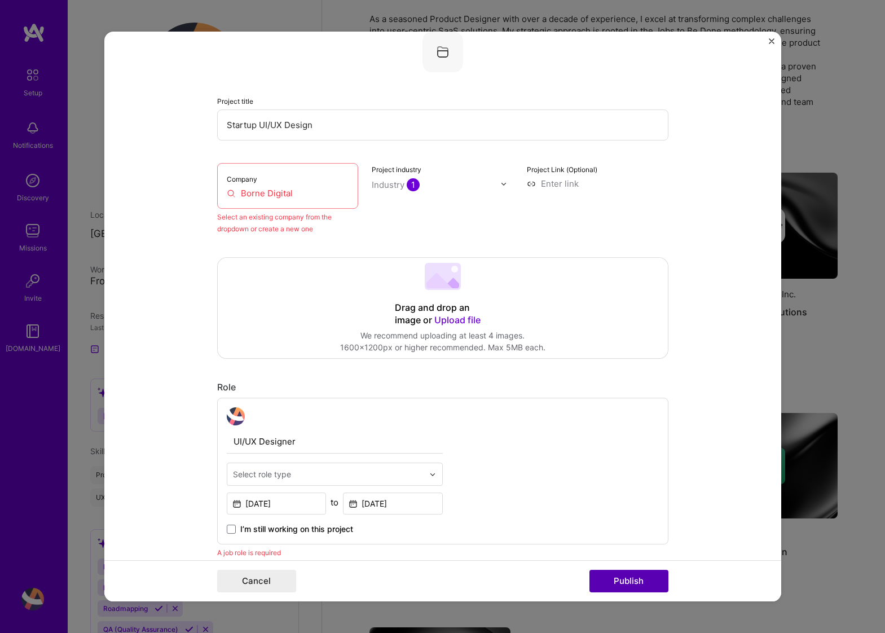
click at [624, 579] on button "Publish" at bounding box center [628, 581] width 79 height 23
click at [774, 42] on img "Close" at bounding box center [772, 41] width 6 height 6
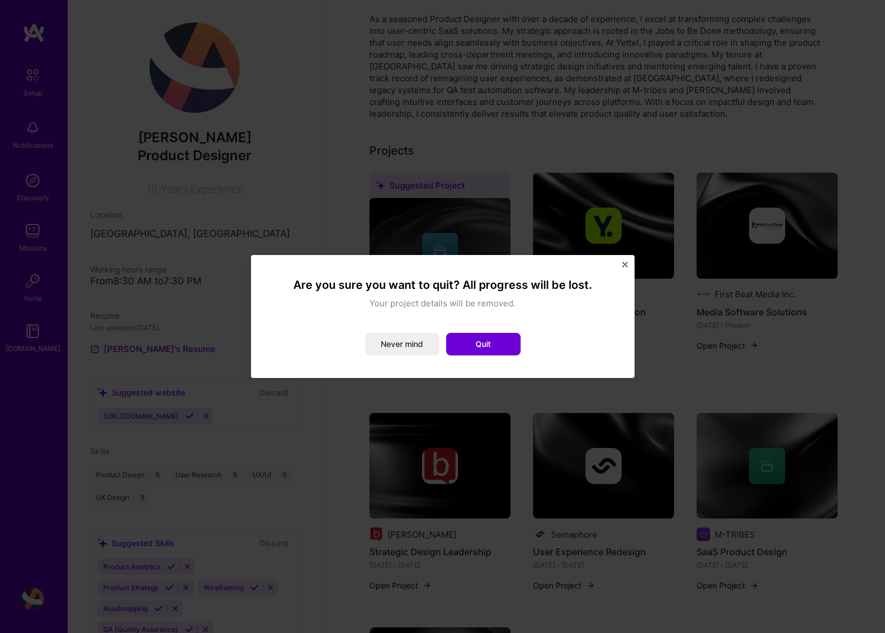
click at [625, 264] on img "Close" at bounding box center [625, 265] width 6 height 6
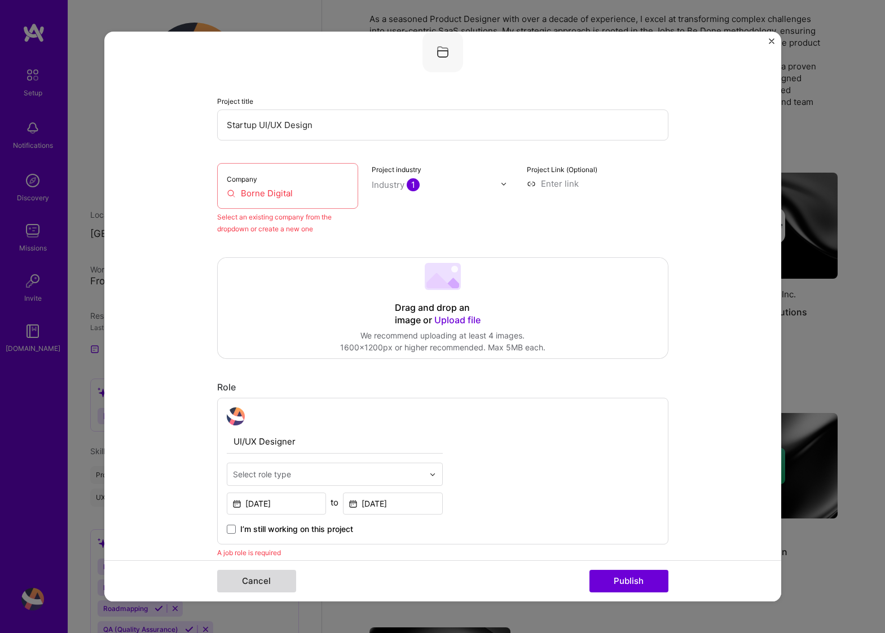
click at [263, 579] on button "Cancel" at bounding box center [256, 581] width 79 height 23
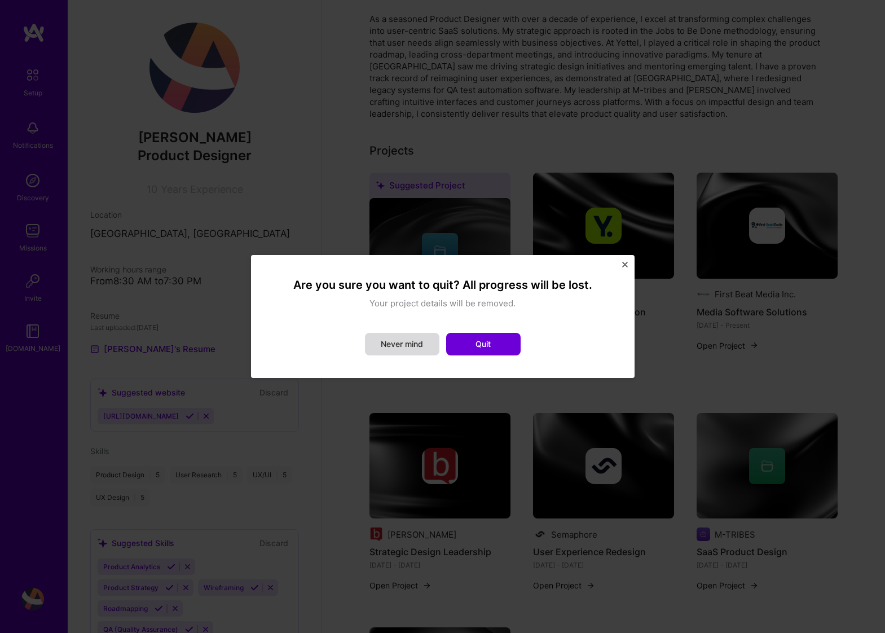
click at [398, 346] on button "Never mind" at bounding box center [402, 344] width 74 height 23
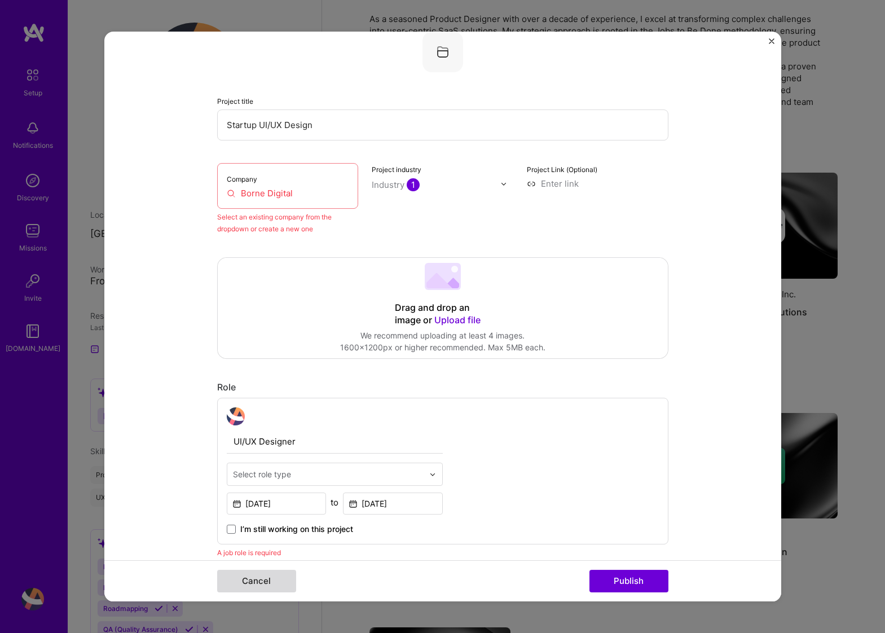
click at [256, 579] on button "Cancel" at bounding box center [256, 581] width 79 height 23
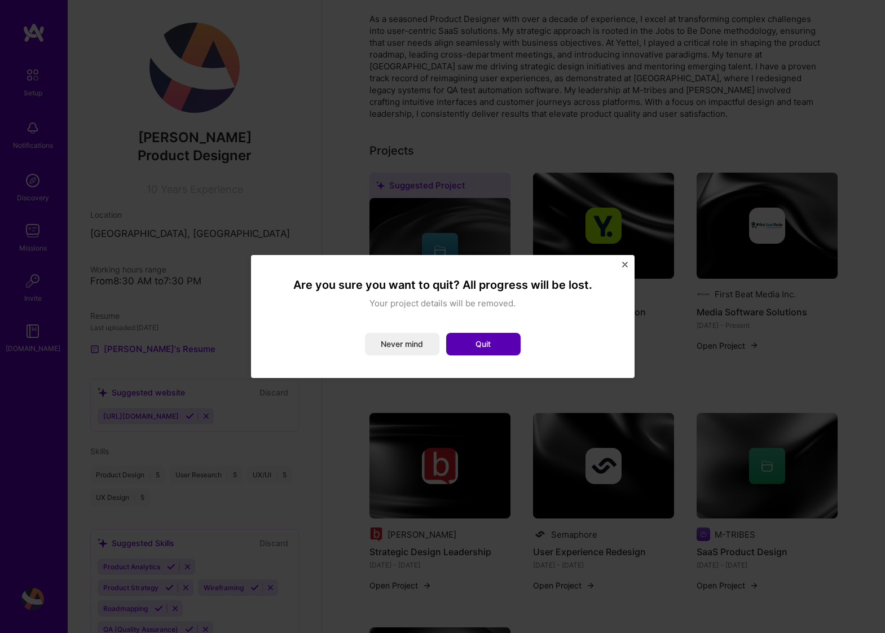
click at [484, 342] on button "Quit" at bounding box center [483, 344] width 74 height 23
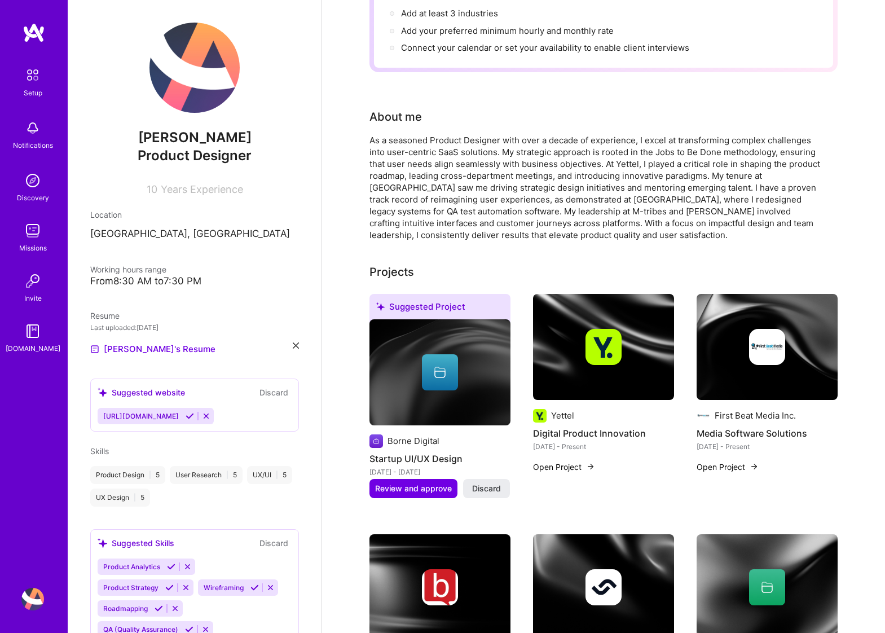
scroll to position [0, 0]
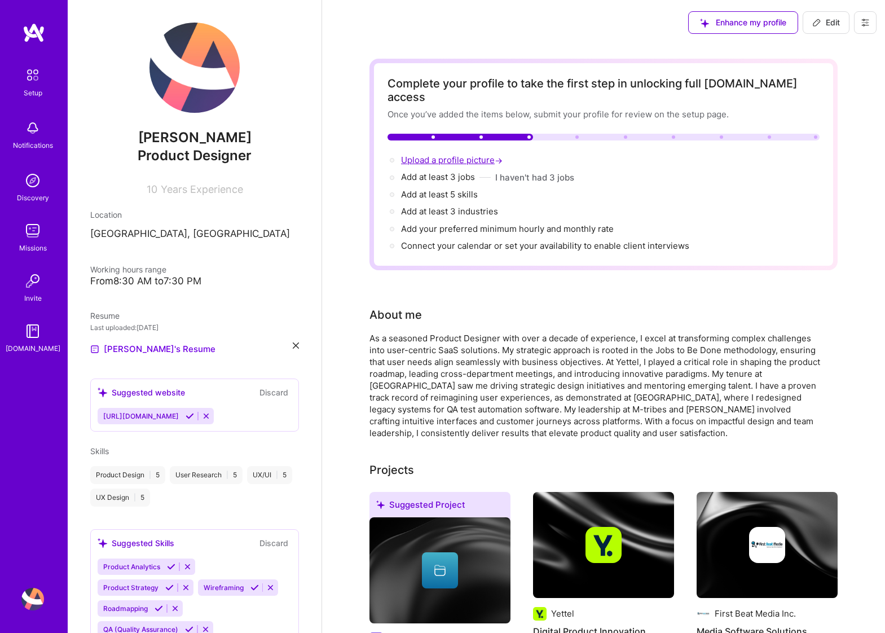
click at [463, 155] on span "Upload a profile picture →" at bounding box center [453, 160] width 104 height 11
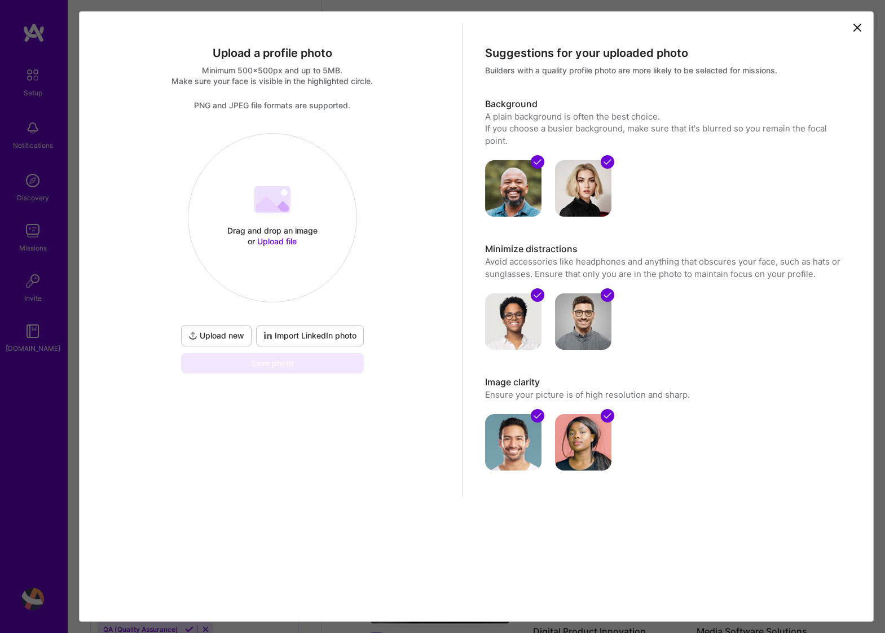
click at [273, 243] on span "Upload file" at bounding box center [276, 241] width 39 height 10
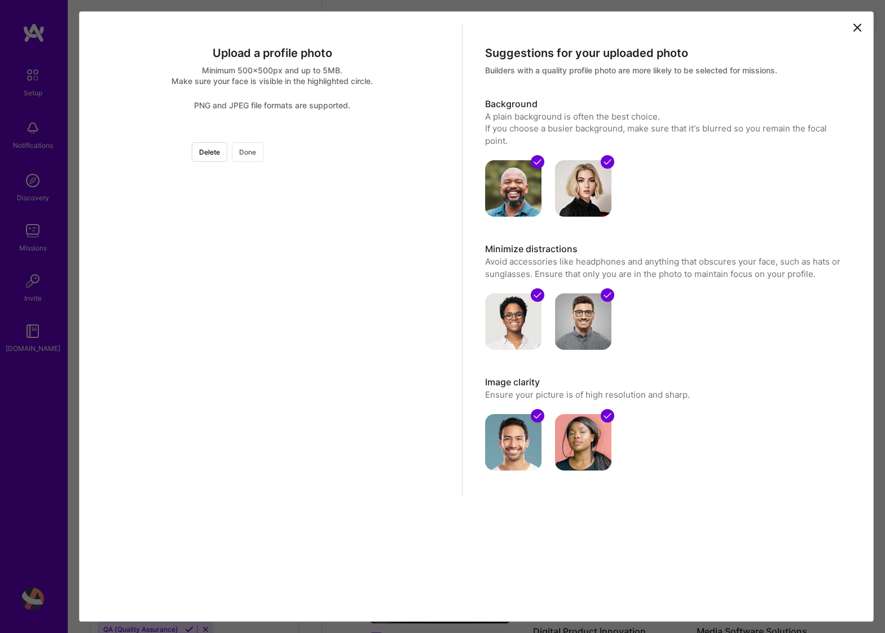
click at [263, 154] on button "Done" at bounding box center [248, 152] width 32 height 20
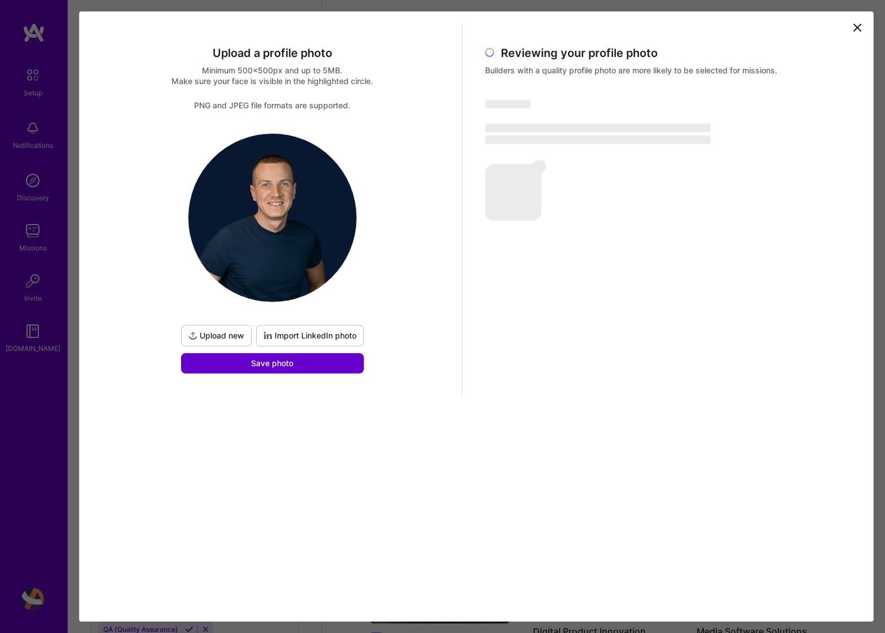
click at [282, 362] on span "Save photo" at bounding box center [272, 363] width 42 height 11
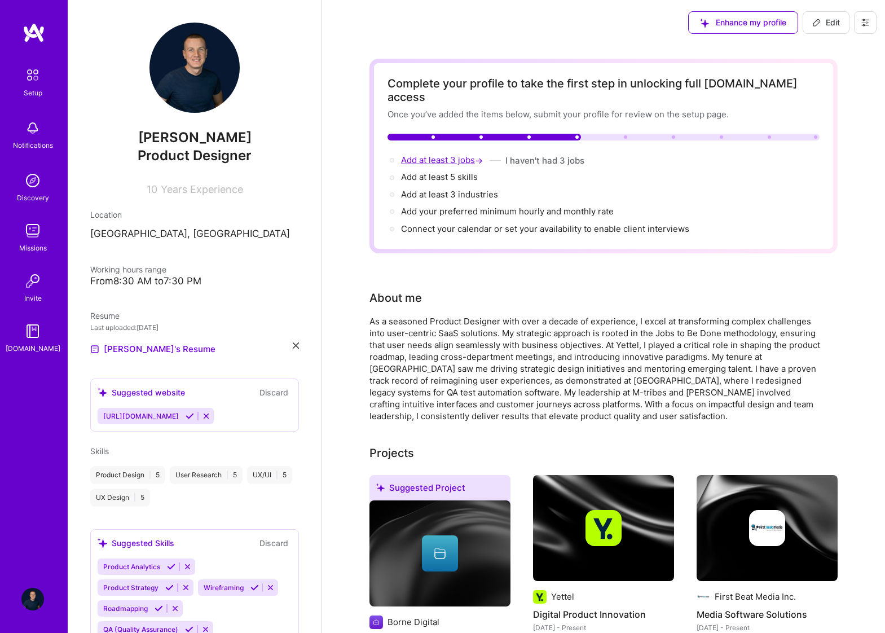
click at [436, 155] on span "Add at least 3 jobs →" at bounding box center [443, 160] width 84 height 11
select select "US"
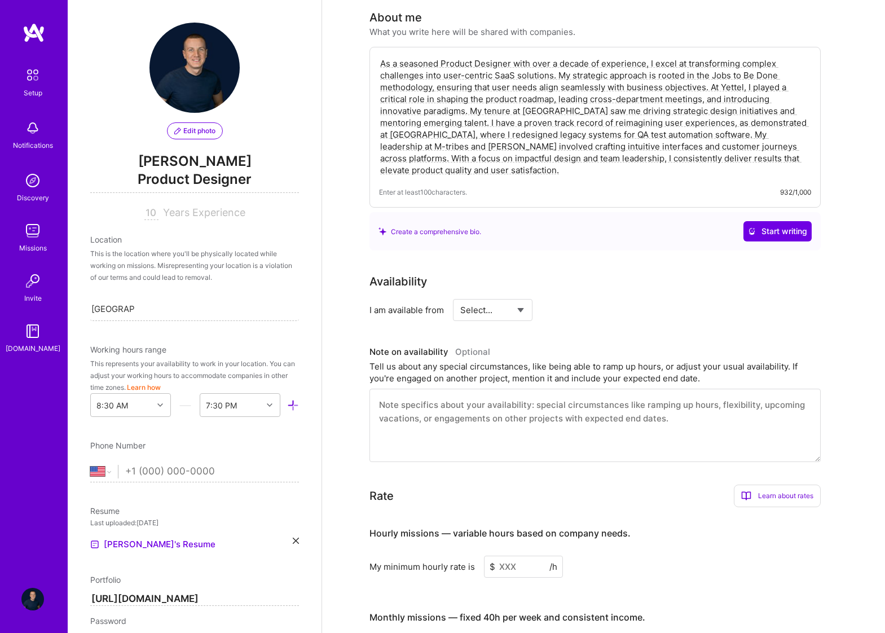
scroll to position [275, 0]
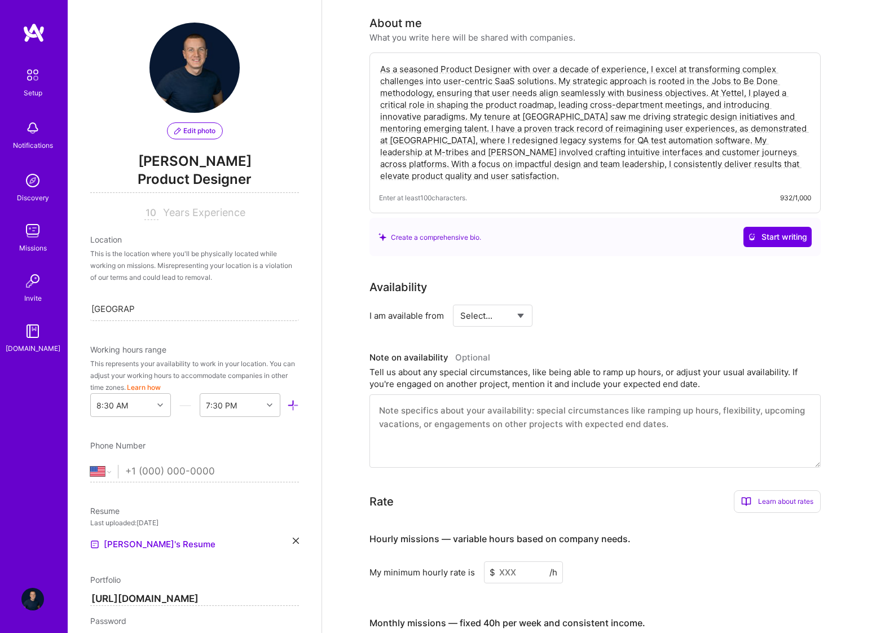
select select "Future Date"
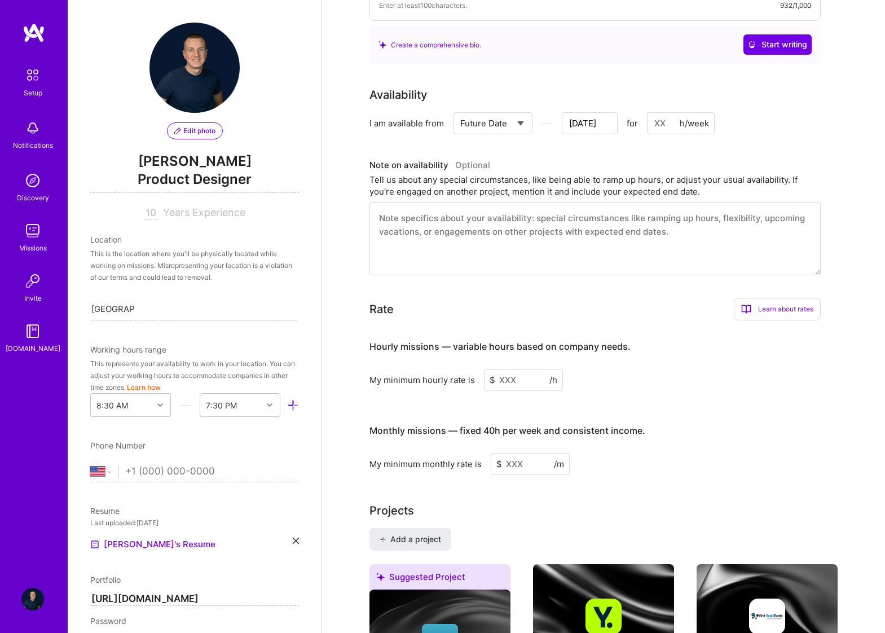
scroll to position [474, 0]
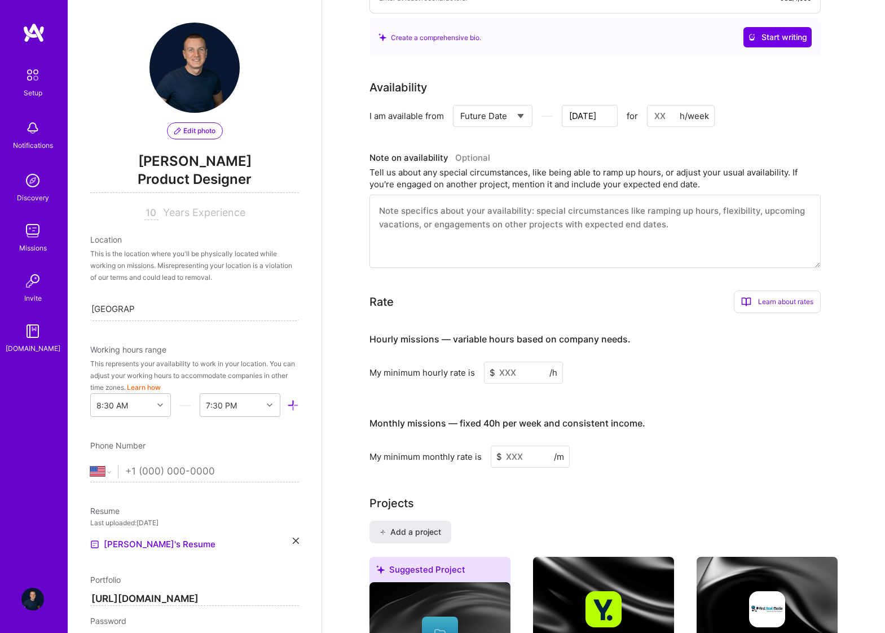
click at [525, 362] on input at bounding box center [523, 373] width 79 height 22
type input "3"
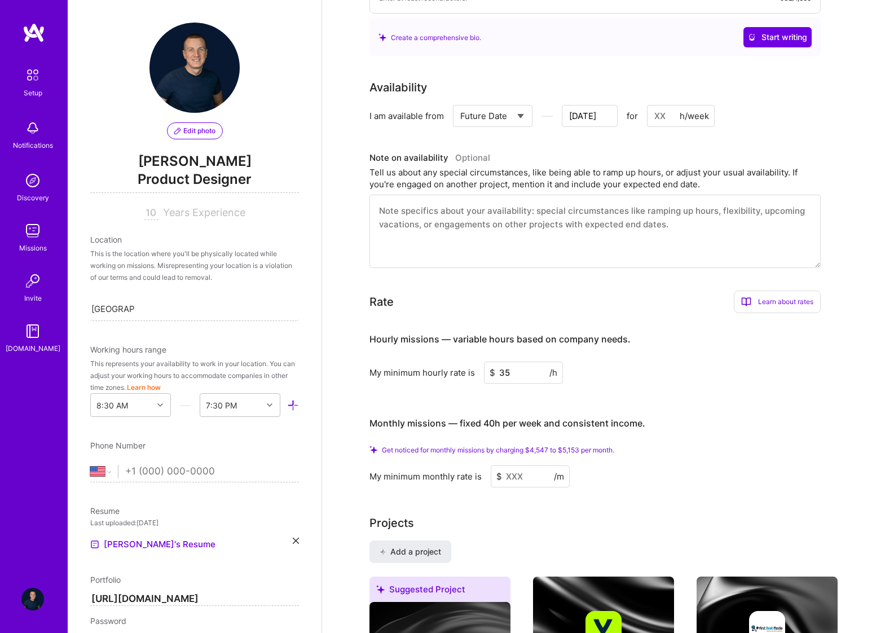
type input "35"
click at [622, 376] on div "Hourly missions — variable hours based on company needs. My minimum hourly rate…" at bounding box center [594, 404] width 451 height 165
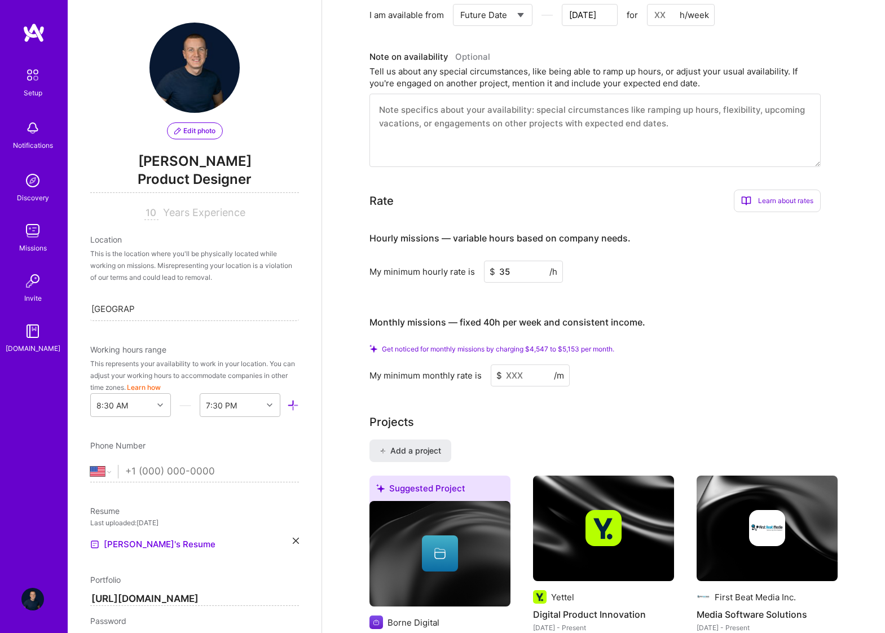
scroll to position [594, 0]
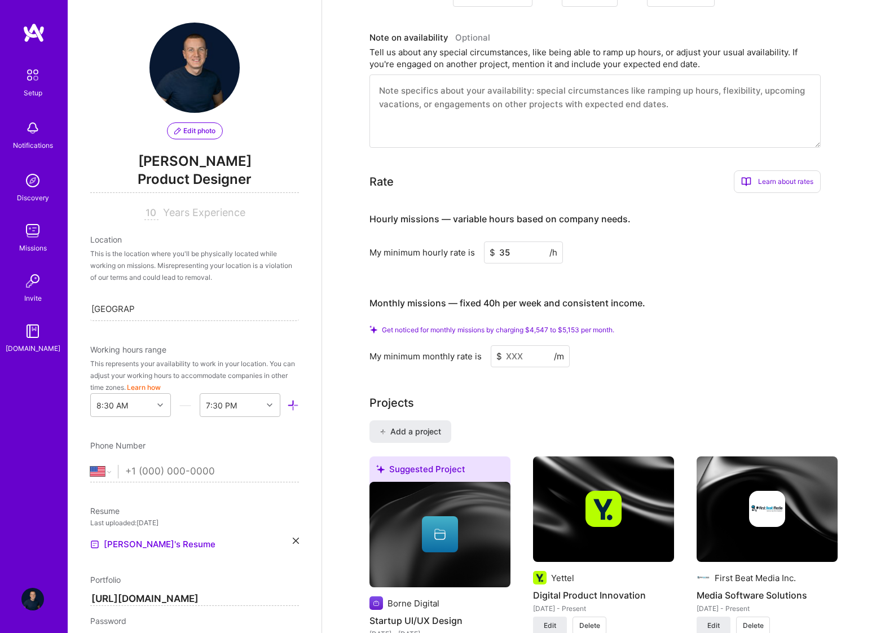
click at [522, 345] on input at bounding box center [530, 356] width 79 height 22
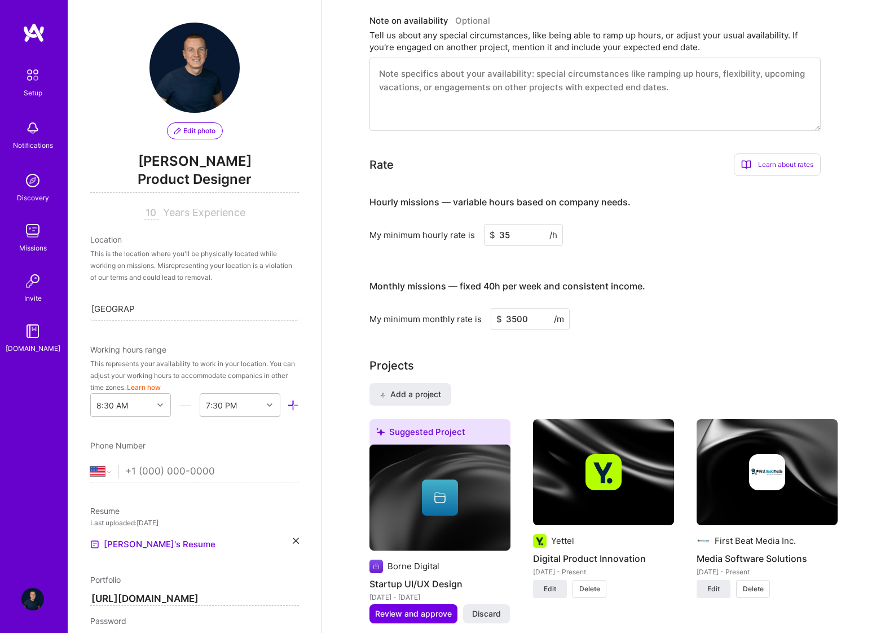
type input "3500"
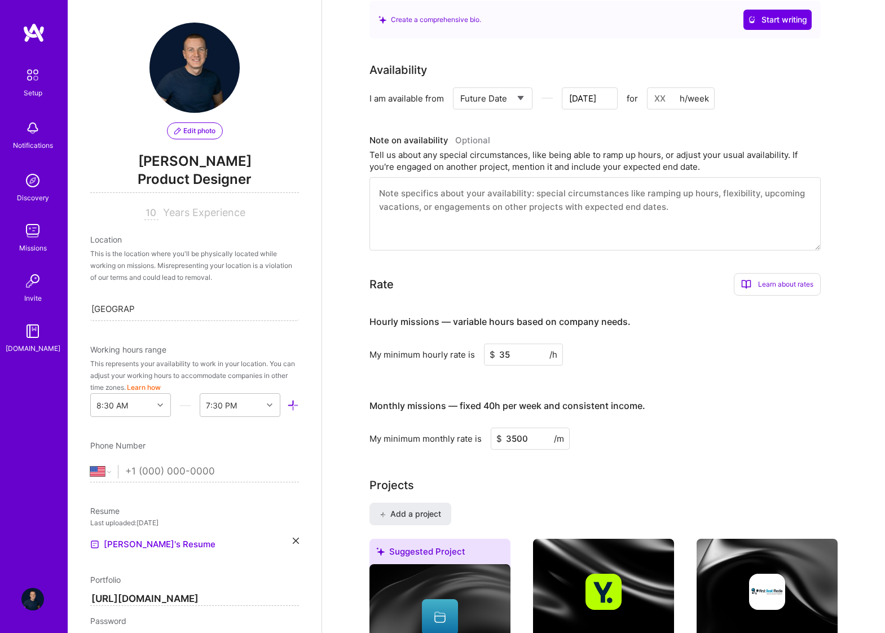
scroll to position [0, 0]
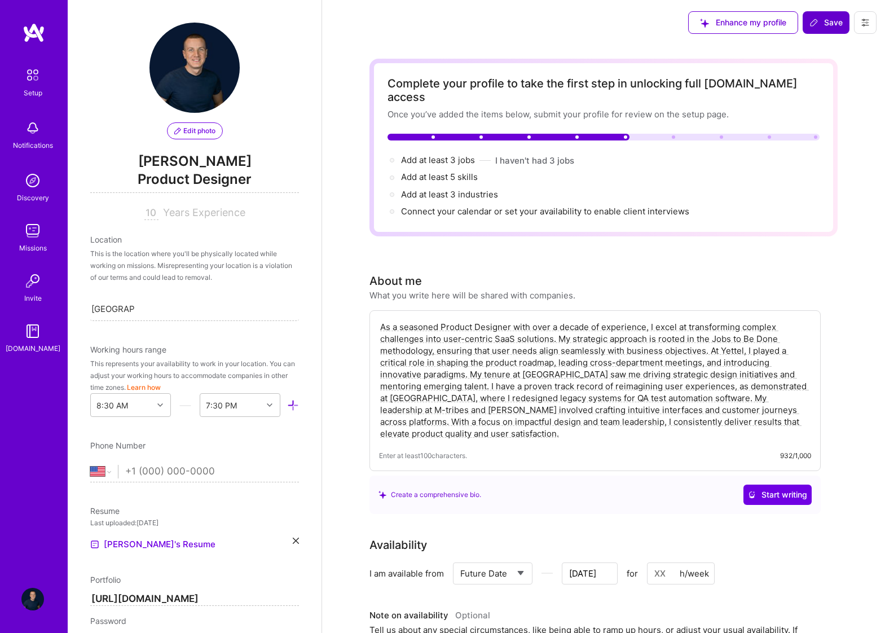
click at [825, 27] on span "Save" at bounding box center [825, 22] width 33 height 11
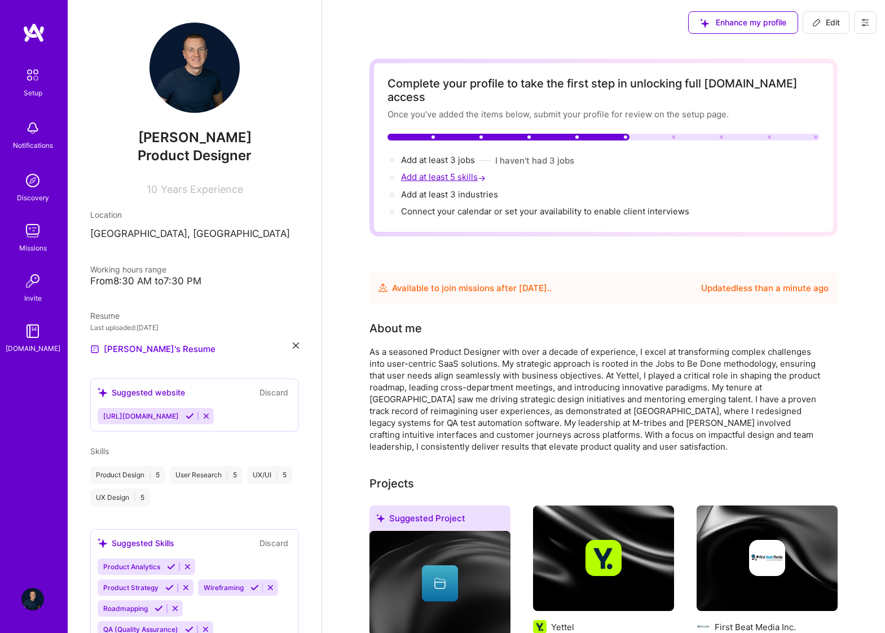
click at [435, 171] on span "Add at least 5 skills →" at bounding box center [444, 176] width 87 height 11
select select "US"
select select "Future Date"
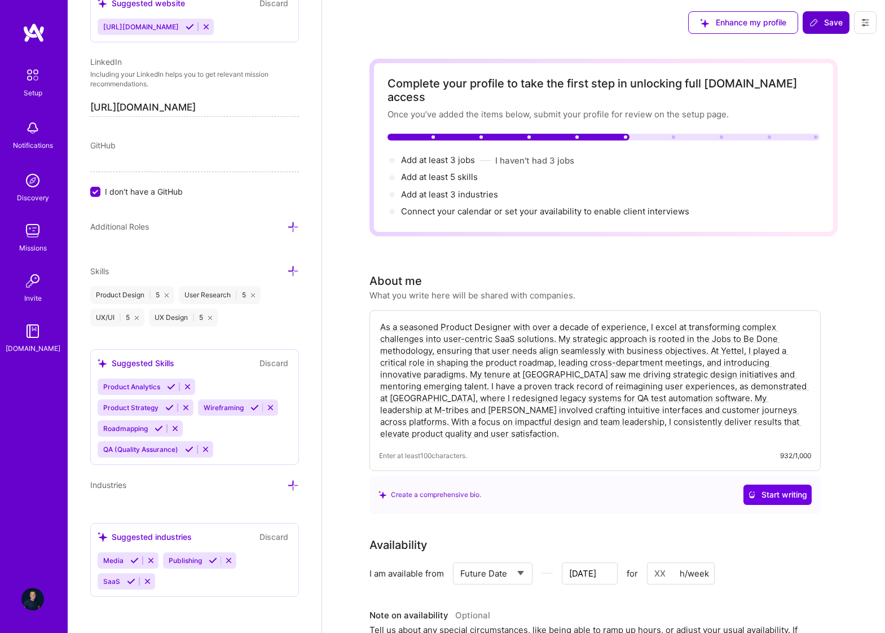
click at [829, 19] on span "Save" at bounding box center [825, 22] width 33 height 11
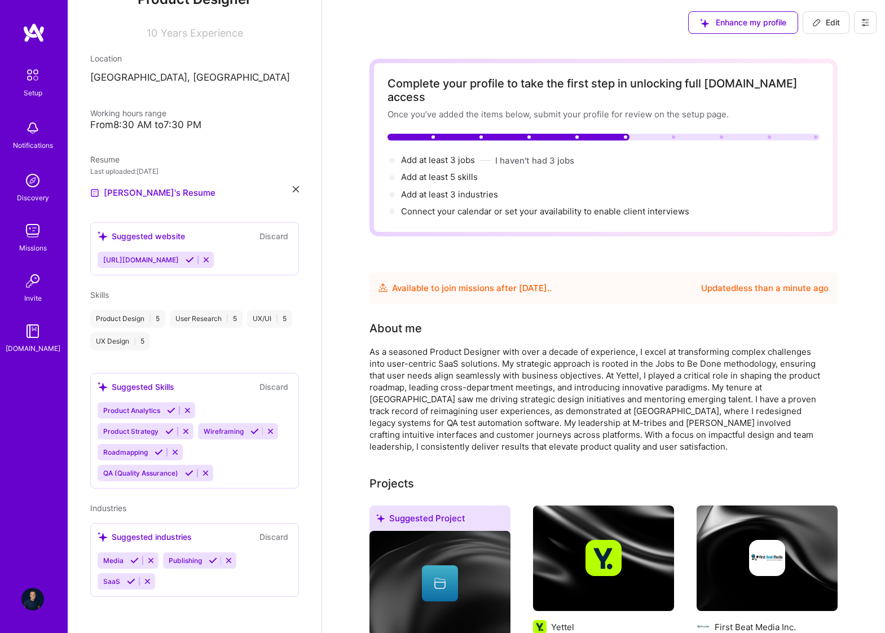
scroll to position [161, 0]
click at [37, 31] on img at bounding box center [34, 33] width 23 height 20
click at [30, 74] on img at bounding box center [33, 75] width 24 height 24
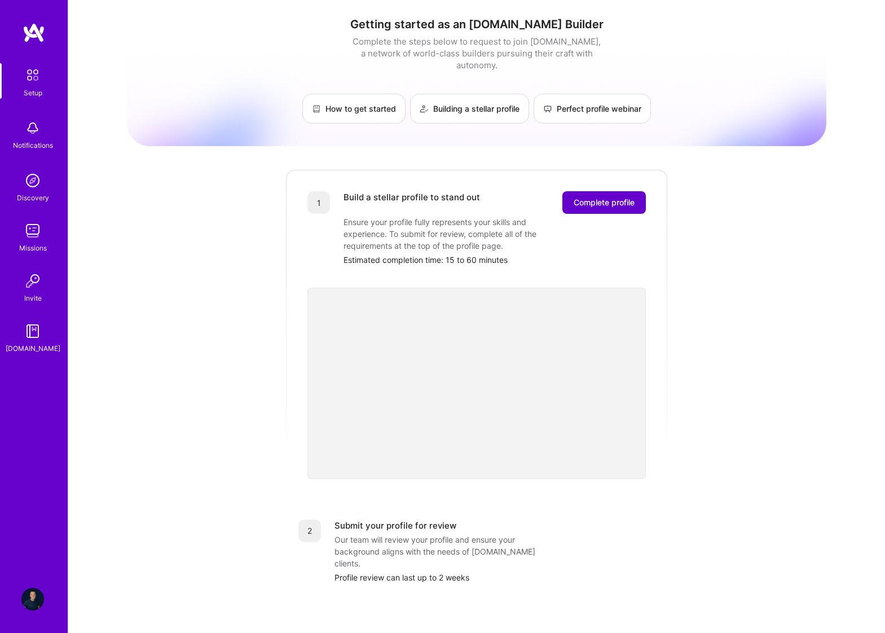
click at [581, 197] on span "Complete profile" at bounding box center [604, 202] width 61 height 11
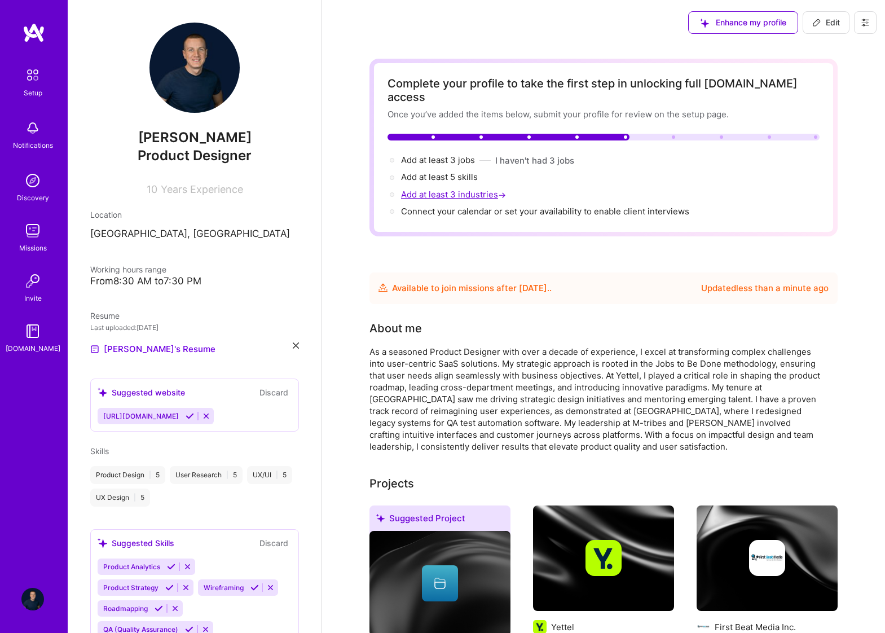
click at [438, 189] on span "Add at least 3 industries →" at bounding box center [454, 194] width 107 height 11
select select "US"
select select "Future Date"
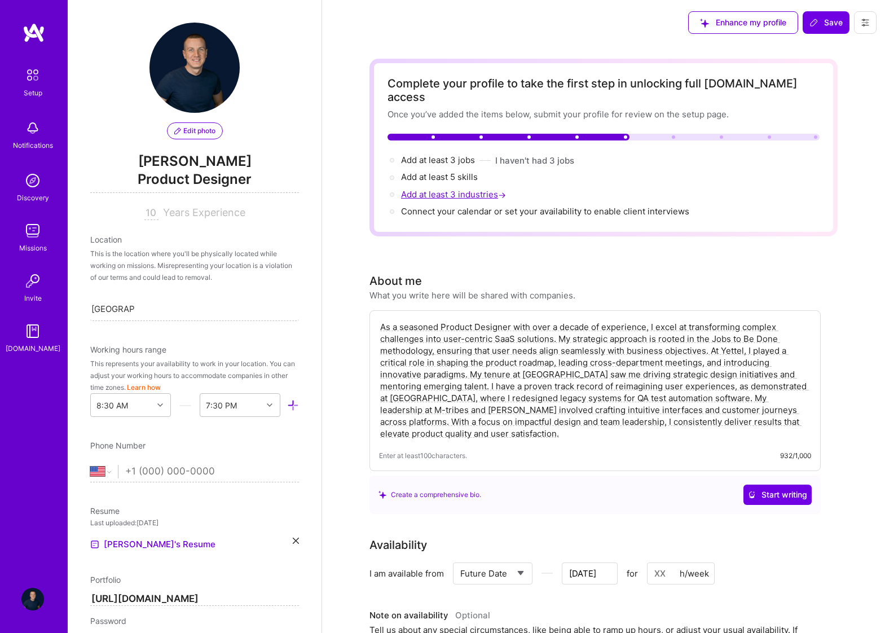
scroll to position [823, 0]
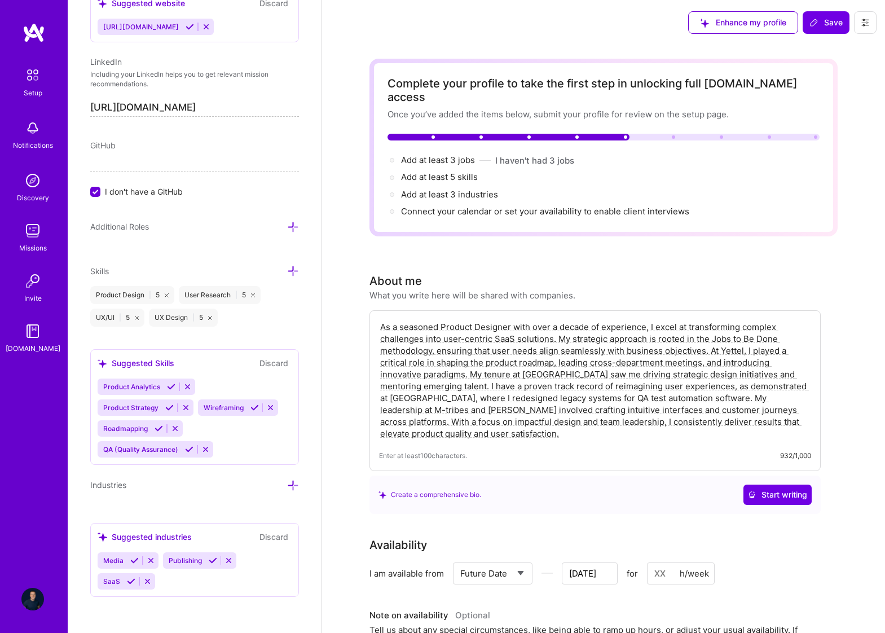
click at [169, 404] on icon at bounding box center [169, 407] width 8 height 8
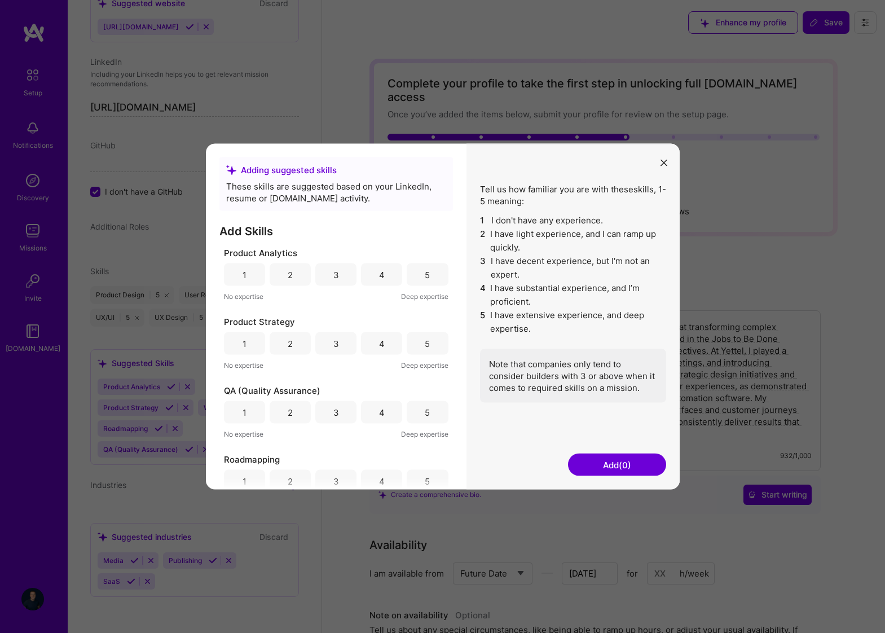
click at [416, 267] on div "5" at bounding box center [427, 274] width 41 height 23
click at [425, 347] on div "5" at bounding box center [427, 343] width 5 height 12
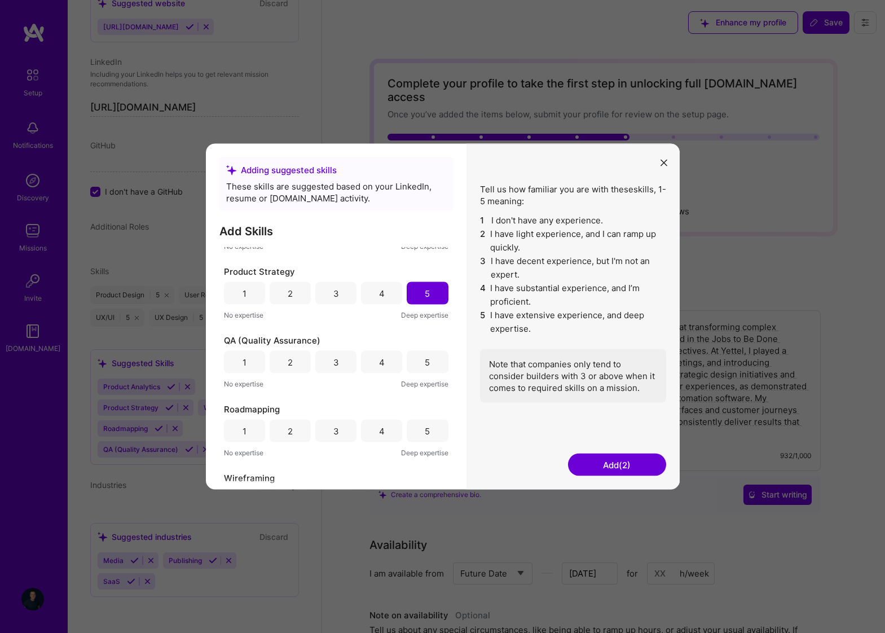
click at [372, 364] on div "4" at bounding box center [381, 362] width 41 height 23
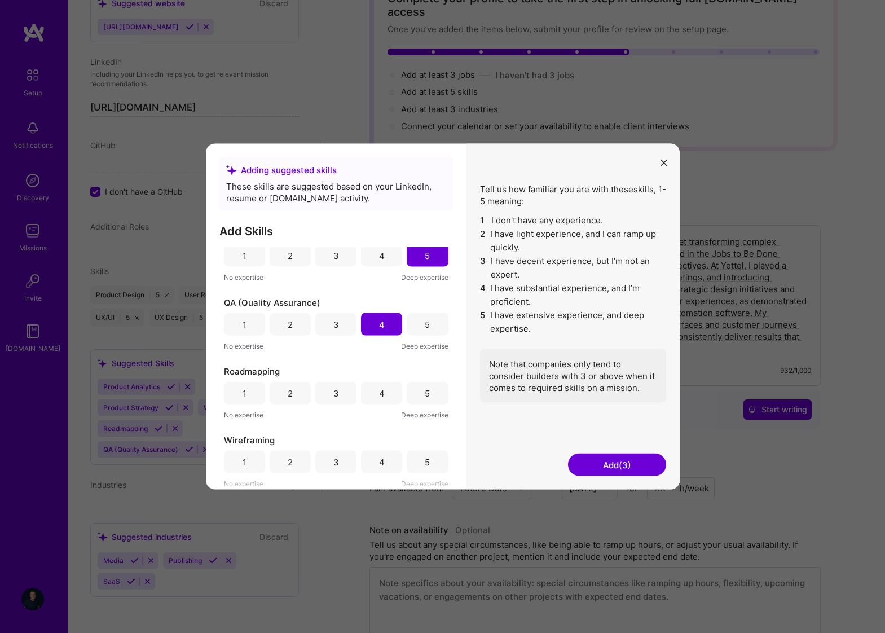
scroll to position [69, 0]
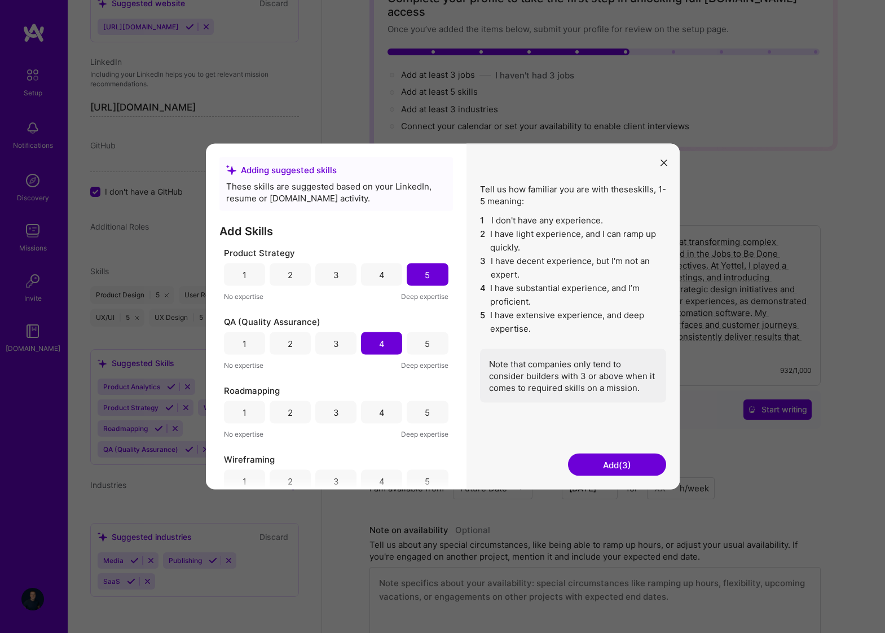
click at [410, 409] on div "5" at bounding box center [427, 412] width 41 height 23
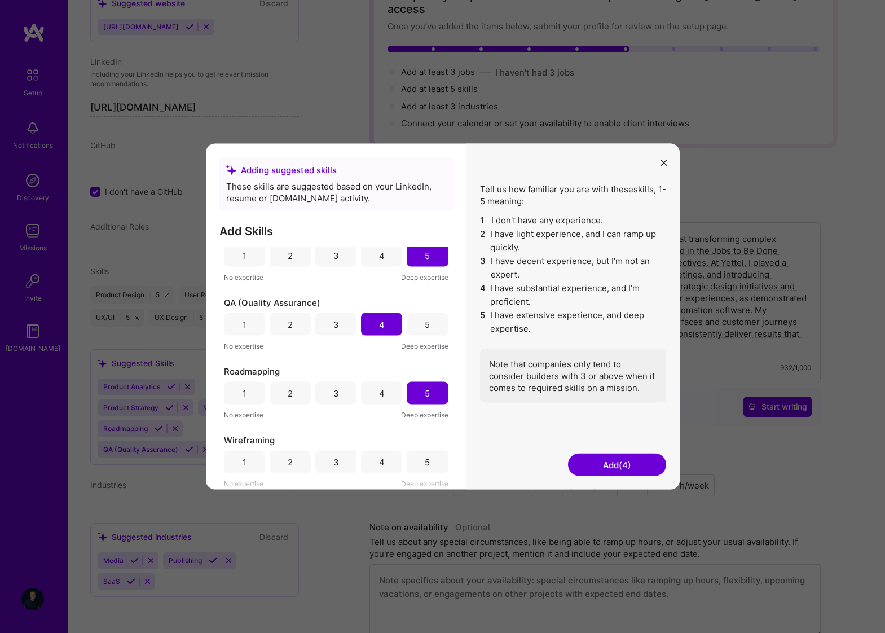
scroll to position [109, 0]
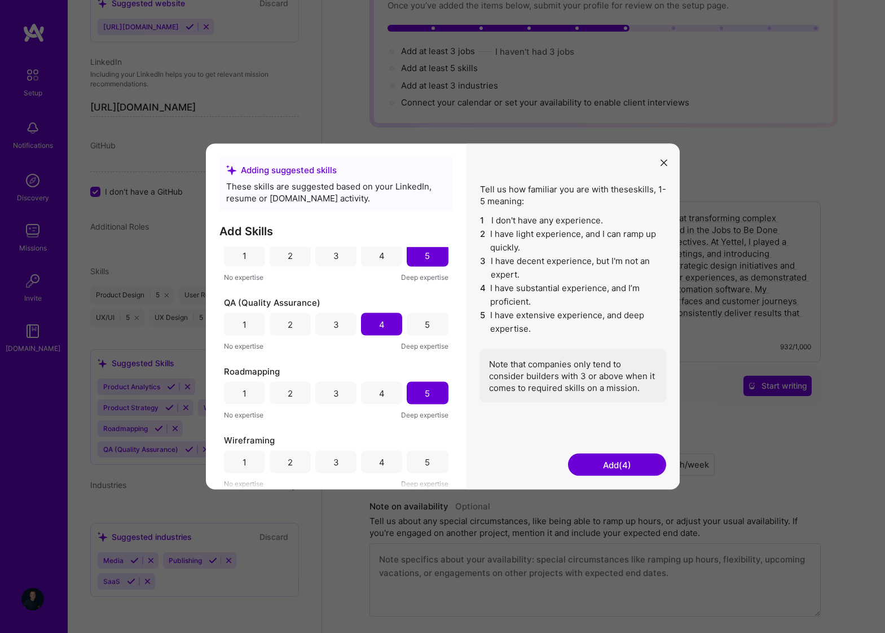
click at [420, 464] on div "5" at bounding box center [427, 462] width 41 height 23
click at [606, 465] on button "Add (5)" at bounding box center [617, 464] width 98 height 23
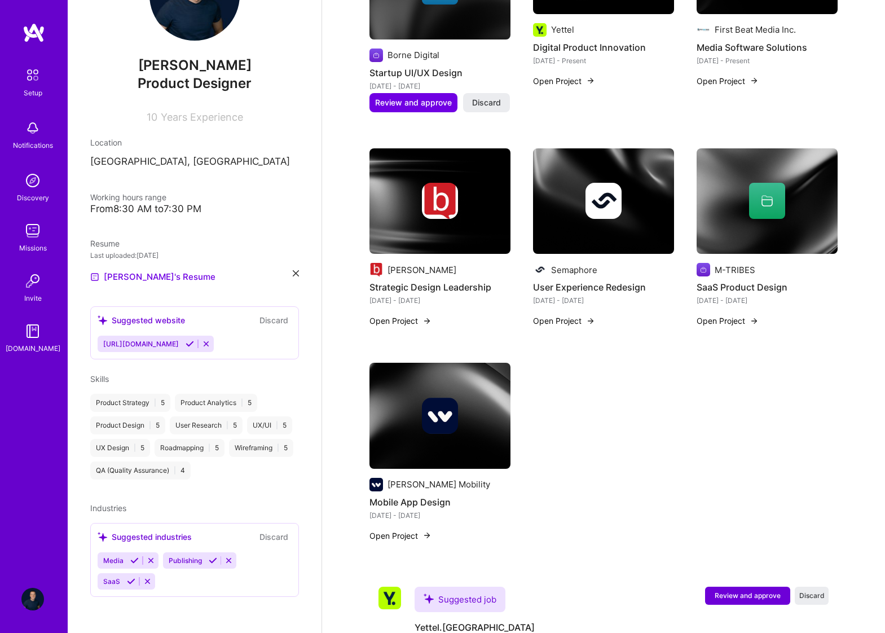
scroll to position [72, 0]
click at [130, 583] on icon at bounding box center [131, 581] width 8 height 8
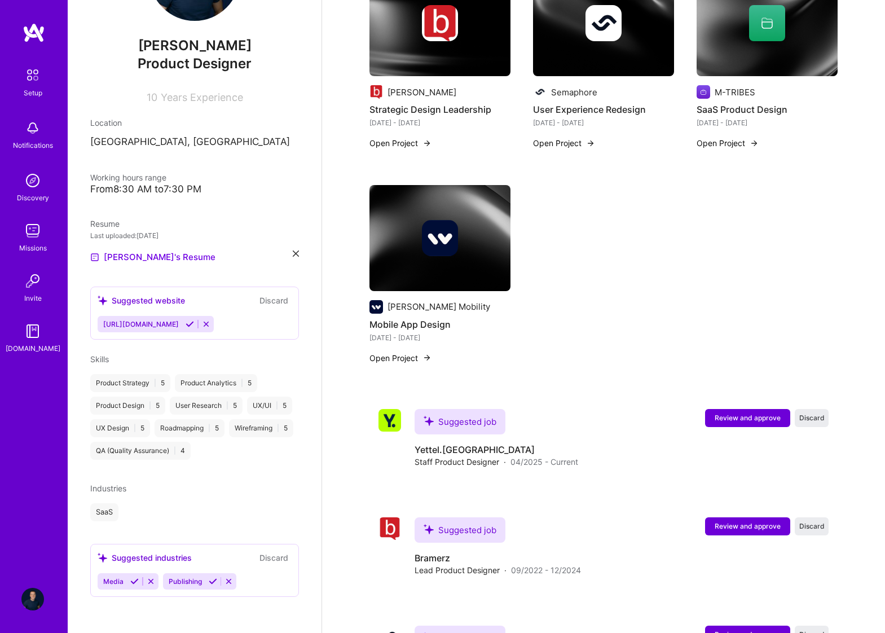
scroll to position [839, 0]
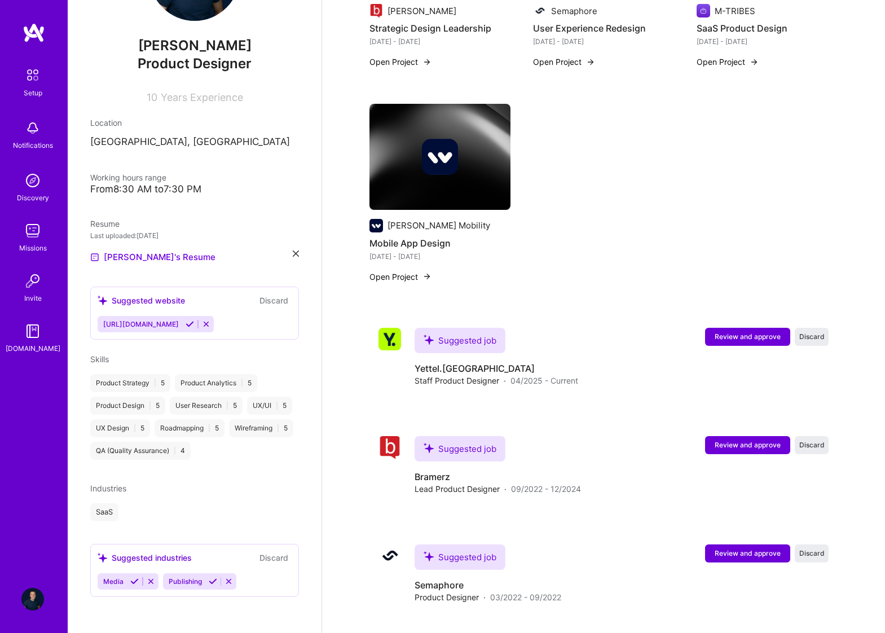
click at [134, 580] on icon at bounding box center [134, 581] width 8 height 8
click at [198, 584] on div "Publishing" at bounding box center [195, 581] width 194 height 16
click at [163, 583] on icon at bounding box center [164, 581] width 8 height 8
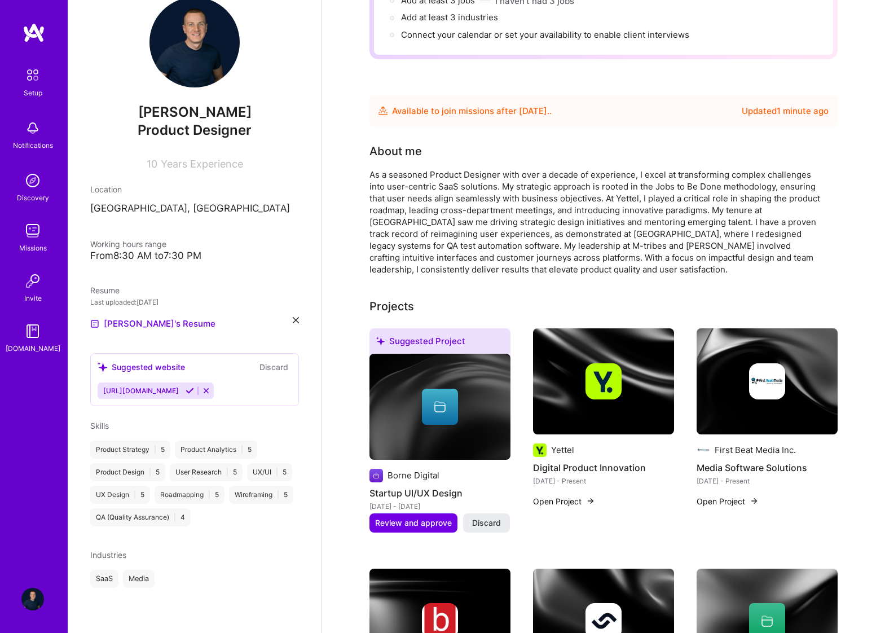
scroll to position [0, 0]
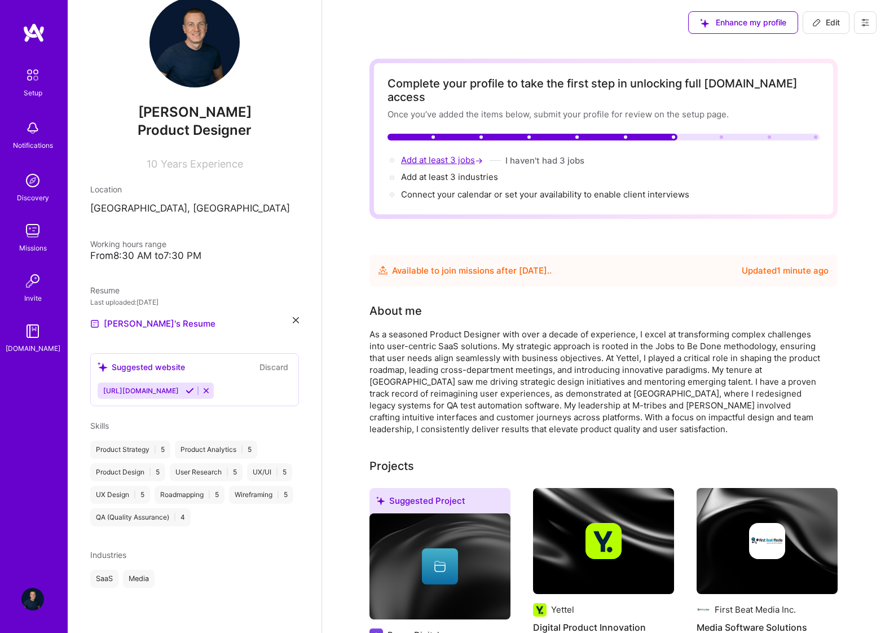
click at [443, 155] on span "Add at least 3 jobs →" at bounding box center [443, 160] width 84 height 11
select select "US"
select select "Future Date"
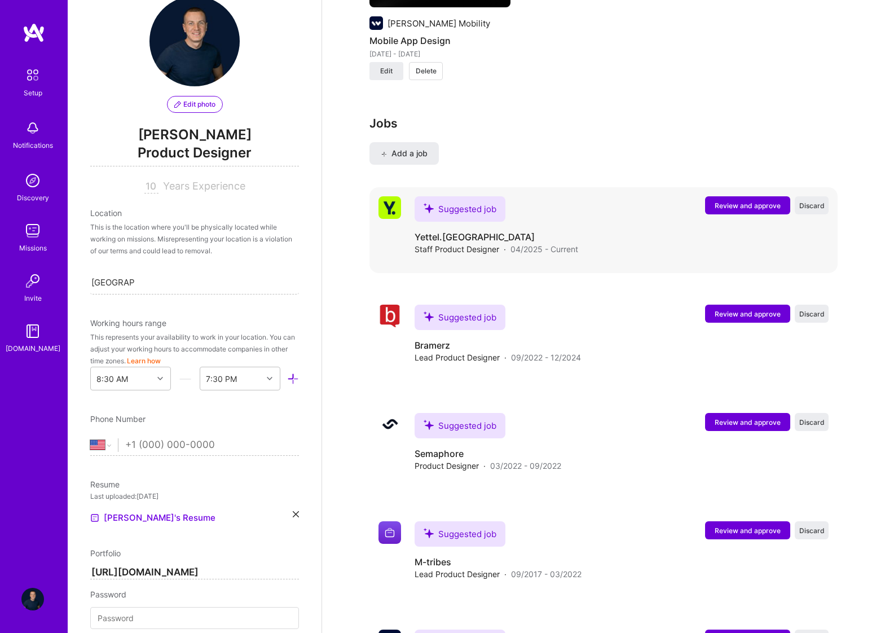
scroll to position [1545, 0]
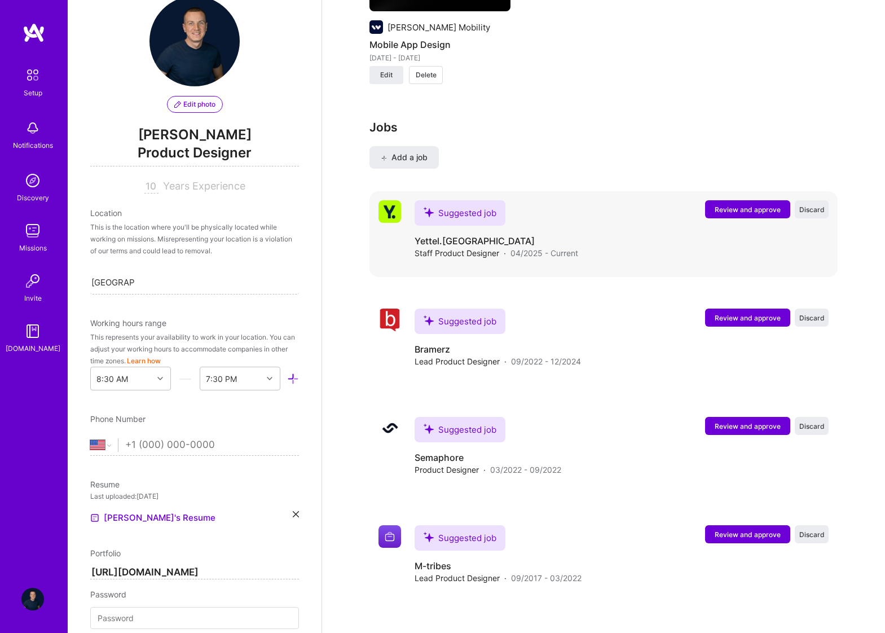
click at [731, 205] on span "Review and approve" at bounding box center [748, 210] width 66 height 10
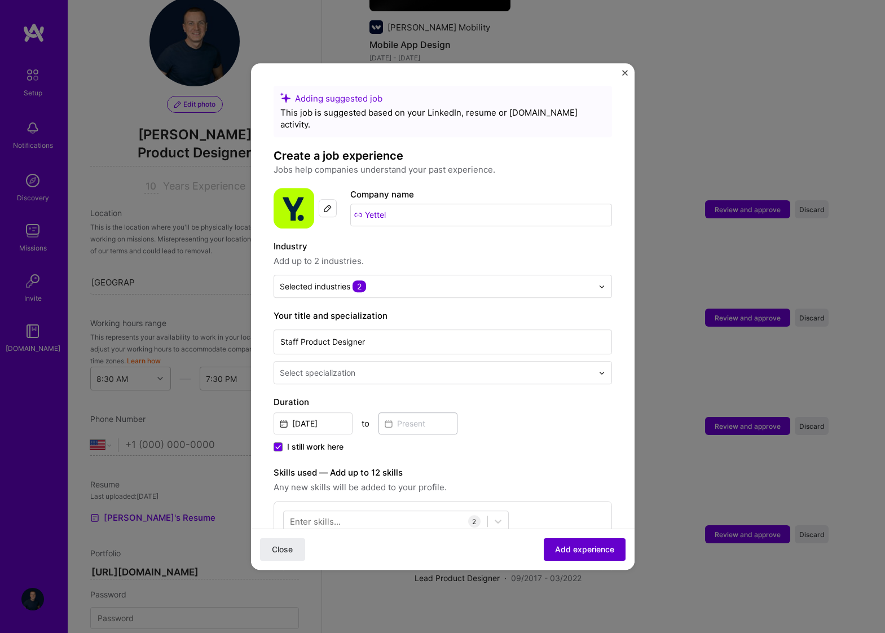
click at [595, 549] on span "Add experience" at bounding box center [584, 549] width 59 height 11
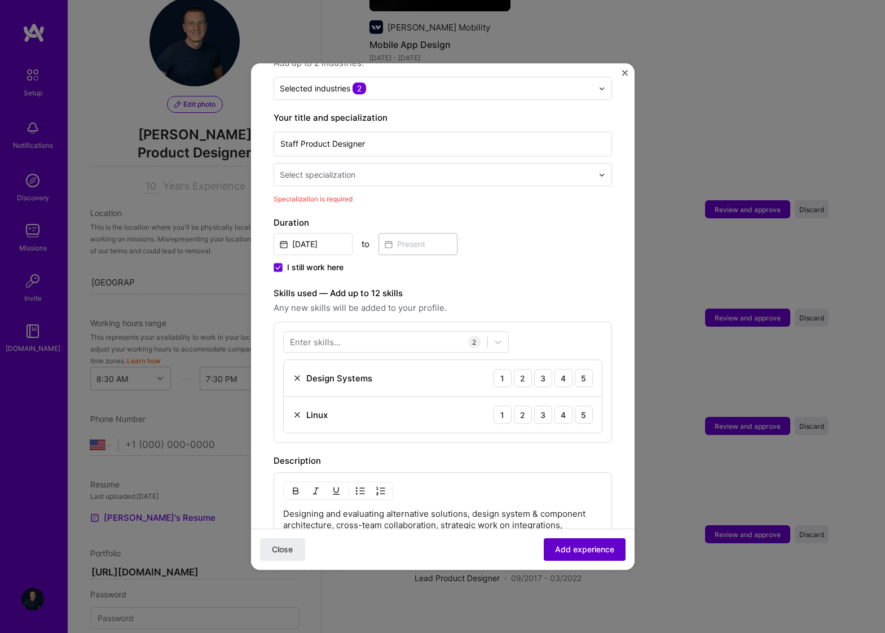
scroll to position [234, 0]
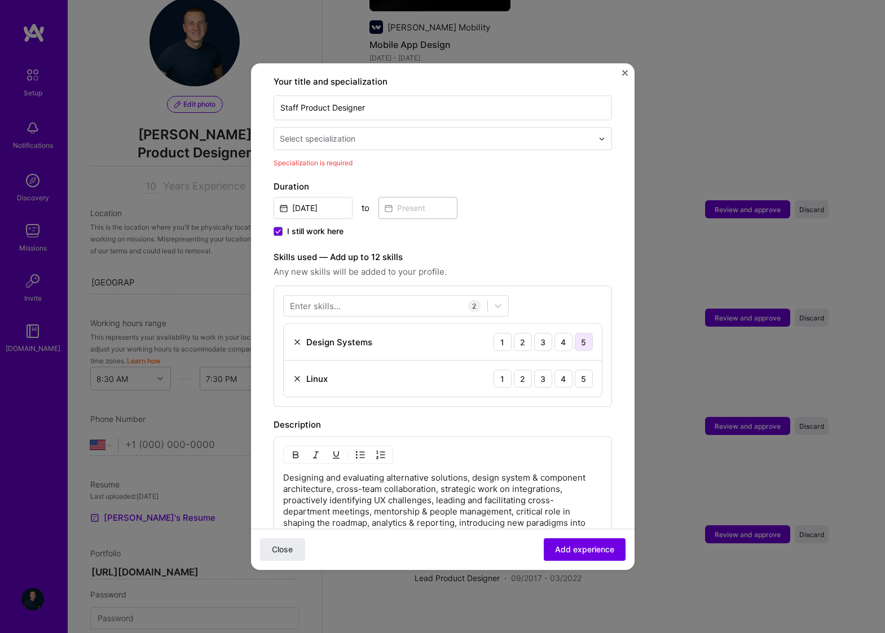
click at [584, 333] on div "5" at bounding box center [584, 342] width 18 height 18
click at [584, 369] on div "5" at bounding box center [584, 378] width 18 height 18
click at [574, 547] on span "Add experience" at bounding box center [584, 549] width 59 height 11
click at [580, 552] on span "Add experience" at bounding box center [584, 549] width 59 height 11
click at [681, 239] on div "Adding suggested job This job is suggested based on your LinkedIn, resume or [D…" at bounding box center [442, 316] width 885 height 633
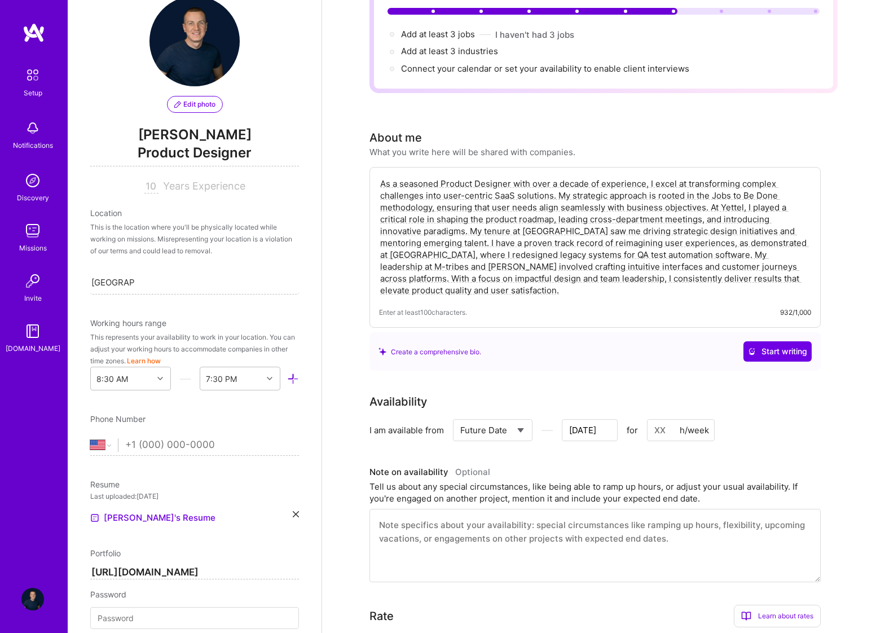
scroll to position [0, 0]
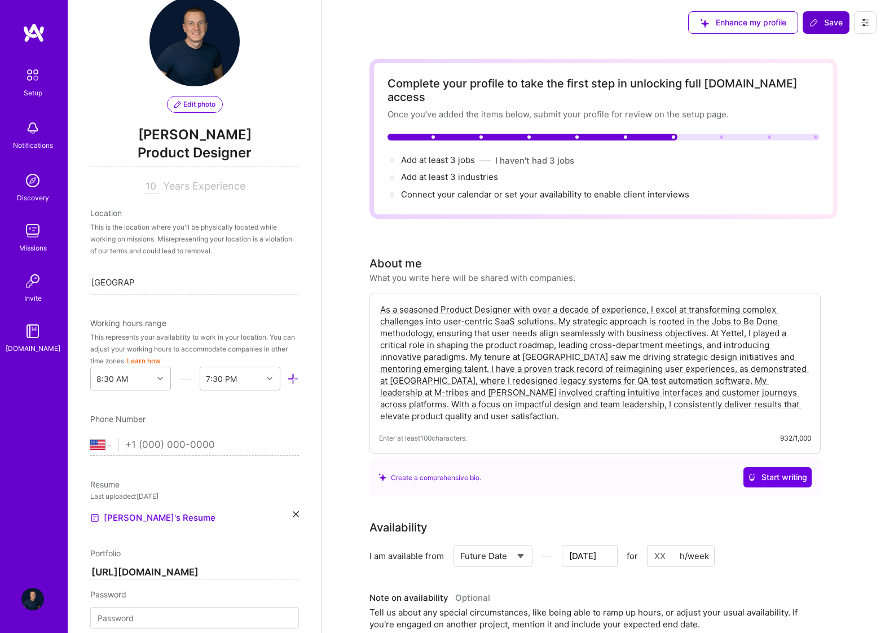
click at [821, 25] on span "Save" at bounding box center [825, 22] width 33 height 11
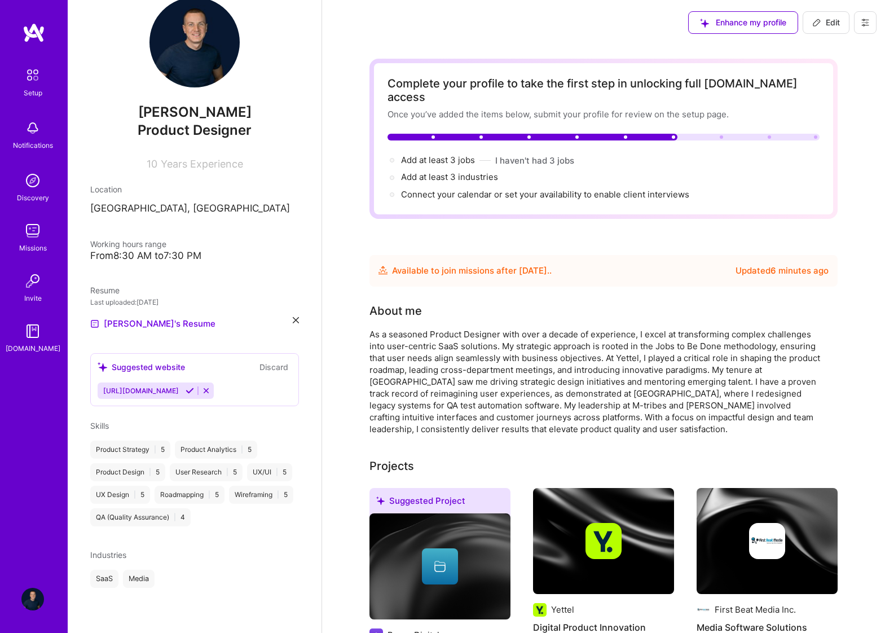
click at [32, 80] on img at bounding box center [33, 75] width 24 height 24
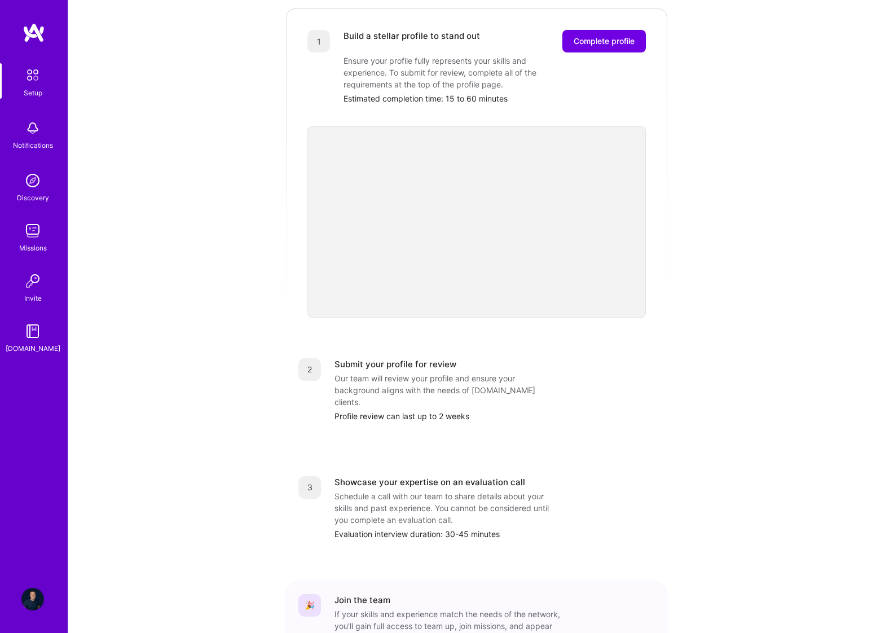
scroll to position [224, 0]
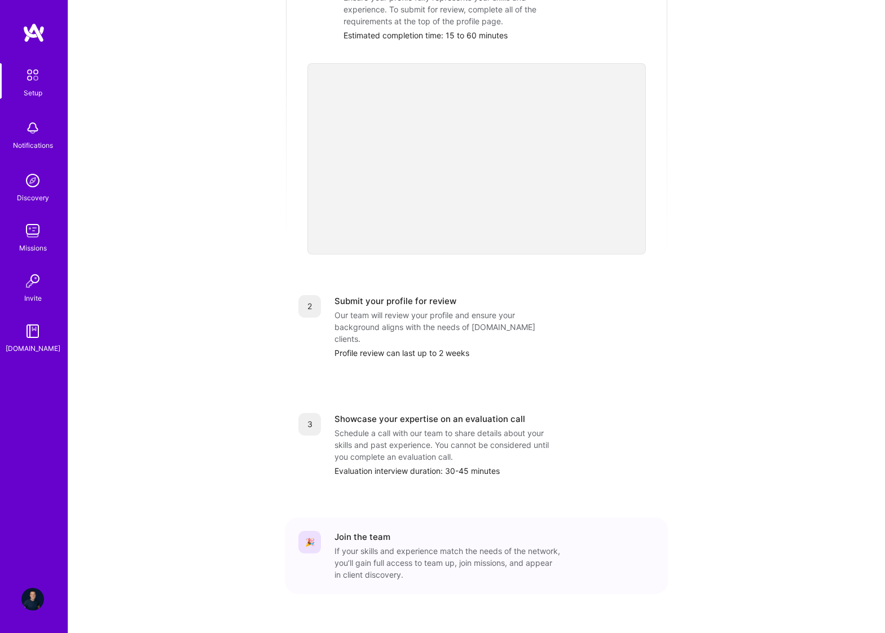
click at [28, 120] on img at bounding box center [32, 128] width 23 height 23
click at [33, 181] on img at bounding box center [32, 180] width 23 height 23
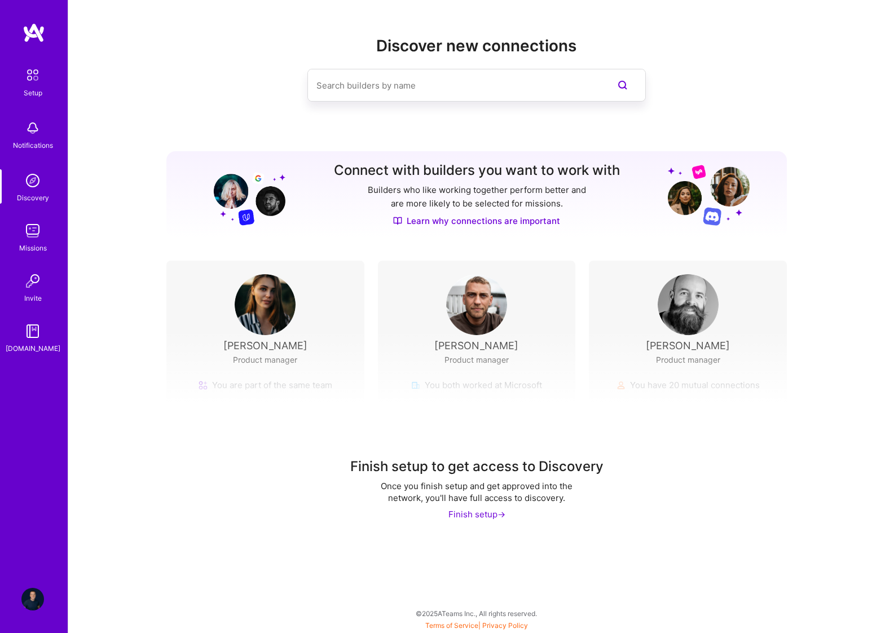
click at [41, 228] on img at bounding box center [32, 230] width 23 height 23
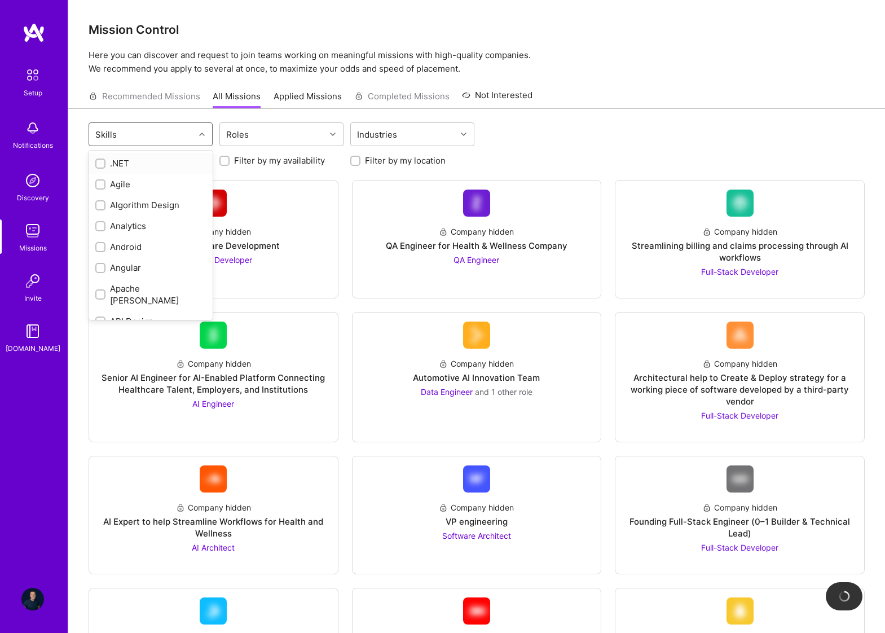
click at [164, 130] on div "Skills" at bounding box center [141, 134] width 105 height 23
type input "produ"
click at [148, 180] on div "Product Design" at bounding box center [150, 184] width 111 height 12
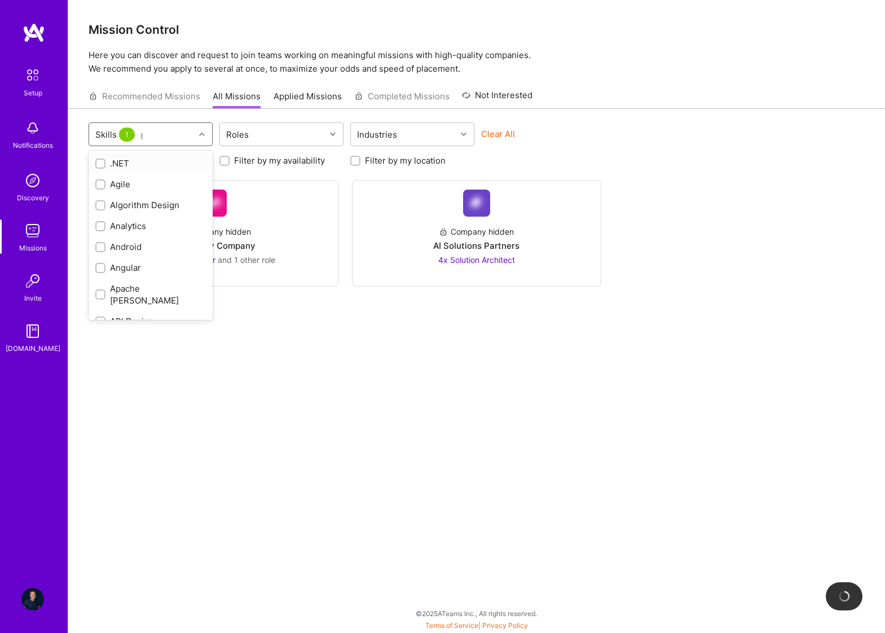
checkbox input "true"
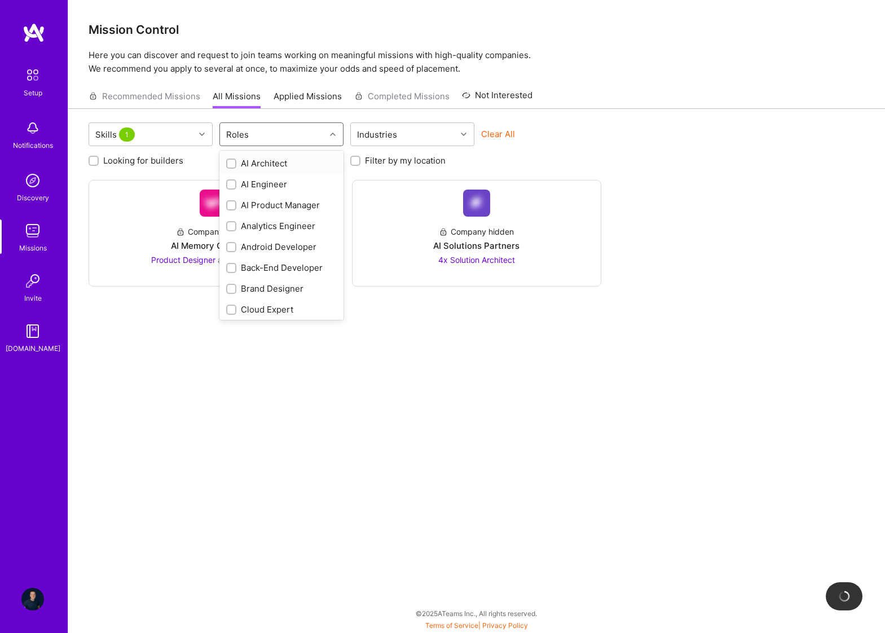
click at [309, 139] on div "Roles" at bounding box center [272, 134] width 105 height 23
type input "desi"
click at [276, 204] on div "Product Designer" at bounding box center [281, 205] width 111 height 12
checkbox input "true"
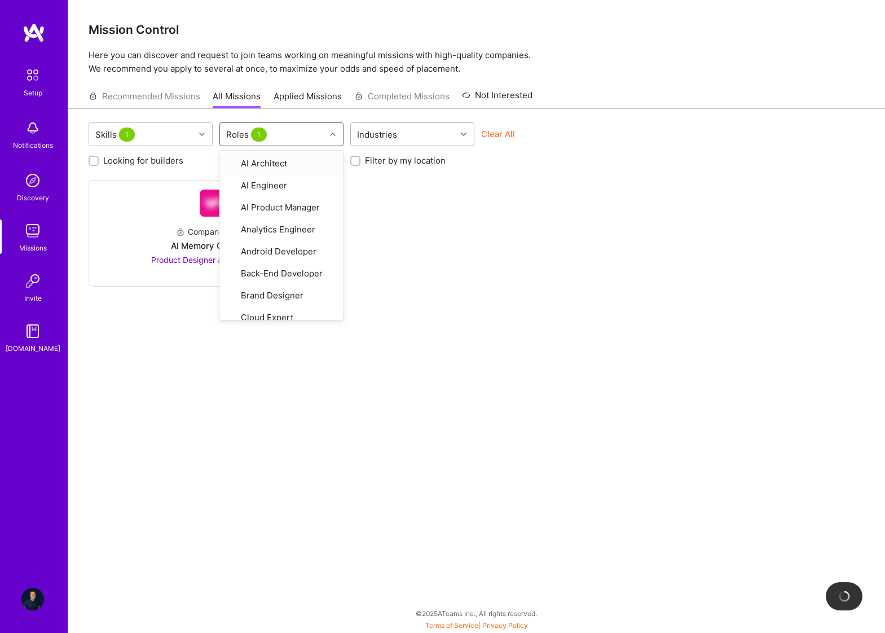
click at [472, 134] on div at bounding box center [464, 134] width 17 height 15
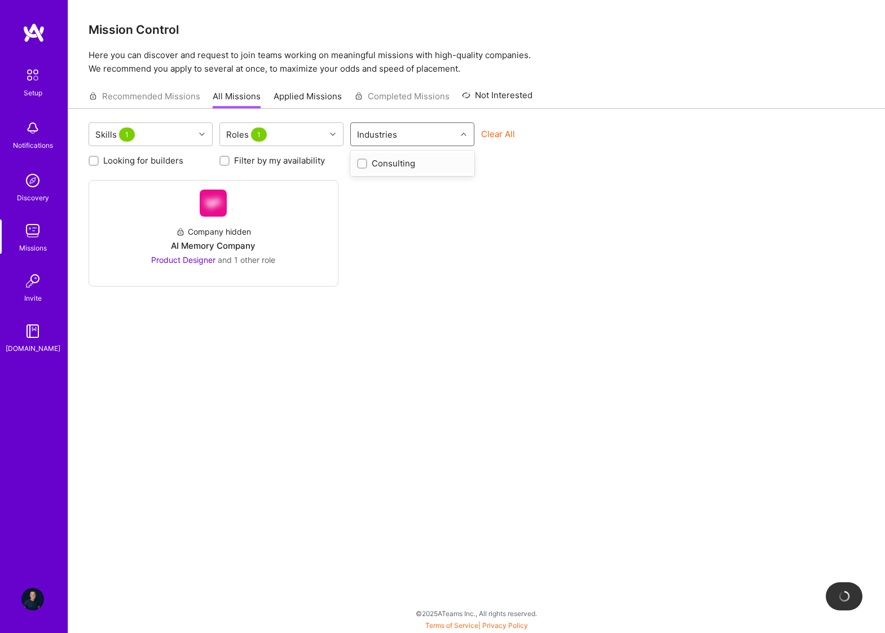
click at [591, 136] on div "Clear All" at bounding box center [543, 138] width 124 height 21
click at [270, 266] on div at bounding box center [213, 270] width 231 height 9
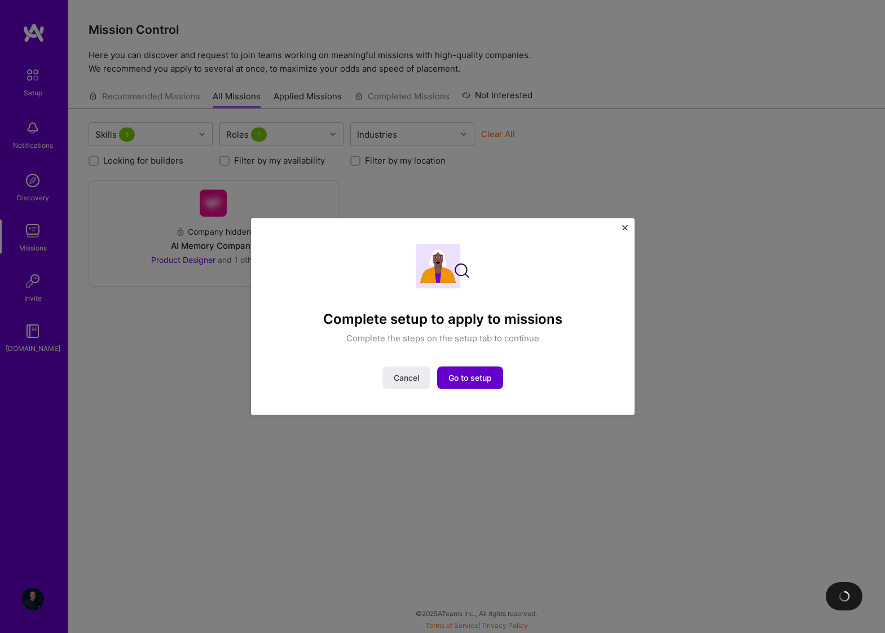
click at [467, 378] on span "Go to setup" at bounding box center [469, 377] width 43 height 11
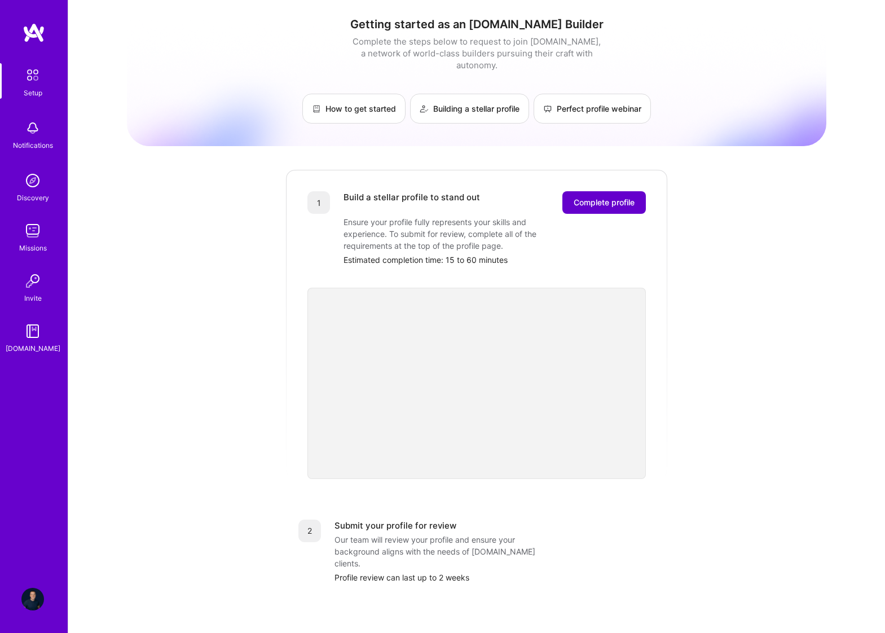
click at [603, 197] on span "Complete profile" at bounding box center [604, 202] width 61 height 11
